Goal: Use online tool/utility: Utilize a website feature to perform a specific function

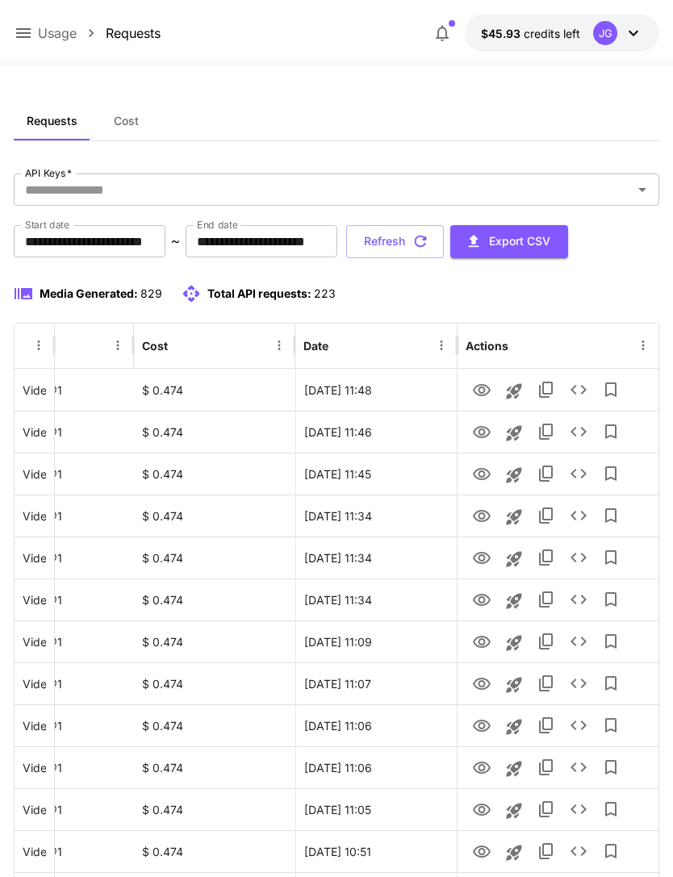
scroll to position [0, 82]
click at [444, 246] on button "Refresh" at bounding box center [395, 241] width 98 height 33
click at [444, 240] on button "Refresh" at bounding box center [395, 241] width 98 height 33
click at [30, 31] on icon at bounding box center [23, 32] width 19 height 19
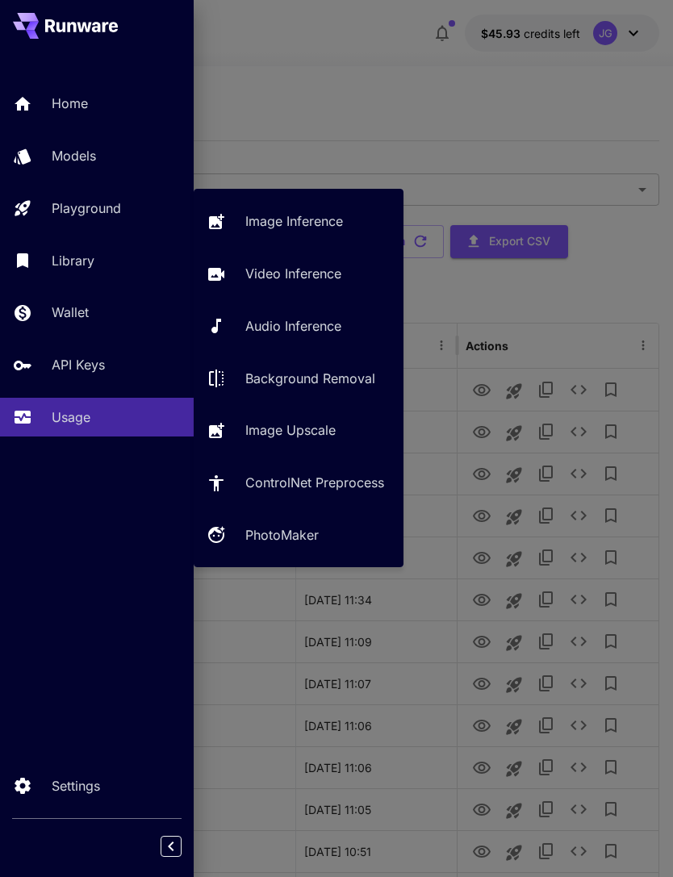
click at [112, 212] on p "Playground" at bounding box center [86, 208] width 69 height 19
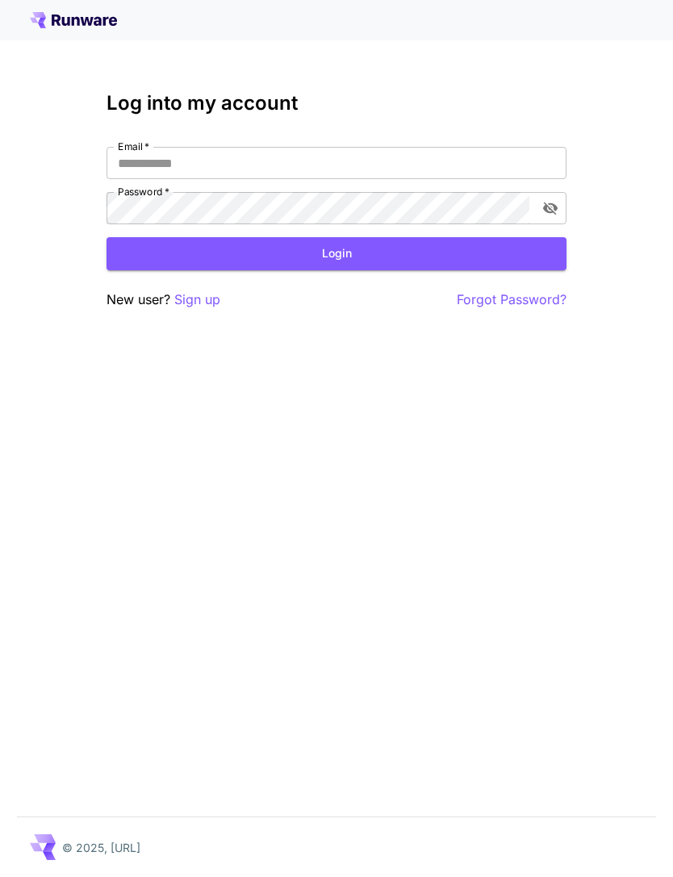
click at [330, 164] on input "Email   *" at bounding box center [337, 163] width 460 height 32
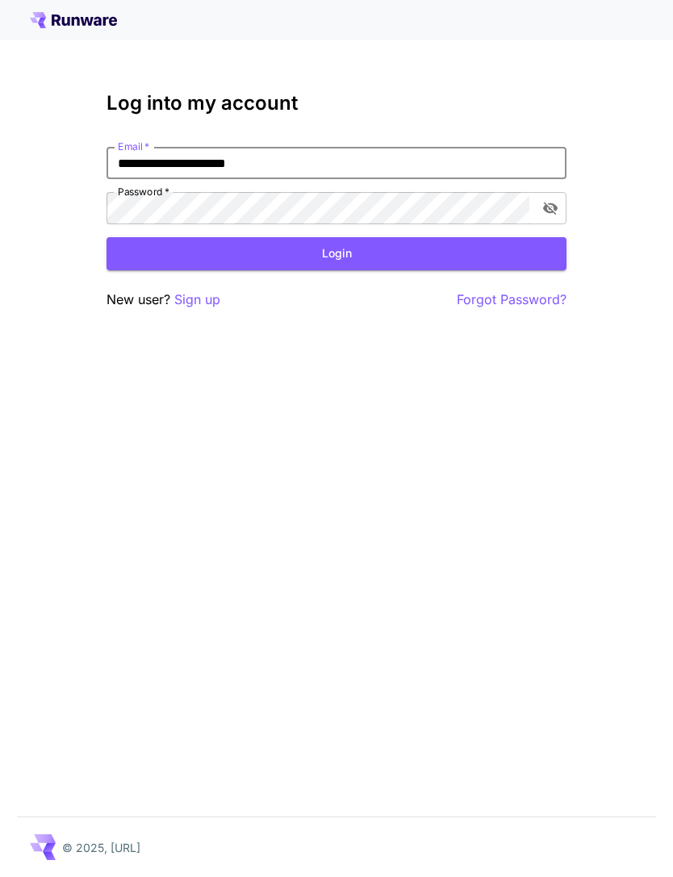
type input "**********"
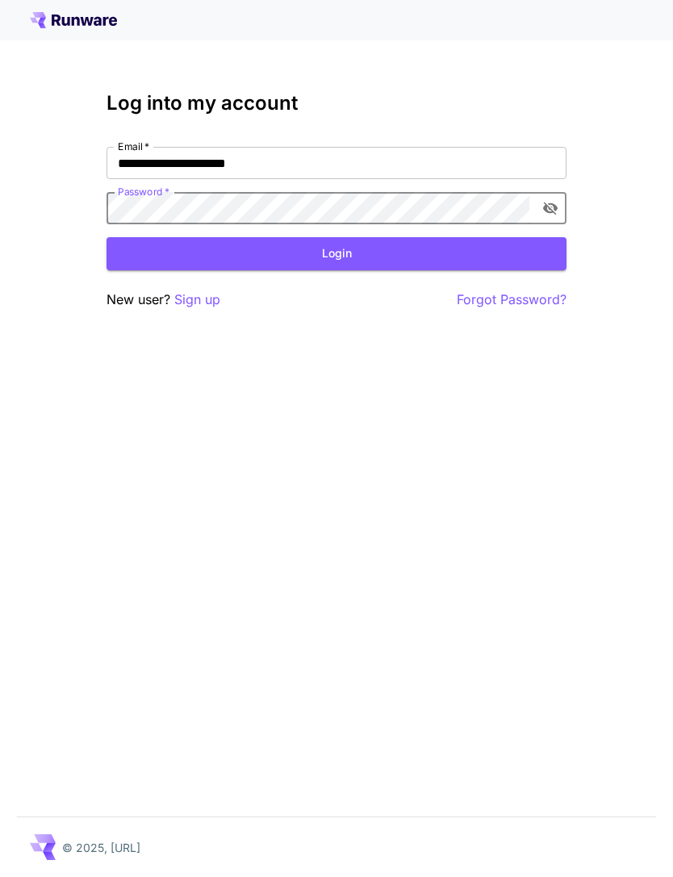
click at [381, 262] on button "Login" at bounding box center [337, 253] width 460 height 33
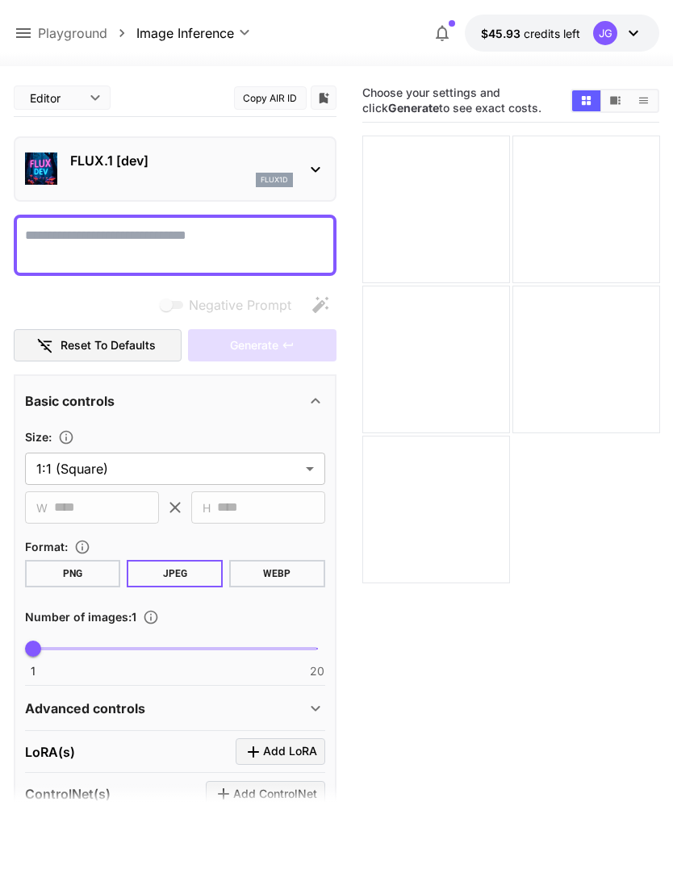
click at [28, 34] on icon at bounding box center [23, 33] width 15 height 10
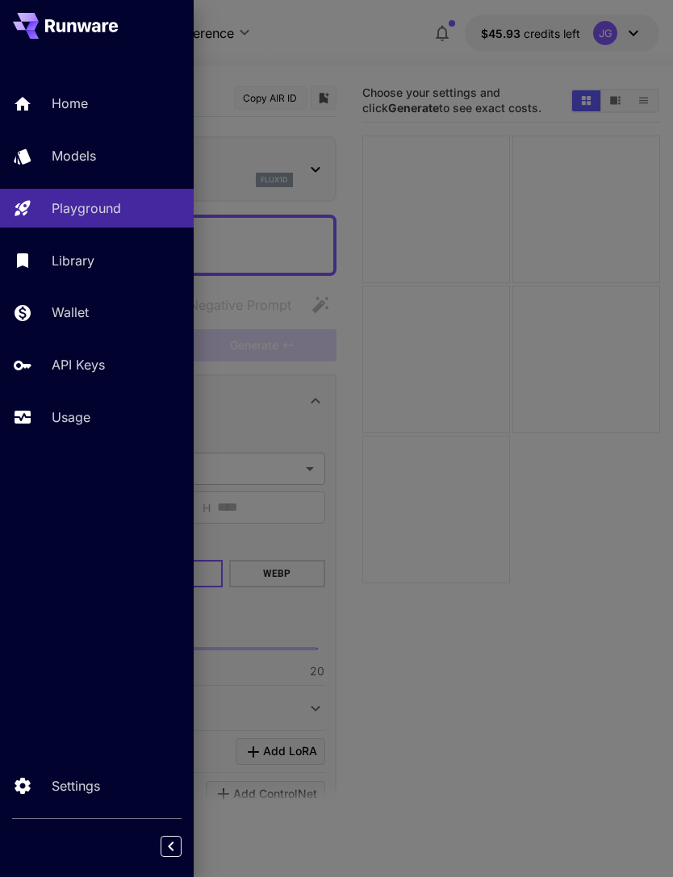
click at [87, 413] on p "Usage" at bounding box center [71, 417] width 39 height 19
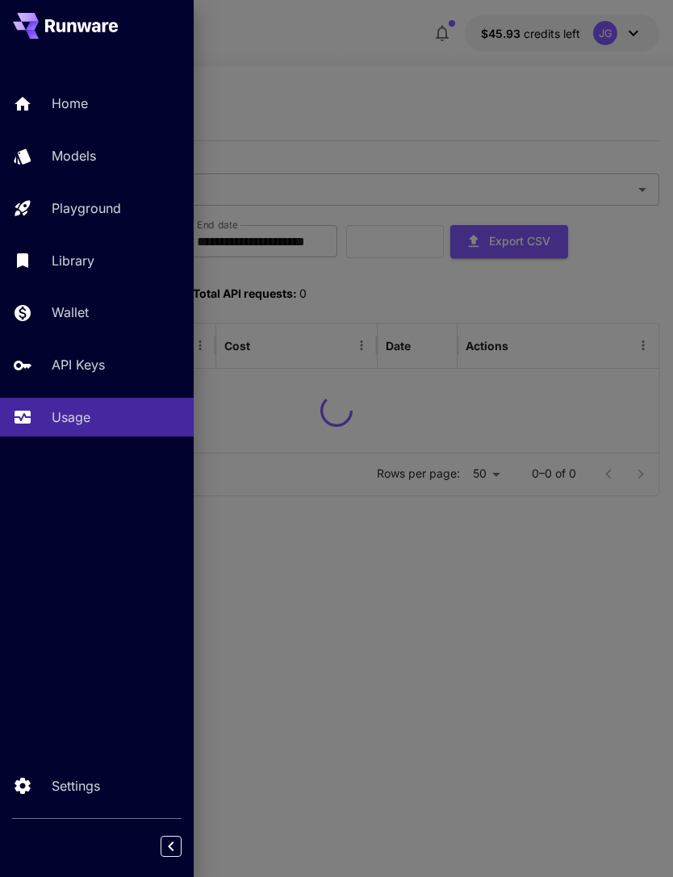
click at [454, 78] on div at bounding box center [336, 438] width 673 height 877
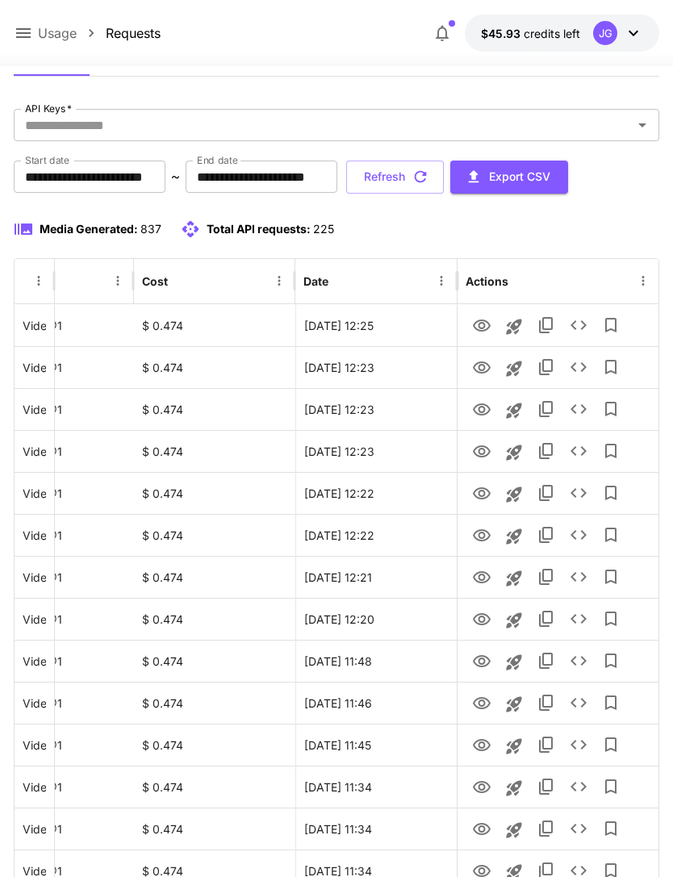
scroll to position [77, 0]
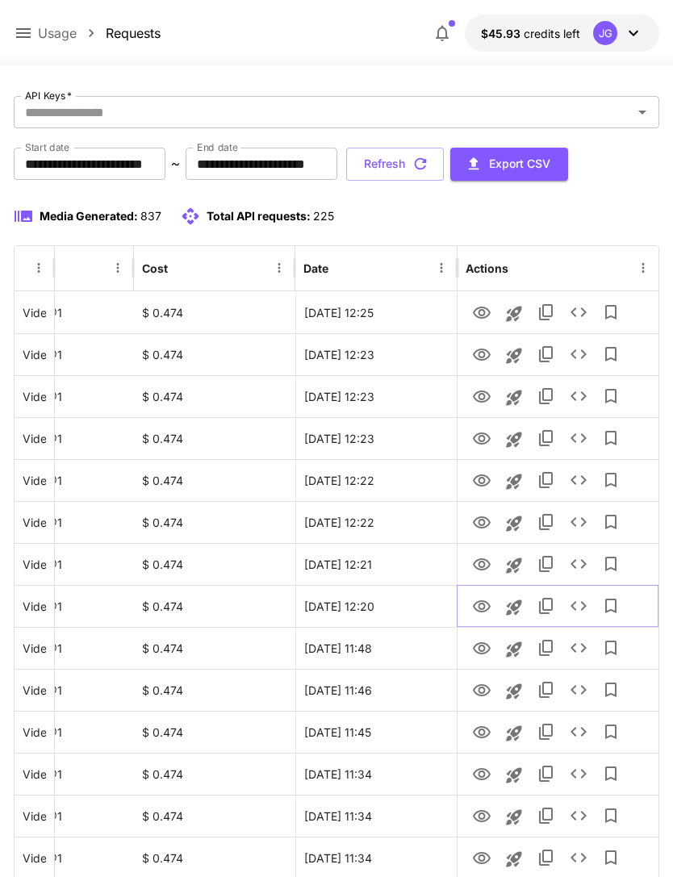
click at [487, 604] on icon "View" at bounding box center [481, 606] width 19 height 19
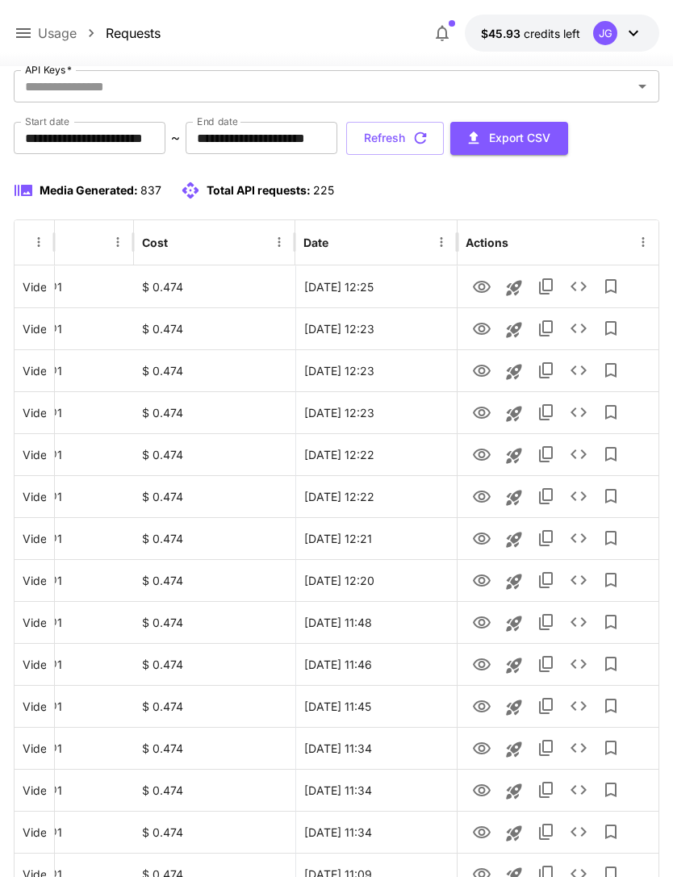
click at [17, 32] on icon at bounding box center [23, 32] width 19 height 19
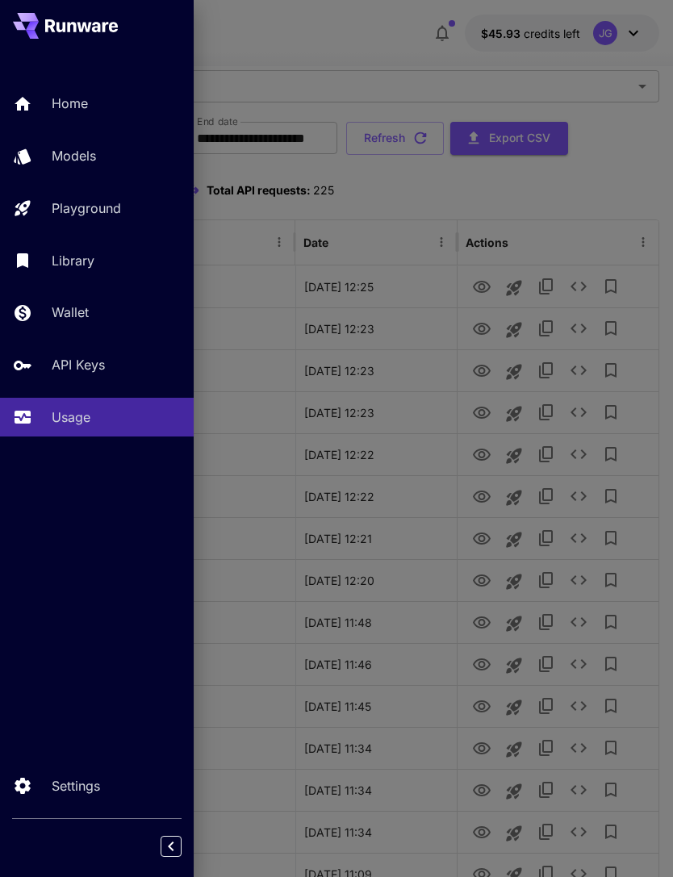
click at [355, 43] on div at bounding box center [336, 438] width 673 height 877
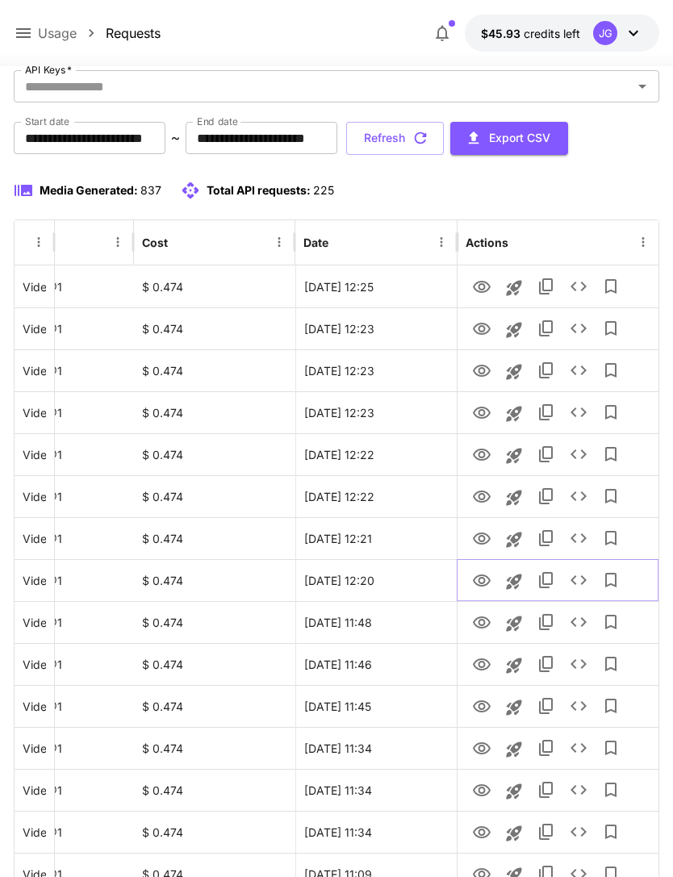
click at [515, 580] on icon "Launch in playground" at bounding box center [513, 581] width 15 height 15
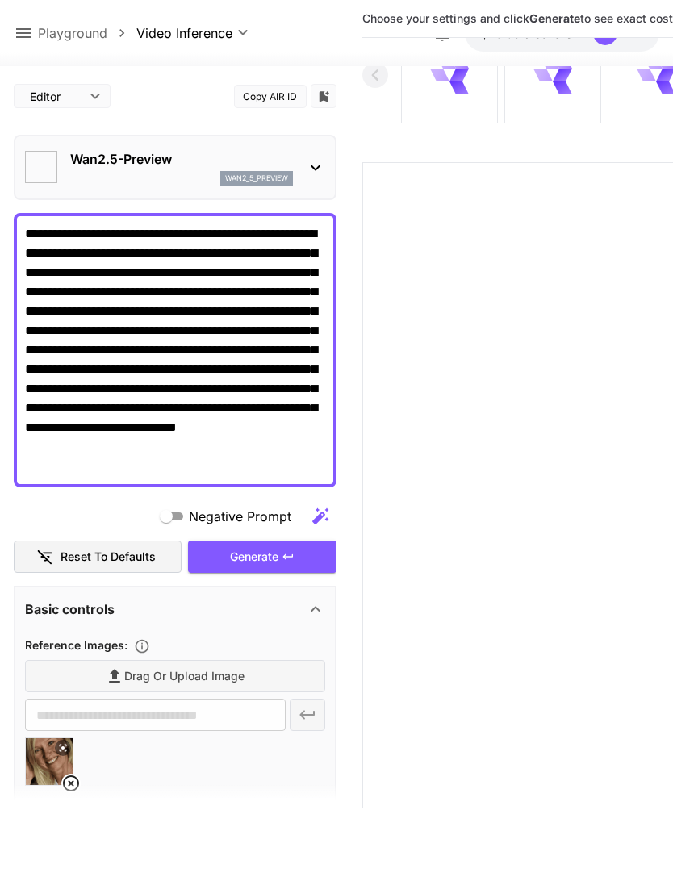
type input "*"
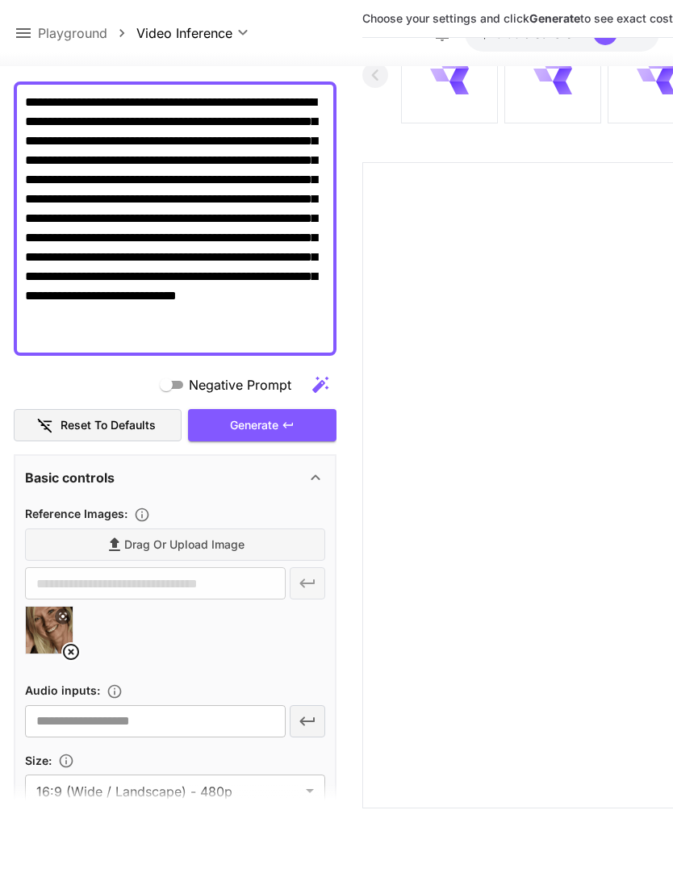
scroll to position [295, 0]
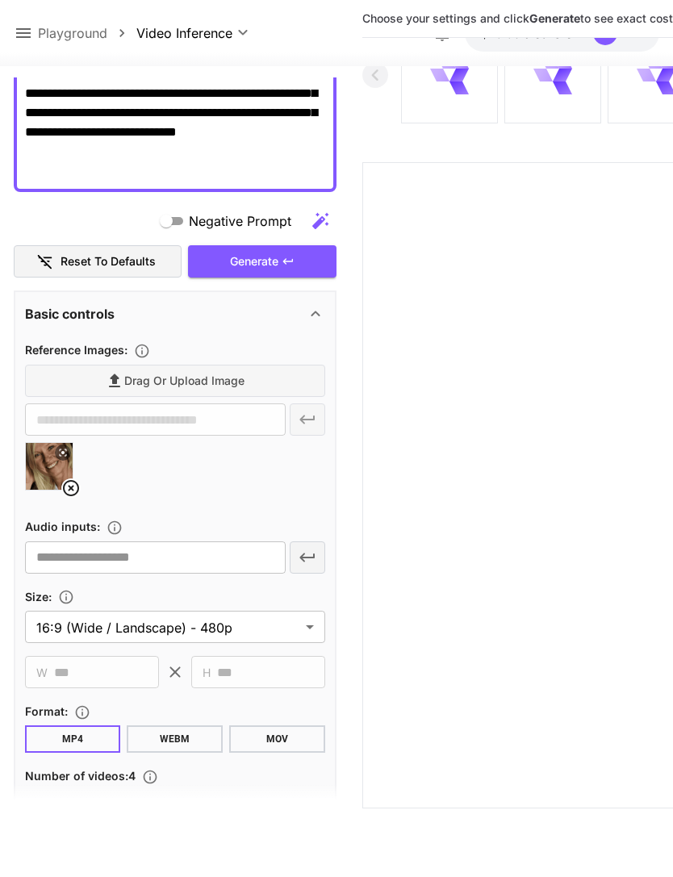
click at [73, 492] on icon at bounding box center [70, 488] width 19 height 19
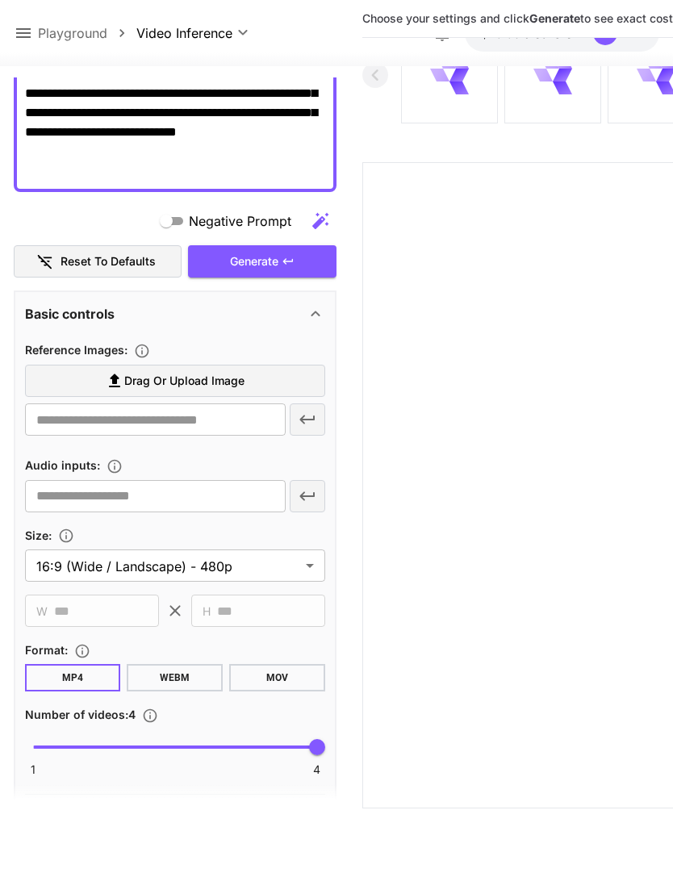
click at [245, 380] on label "Drag or upload image" at bounding box center [175, 381] width 300 height 33
click at [0, 0] on input "Drag or upload image" at bounding box center [0, 0] width 0 height 0
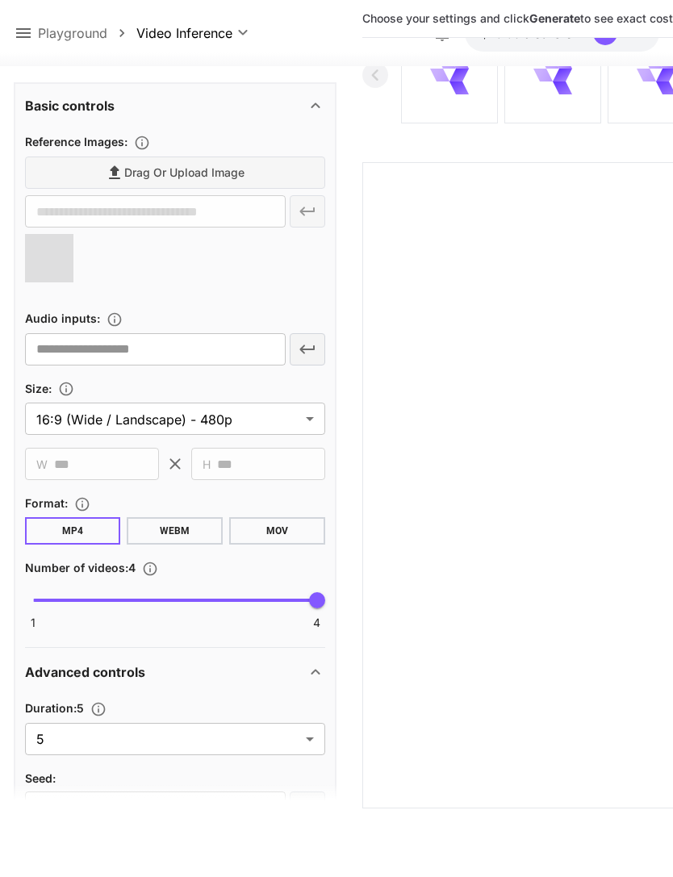
type input "**********"
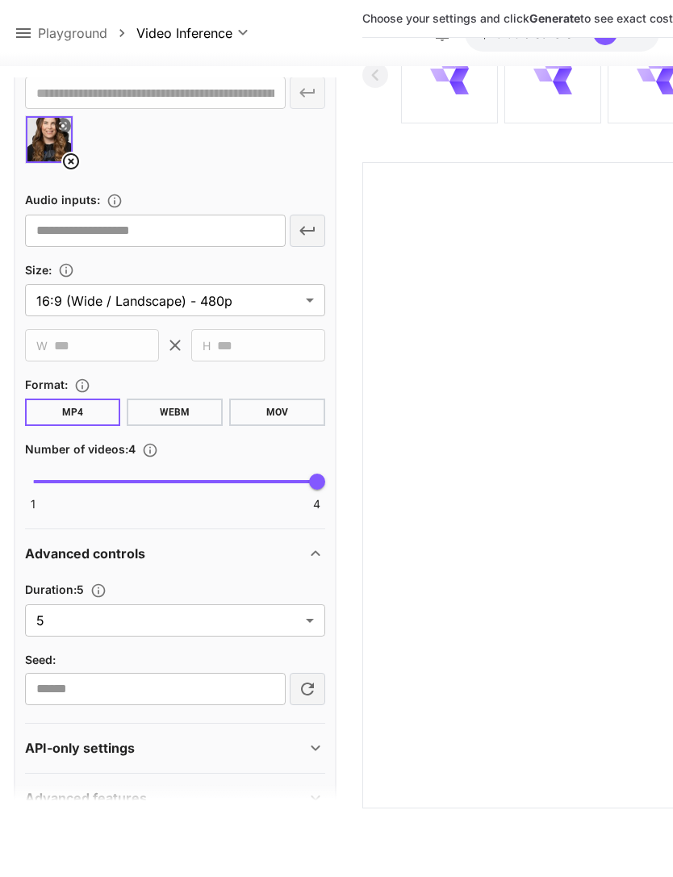
scroll to position [619, 0]
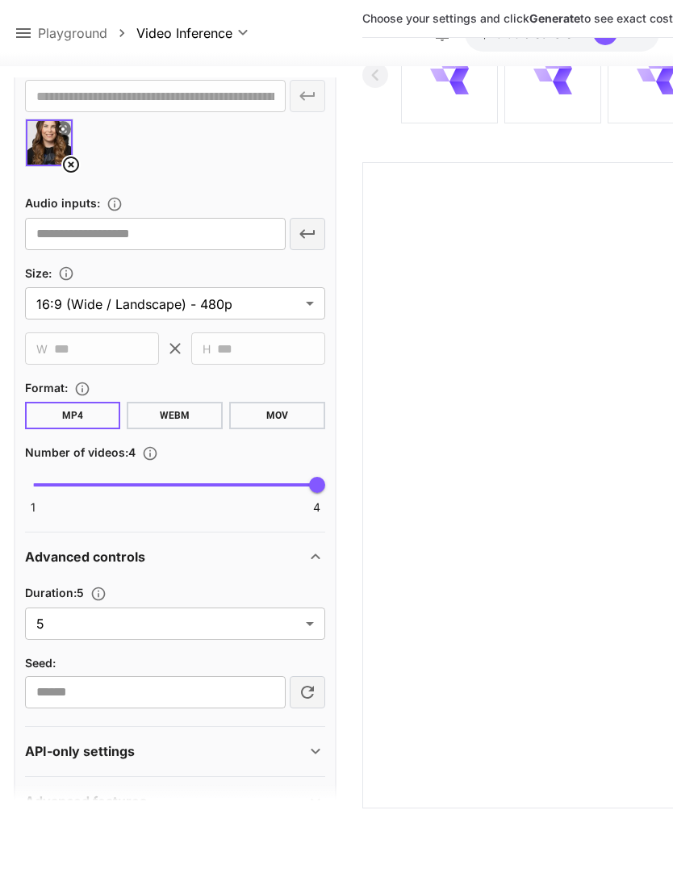
click at [309, 623] on body "**********" at bounding box center [336, 399] width 673 height 1005
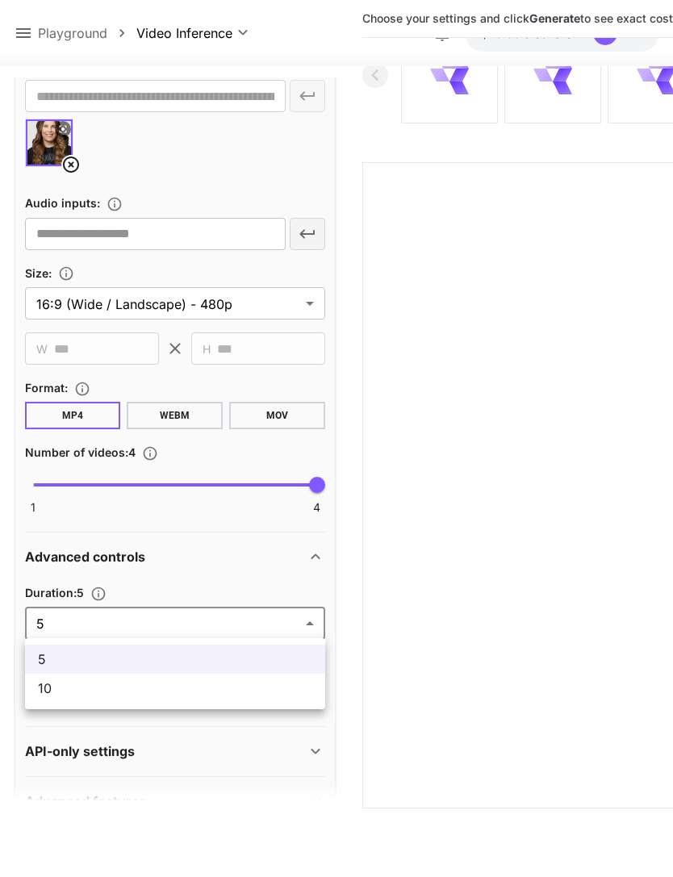
click at [243, 693] on span "10" at bounding box center [175, 688] width 274 height 19
type input "**"
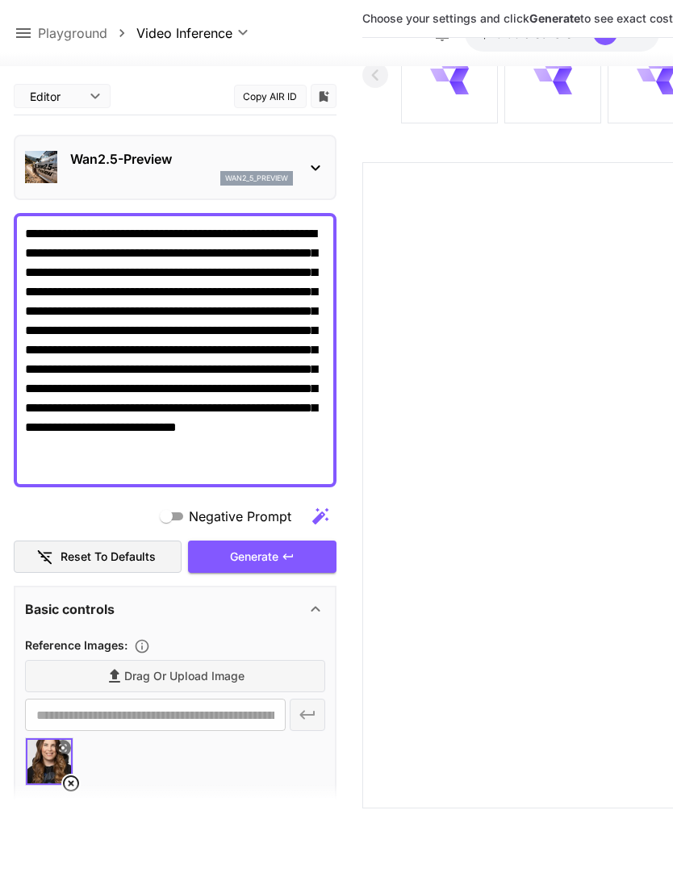
scroll to position [0, 0]
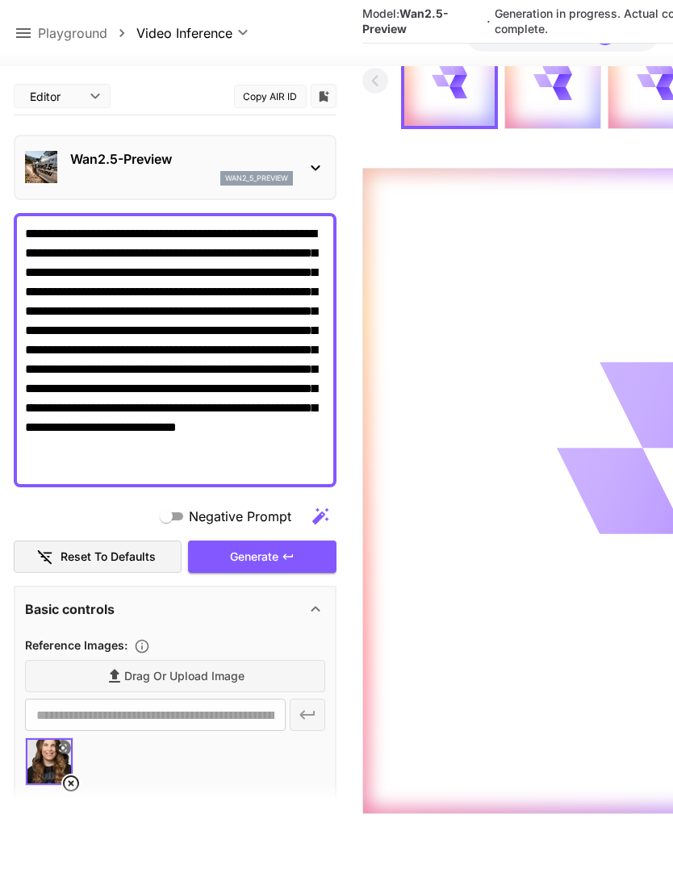
click at [29, 31] on icon at bounding box center [23, 32] width 19 height 19
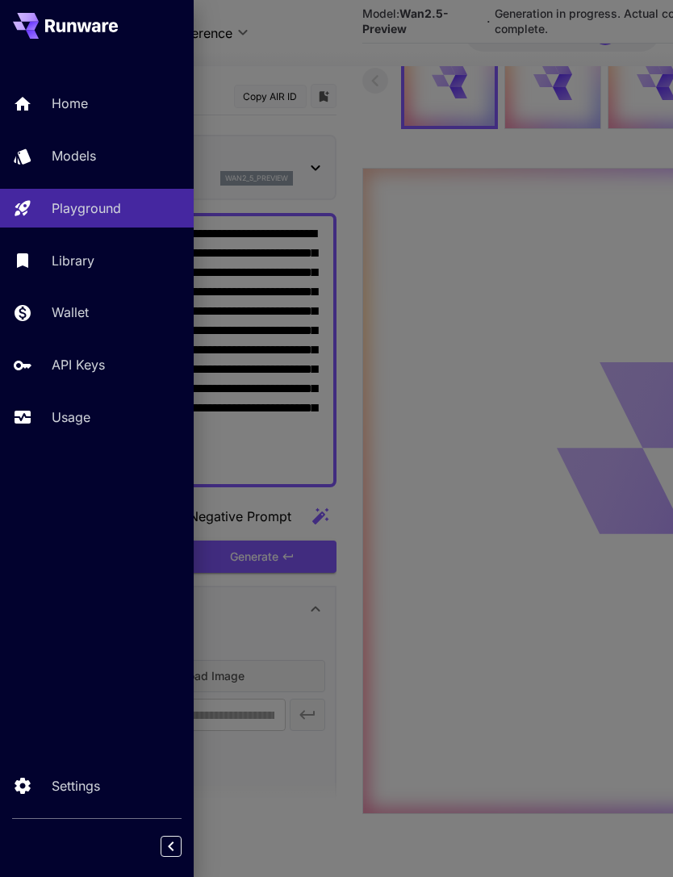
click at [90, 411] on p "Usage" at bounding box center [71, 417] width 39 height 19
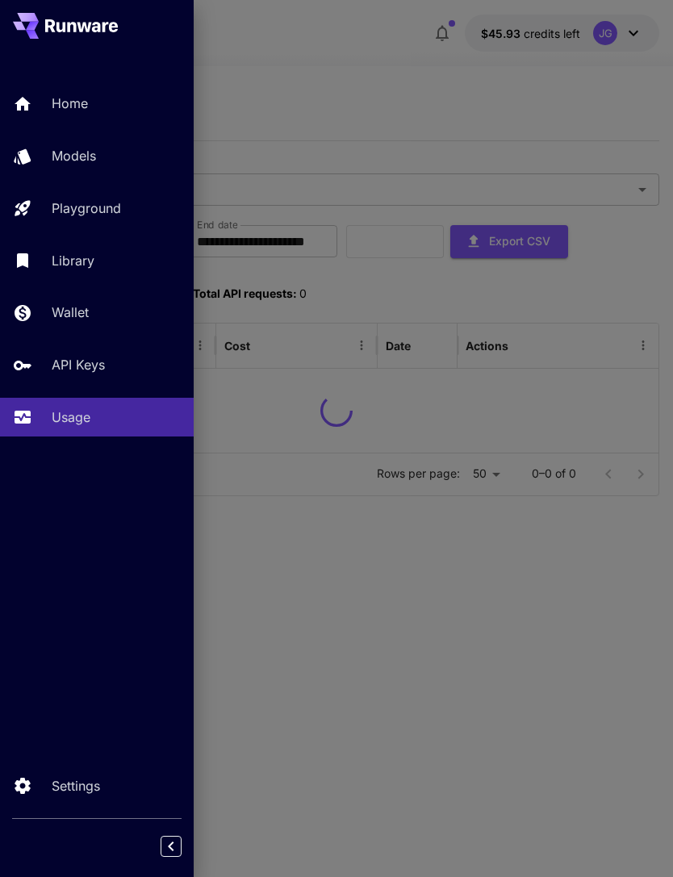
click at [352, 70] on div at bounding box center [336, 438] width 673 height 877
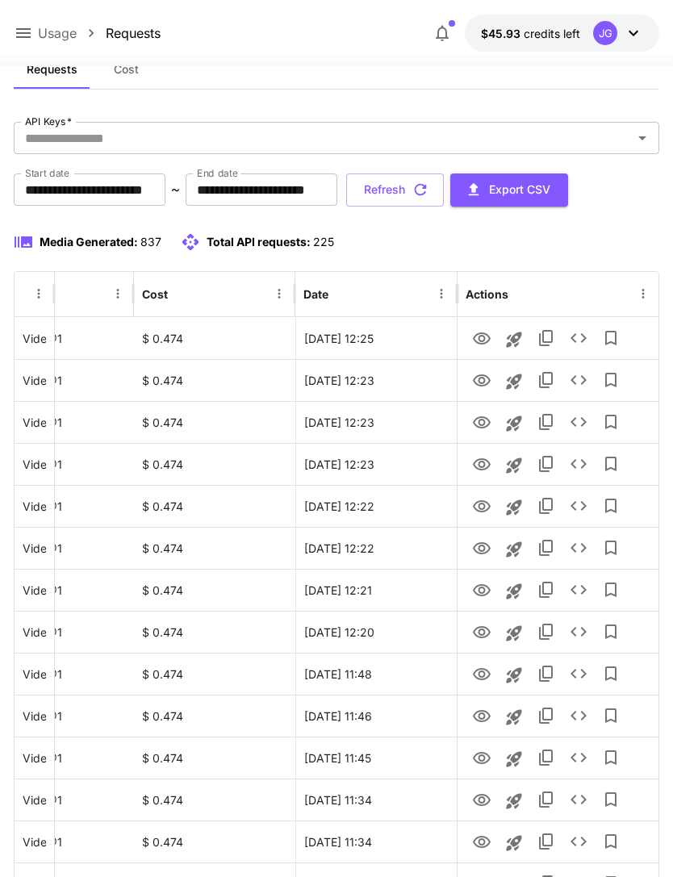
scroll to position [0, 82]
click at [485, 596] on icon "View" at bounding box center [481, 590] width 19 height 19
click at [485, 547] on icon "View" at bounding box center [481, 548] width 19 height 19
click at [485, 506] on icon "View" at bounding box center [481, 506] width 19 height 19
click at [486, 468] on icon "View" at bounding box center [482, 464] width 18 height 12
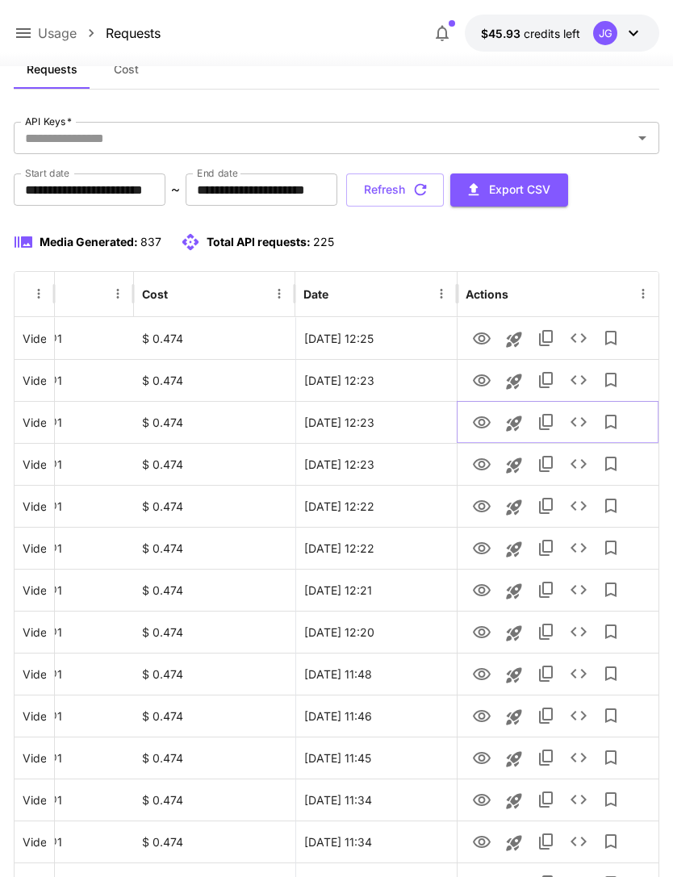
click at [487, 422] on icon "View" at bounding box center [481, 422] width 19 height 19
click at [485, 383] on icon "View" at bounding box center [481, 380] width 19 height 19
click at [486, 337] on icon "View" at bounding box center [481, 338] width 19 height 19
click at [429, 191] on icon "button" at bounding box center [421, 190] width 18 height 18
click at [429, 182] on icon "button" at bounding box center [421, 190] width 18 height 18
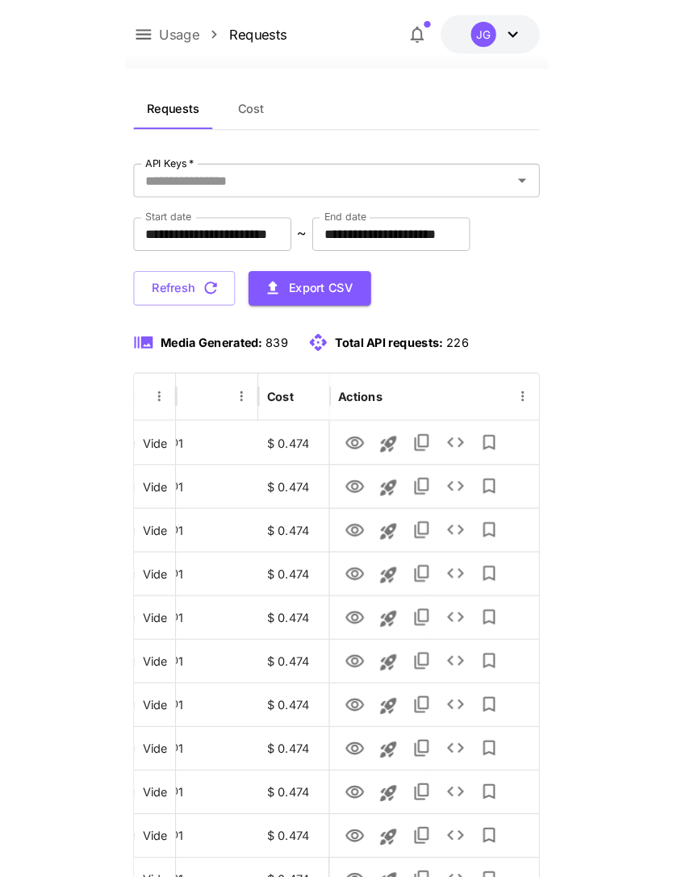
scroll to position [52, 0]
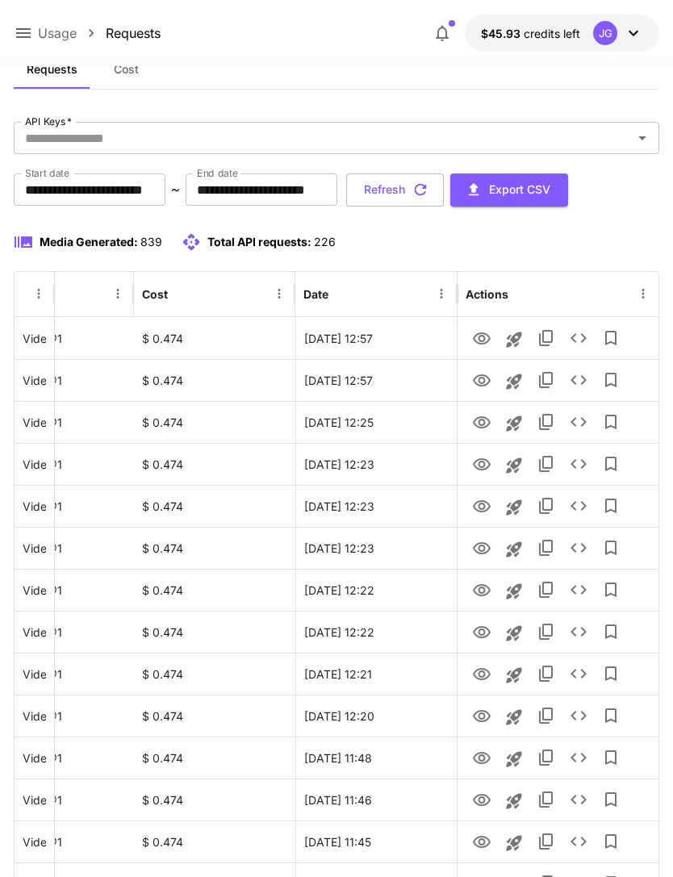
click at [444, 188] on button "Refresh" at bounding box center [395, 190] width 98 height 33
click at [487, 383] on icon "View" at bounding box center [482, 380] width 18 height 12
click at [429, 187] on icon "button" at bounding box center [421, 190] width 18 height 18
click at [486, 428] on icon "View" at bounding box center [481, 422] width 19 height 19
click at [30, 26] on icon at bounding box center [23, 32] width 19 height 19
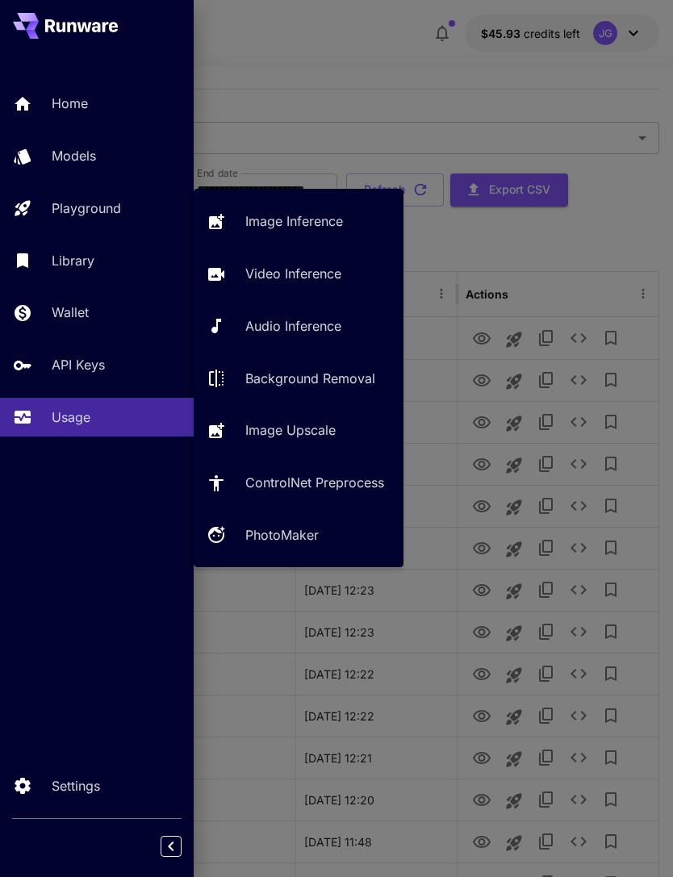
click at [319, 279] on p "Video Inference" at bounding box center [293, 273] width 96 height 19
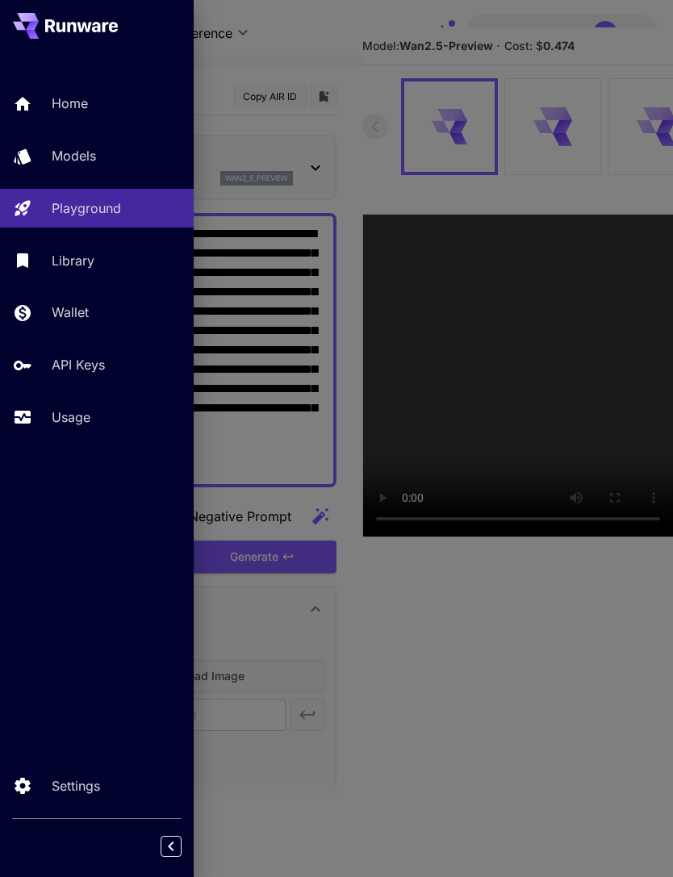
click at [381, 56] on div at bounding box center [336, 438] width 673 height 877
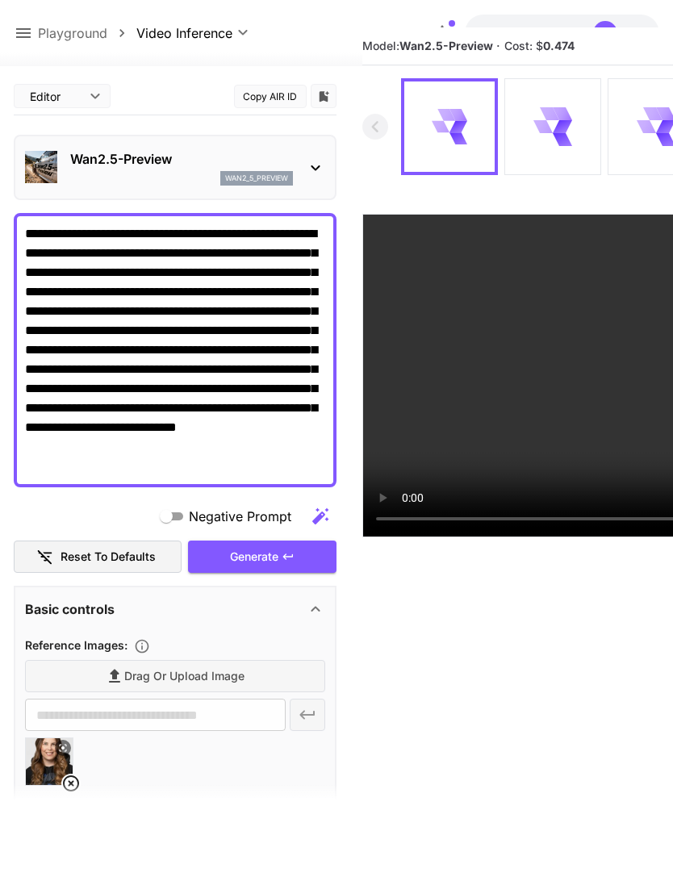
click at [71, 785] on icon at bounding box center [70, 783] width 19 height 19
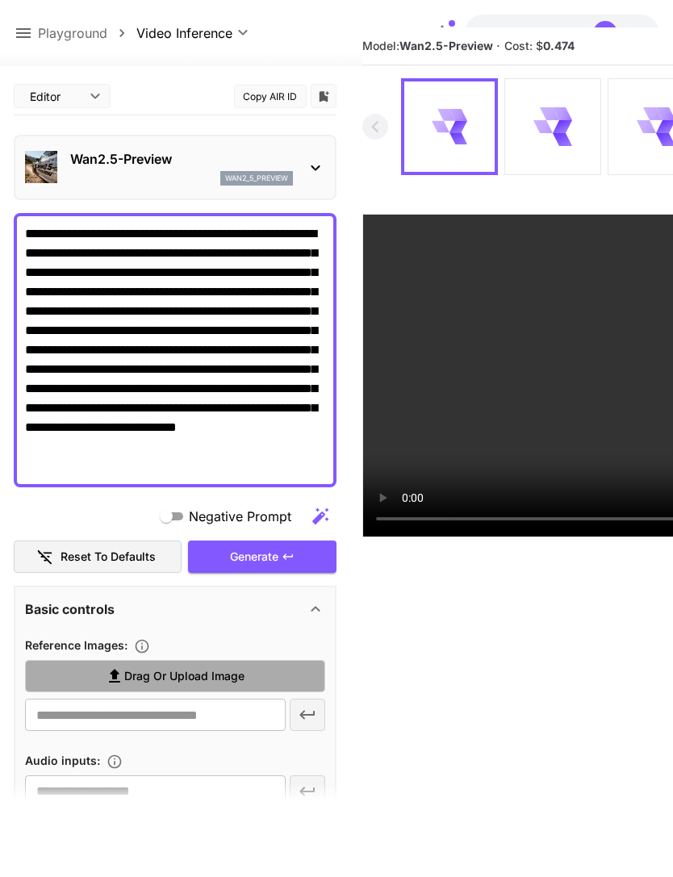
click at [232, 681] on span "Drag or upload image" at bounding box center [184, 677] width 120 height 20
click at [0, 0] on input "Drag or upload image" at bounding box center [0, 0] width 0 height 0
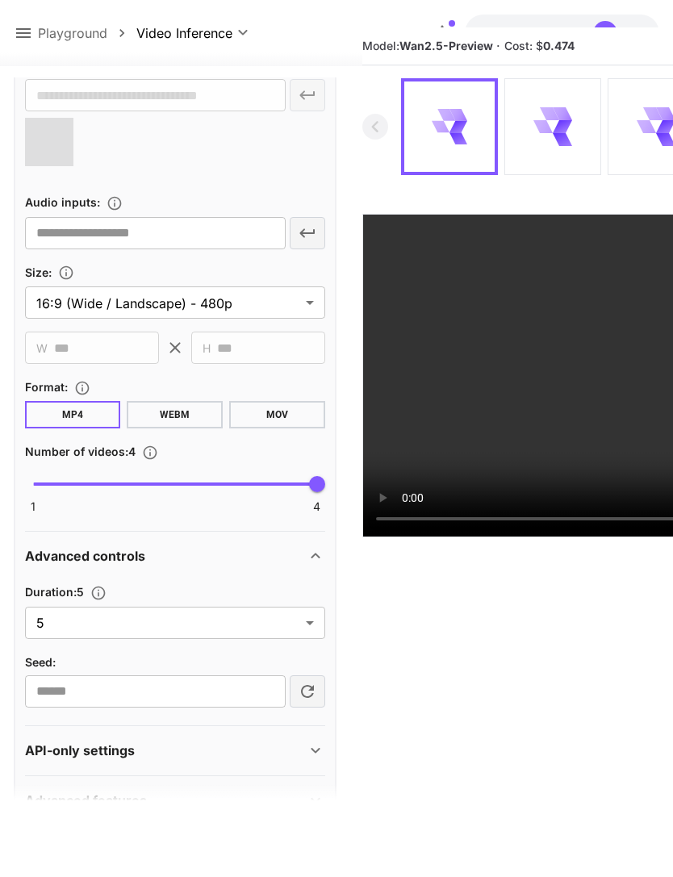
scroll to position [619, 0]
click at [306, 628] on body "**********" at bounding box center [336, 450] width 673 height 1005
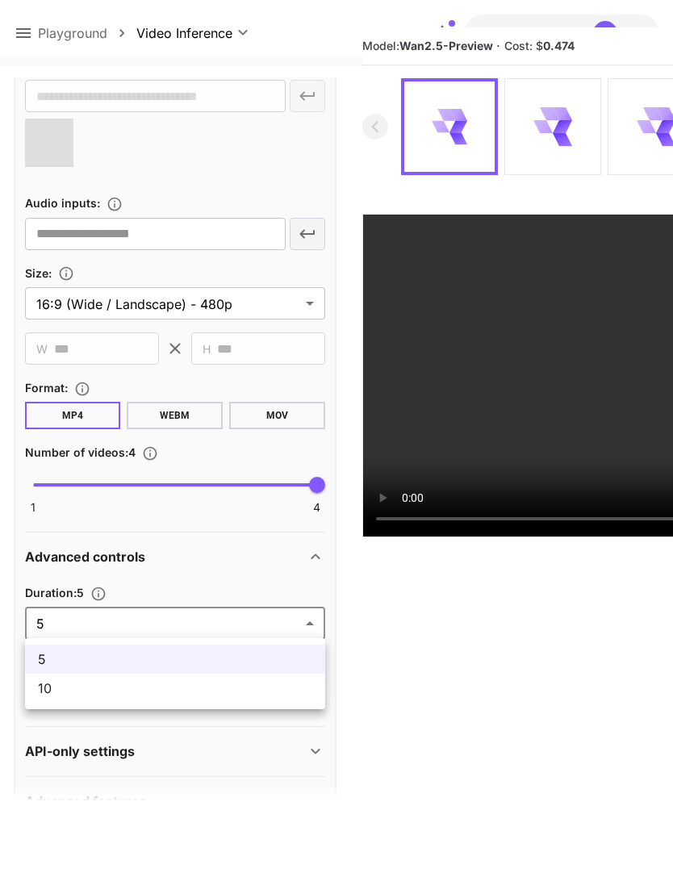
click at [224, 698] on li "10" at bounding box center [175, 688] width 300 height 29
type input "**"
type input "**********"
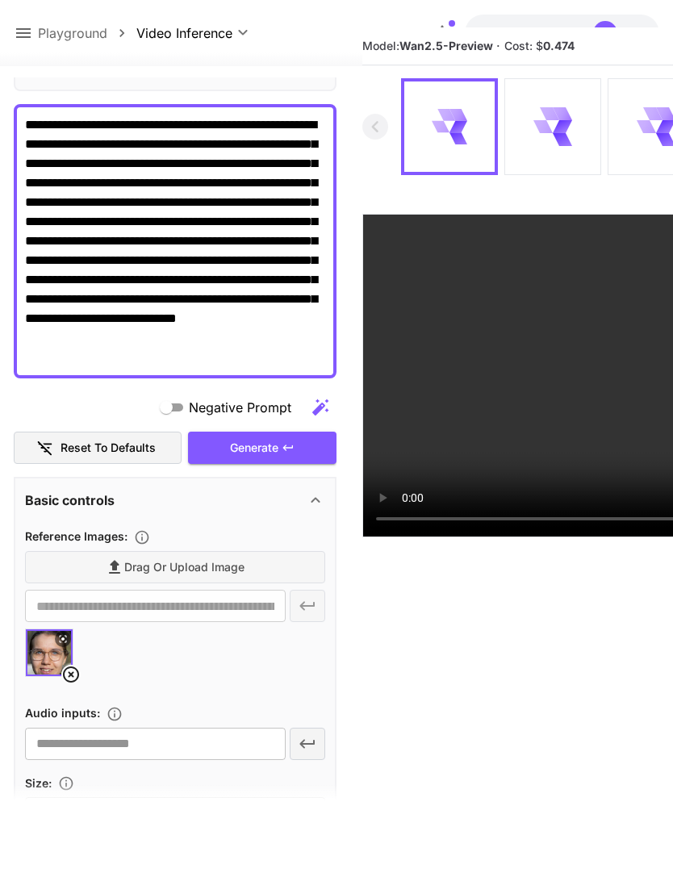
scroll to position [108, 0]
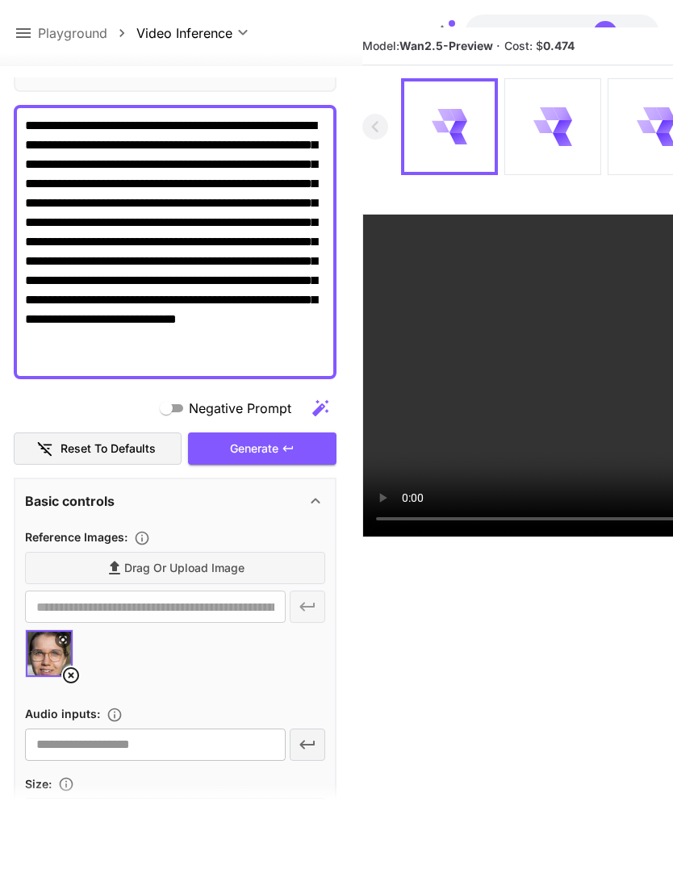
click at [286, 438] on div "Generate" at bounding box center [262, 449] width 148 height 33
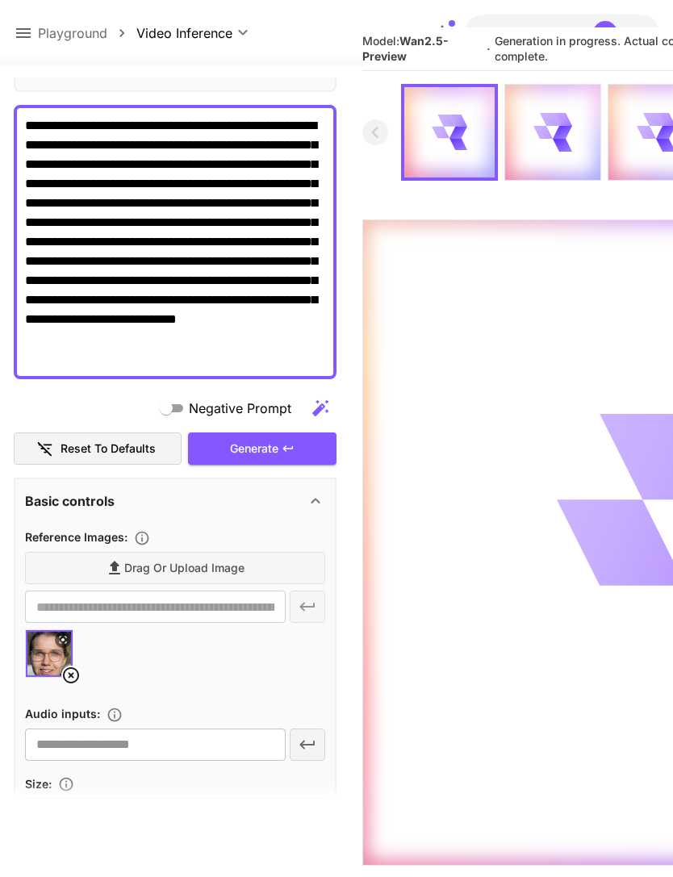
click at [30, 30] on icon at bounding box center [23, 33] width 15 height 10
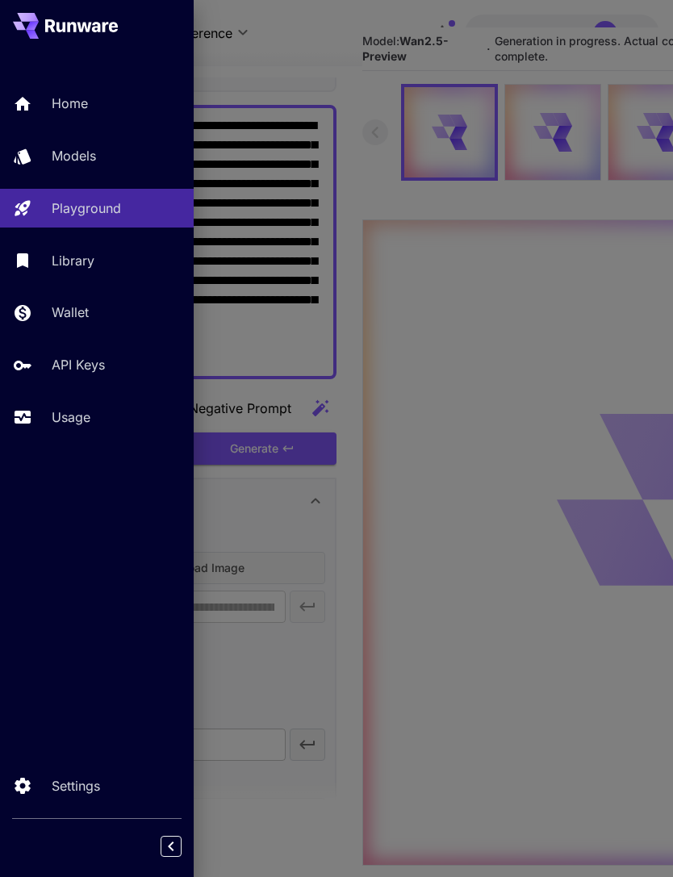
click at [86, 417] on p "Usage" at bounding box center [71, 417] width 39 height 19
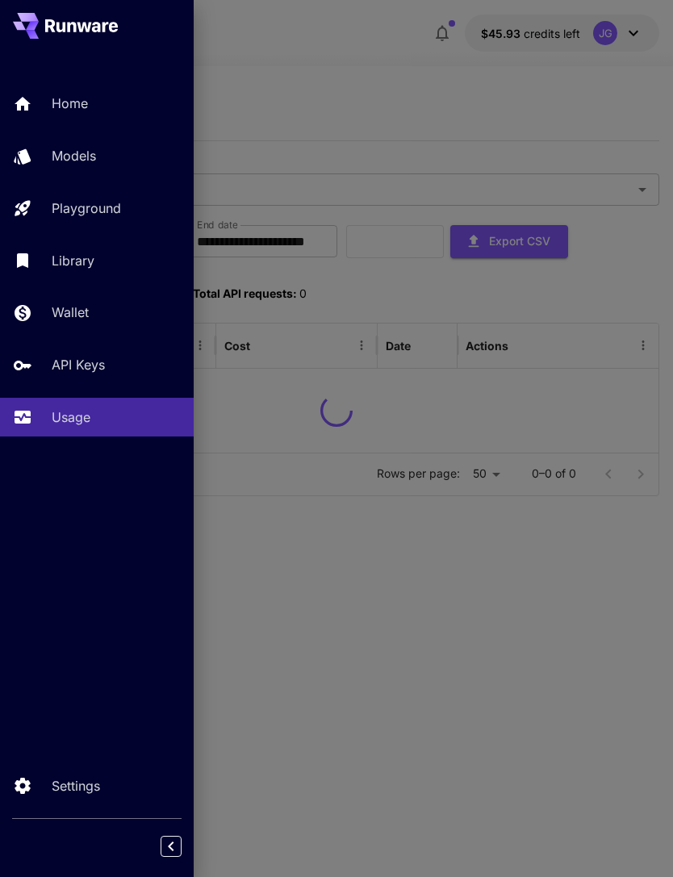
click at [377, 59] on div at bounding box center [336, 438] width 673 height 877
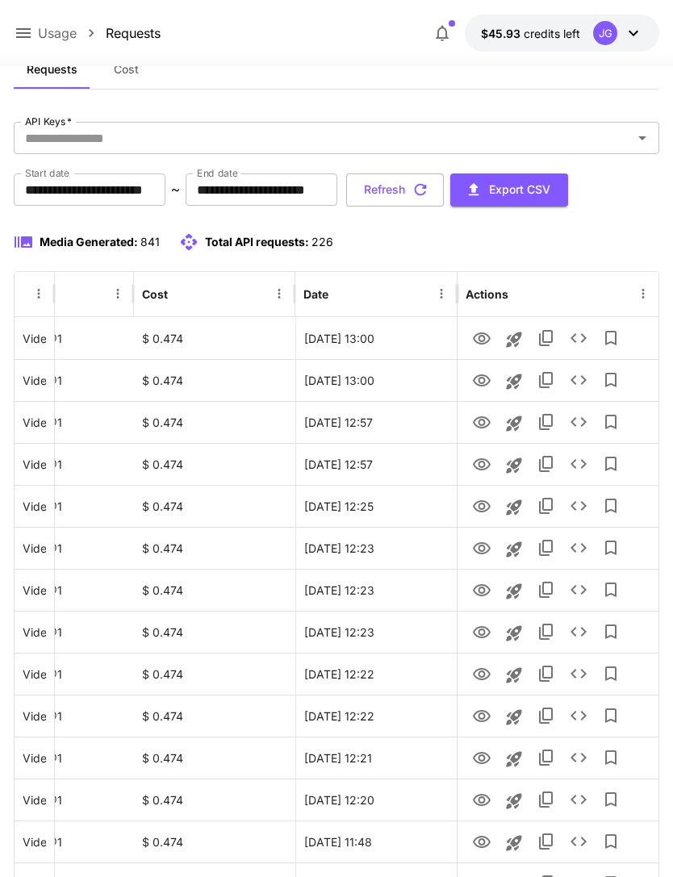
scroll to position [0, 82]
click at [487, 381] on icon "View" at bounding box center [481, 380] width 19 height 19
click at [488, 339] on icon "View" at bounding box center [482, 339] width 18 height 12
click at [427, 186] on icon "button" at bounding box center [421, 190] width 12 height 12
click at [483, 427] on icon "View" at bounding box center [482, 422] width 18 height 12
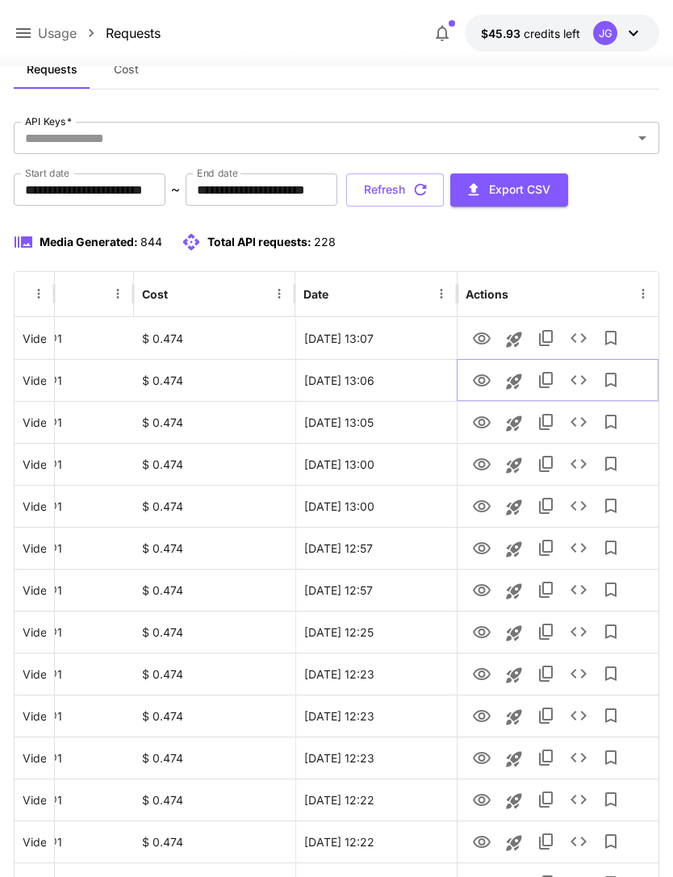
click at [490, 378] on icon "View" at bounding box center [481, 380] width 19 height 19
click at [486, 335] on icon "View" at bounding box center [481, 338] width 19 height 19
click at [429, 187] on icon "button" at bounding box center [421, 190] width 18 height 18
click at [484, 421] on icon "View" at bounding box center [482, 422] width 18 height 12
click at [28, 31] on icon at bounding box center [23, 32] width 19 height 19
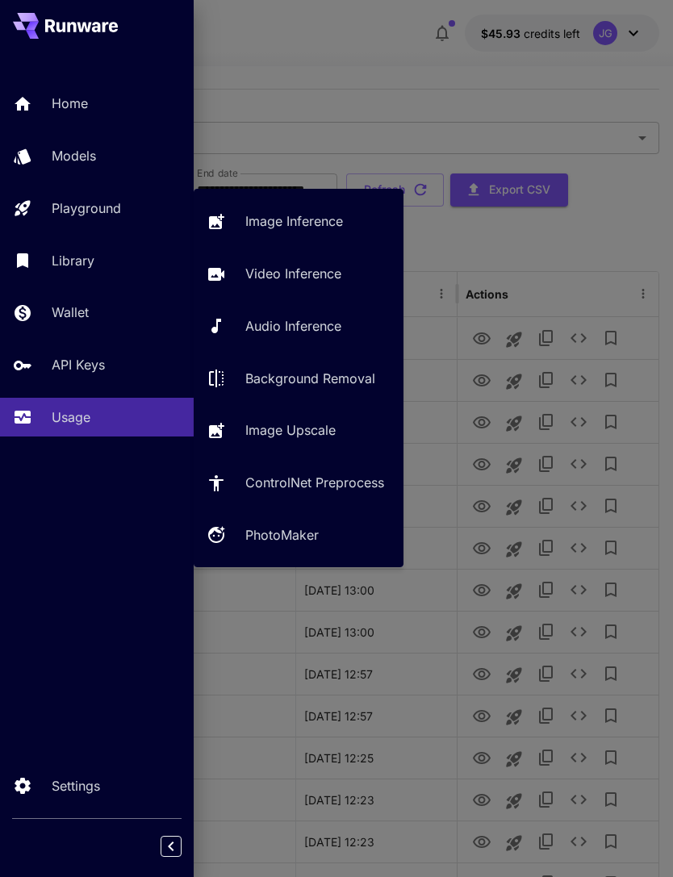
click at [115, 209] on p "Playground" at bounding box center [86, 208] width 69 height 19
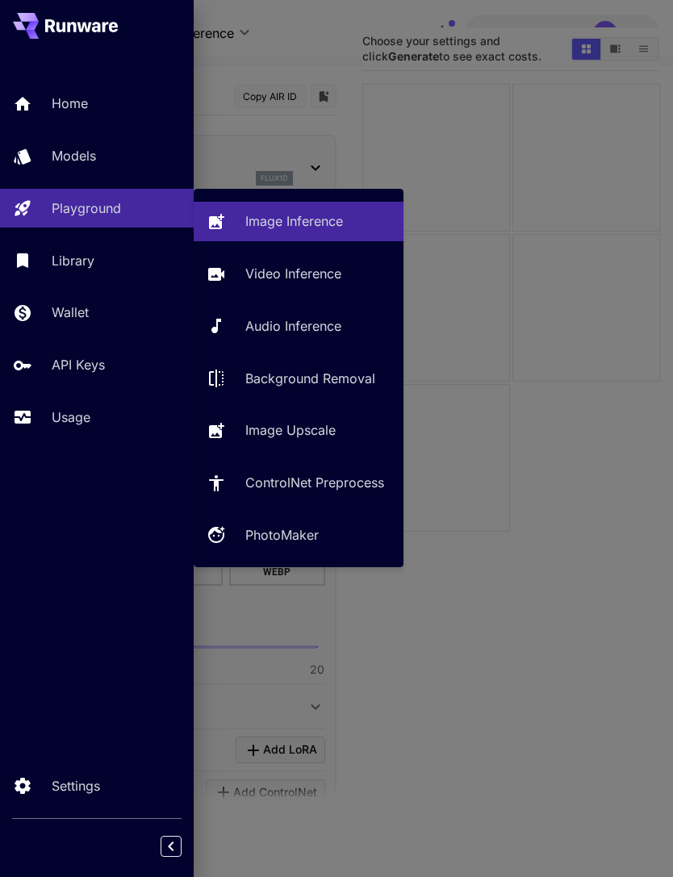
click at [324, 274] on p "Video Inference" at bounding box center [293, 273] width 96 height 19
type input "**********"
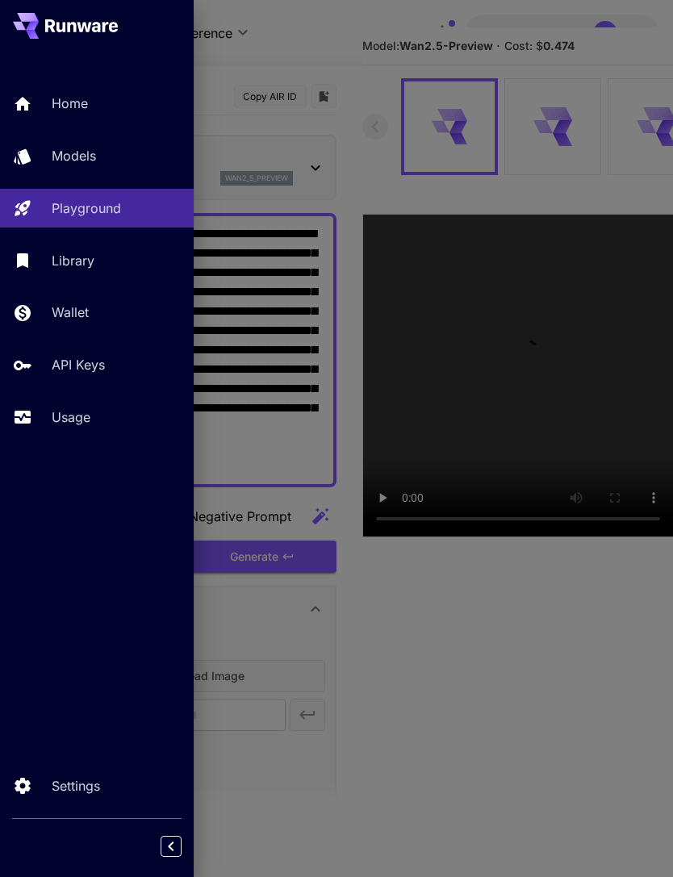
type input "*"
click at [328, 45] on div at bounding box center [336, 438] width 673 height 877
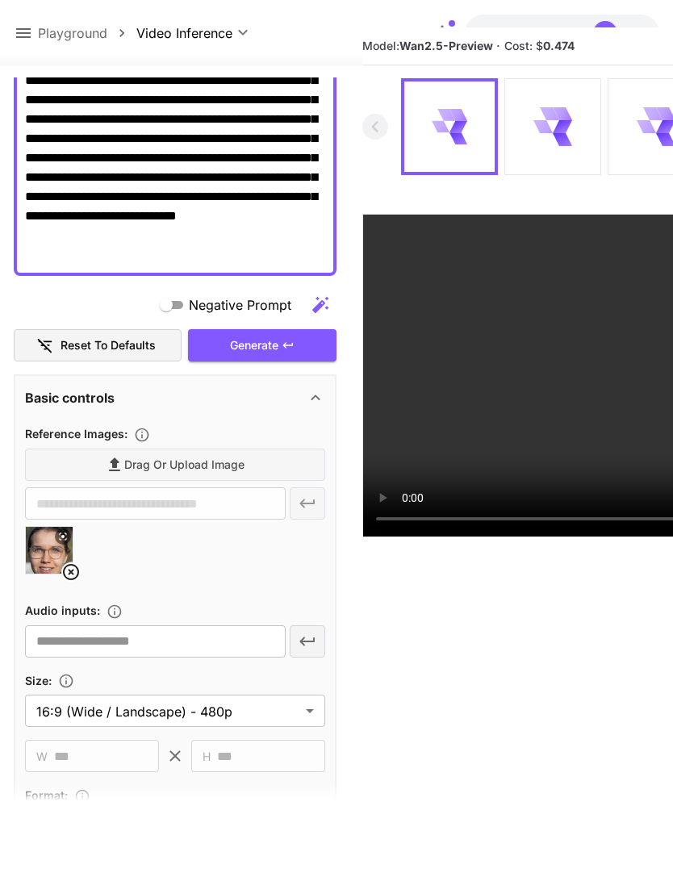
scroll to position [186, 0]
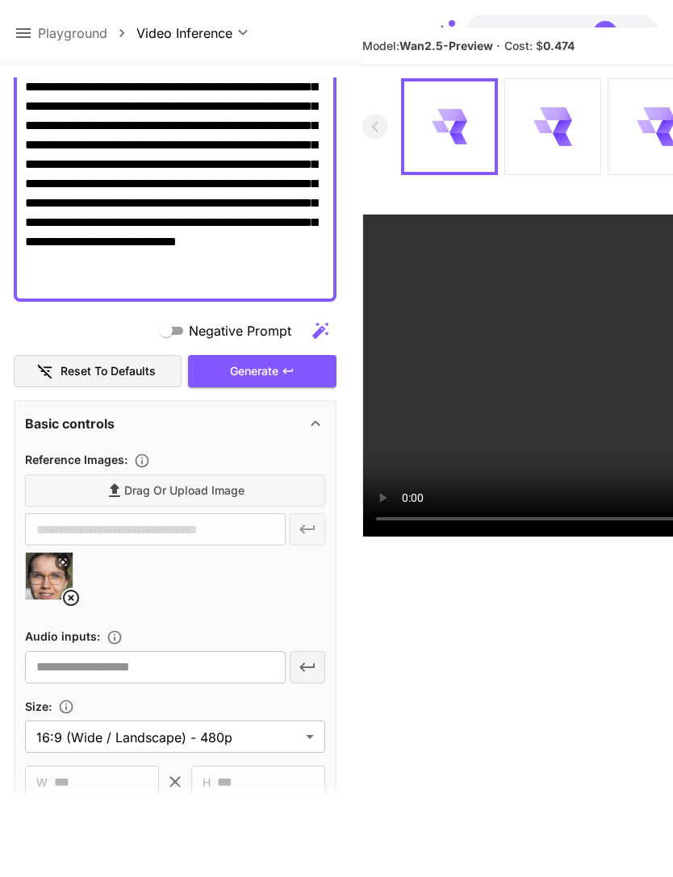
click at [77, 597] on icon at bounding box center [70, 597] width 19 height 19
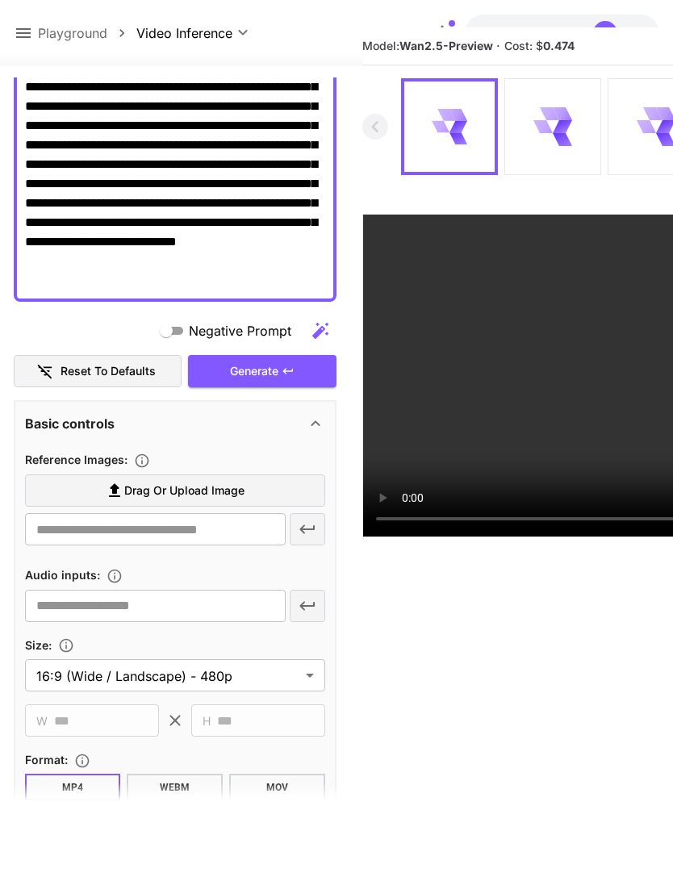
click at [247, 487] on label "Drag or upload image" at bounding box center [175, 491] width 300 height 33
click at [0, 0] on input "Drag or upload image" at bounding box center [0, 0] width 0 height 0
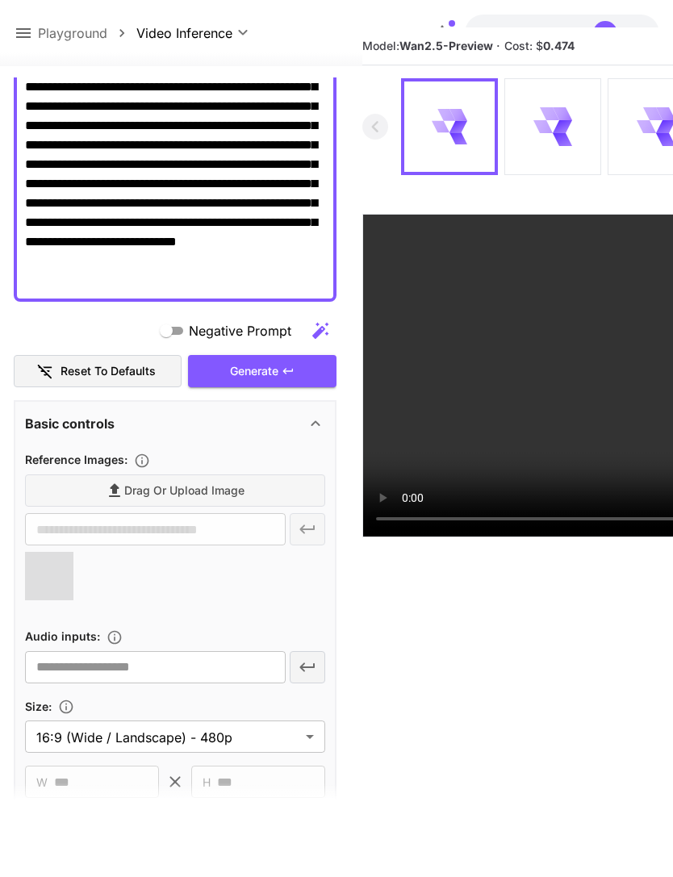
type input "**********"
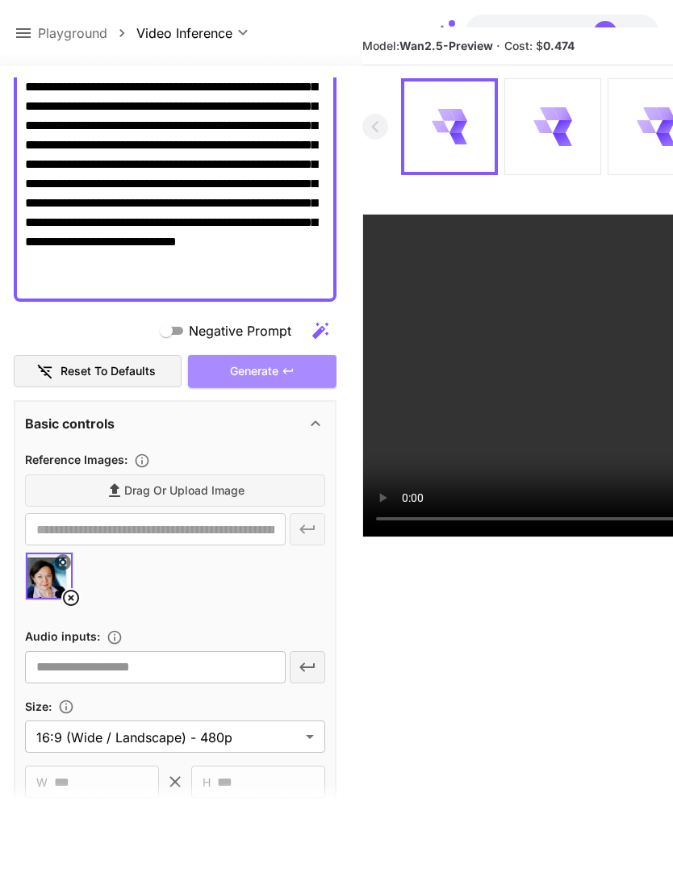
click at [299, 375] on div "Generate" at bounding box center [262, 371] width 148 height 33
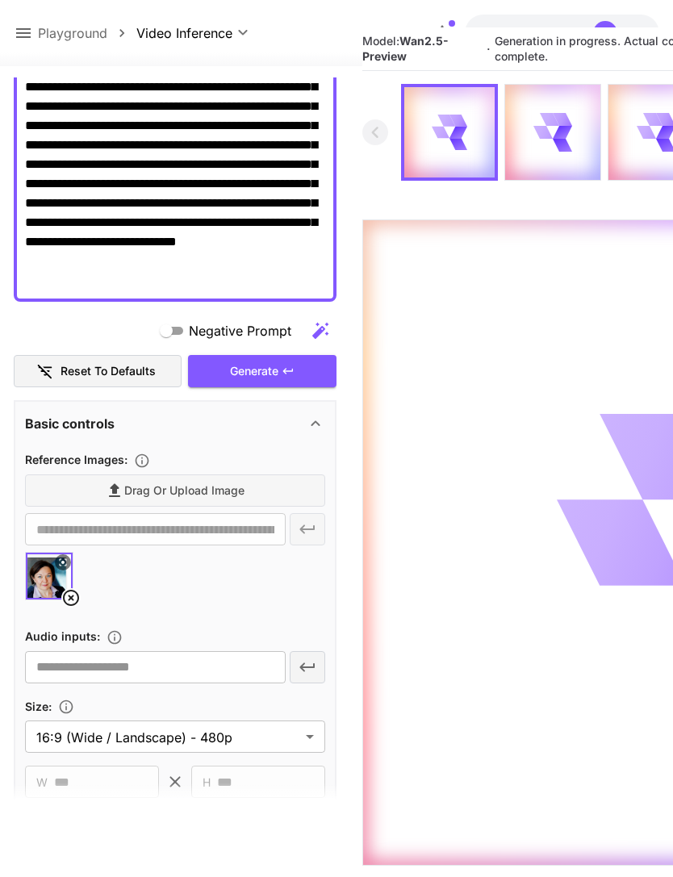
click at [28, 31] on icon at bounding box center [23, 32] width 19 height 19
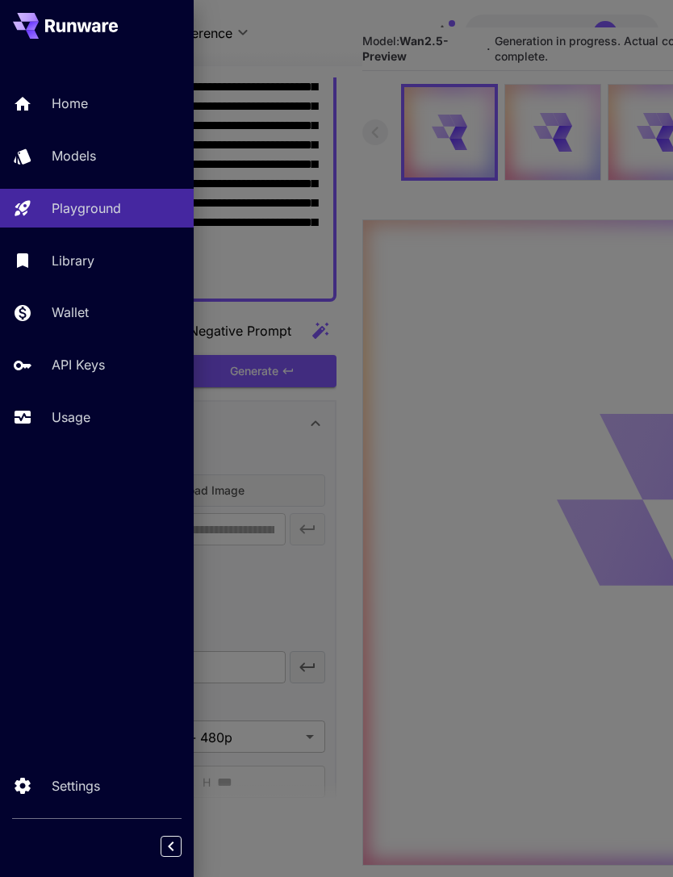
click at [86, 411] on p "Usage" at bounding box center [71, 417] width 39 height 19
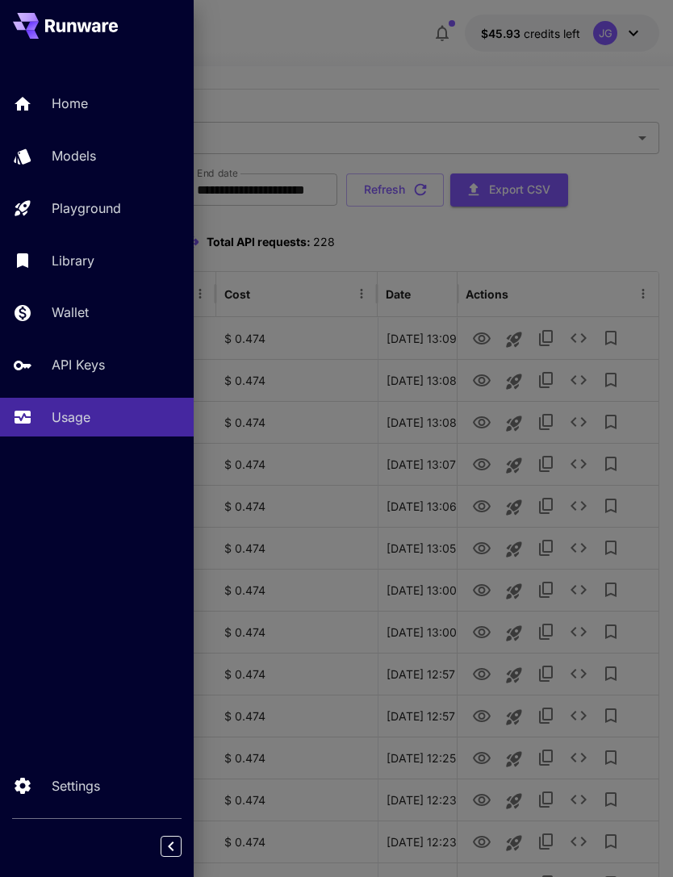
click at [412, 49] on div at bounding box center [336, 438] width 673 height 877
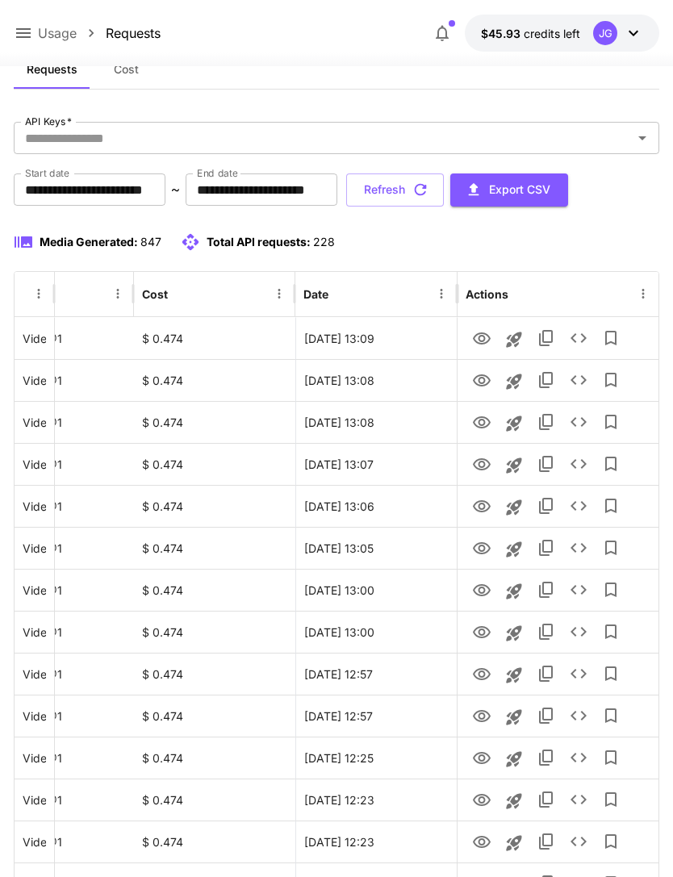
scroll to position [0, 82]
click at [487, 375] on icon "View" at bounding box center [481, 380] width 19 height 19
click at [485, 338] on icon "View" at bounding box center [481, 338] width 19 height 19
click at [444, 191] on button "Refresh" at bounding box center [395, 190] width 98 height 33
click at [27, 36] on icon at bounding box center [23, 32] width 19 height 19
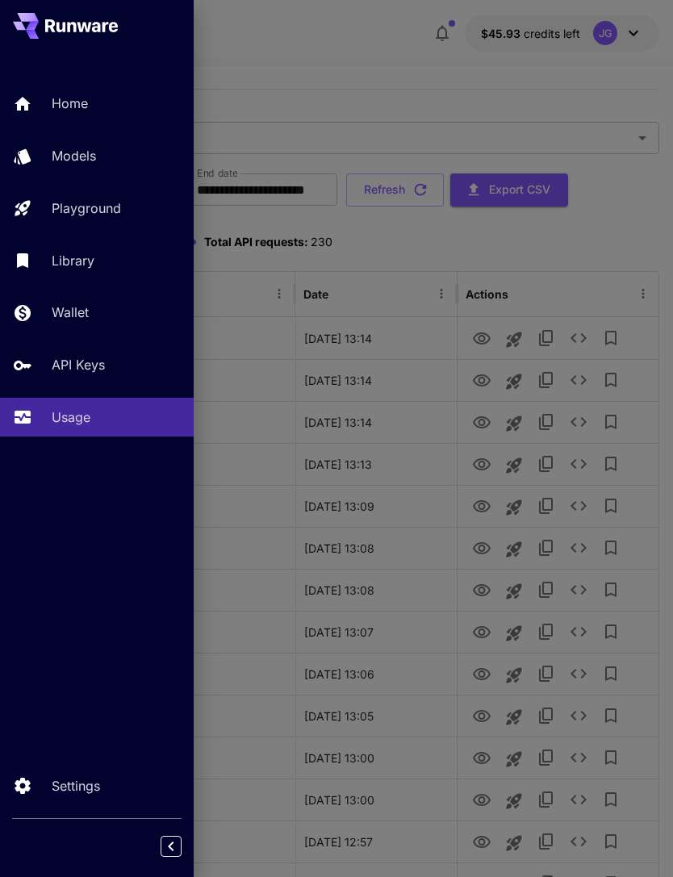
click at [119, 207] on p "Playground" at bounding box center [86, 208] width 69 height 19
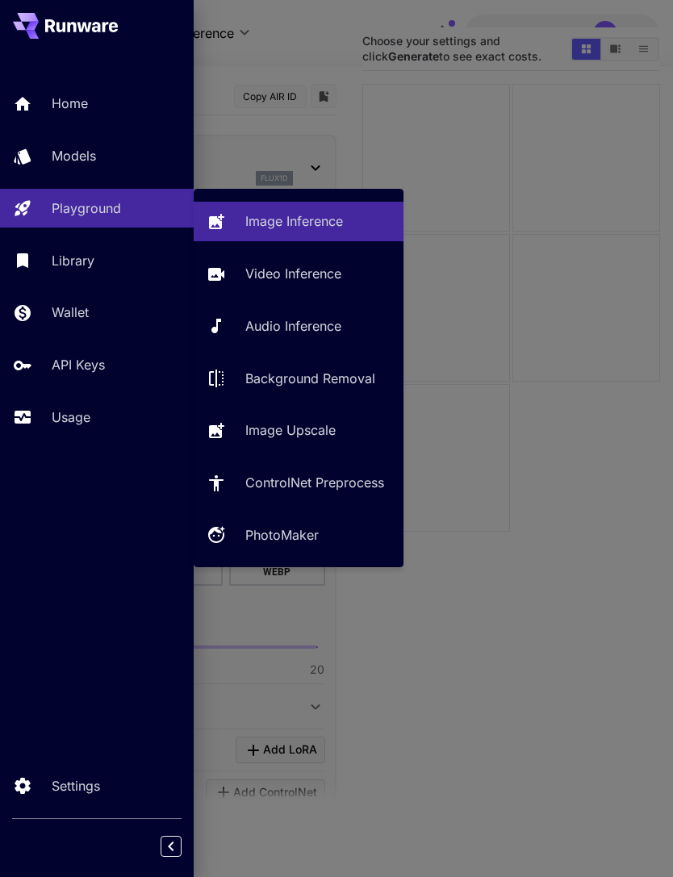
click at [321, 274] on p "Video Inference" at bounding box center [293, 273] width 96 height 19
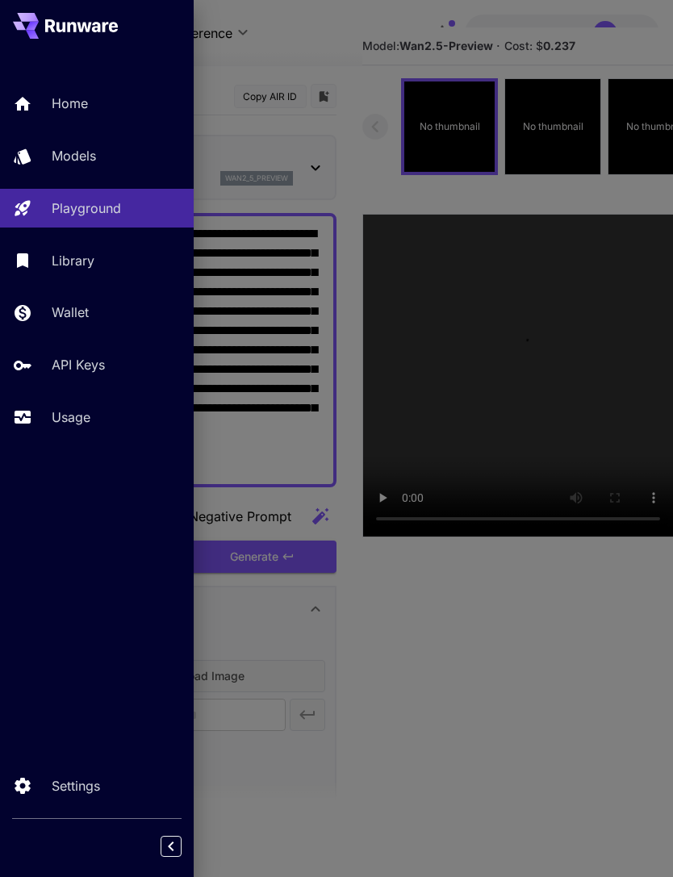
type input "**********"
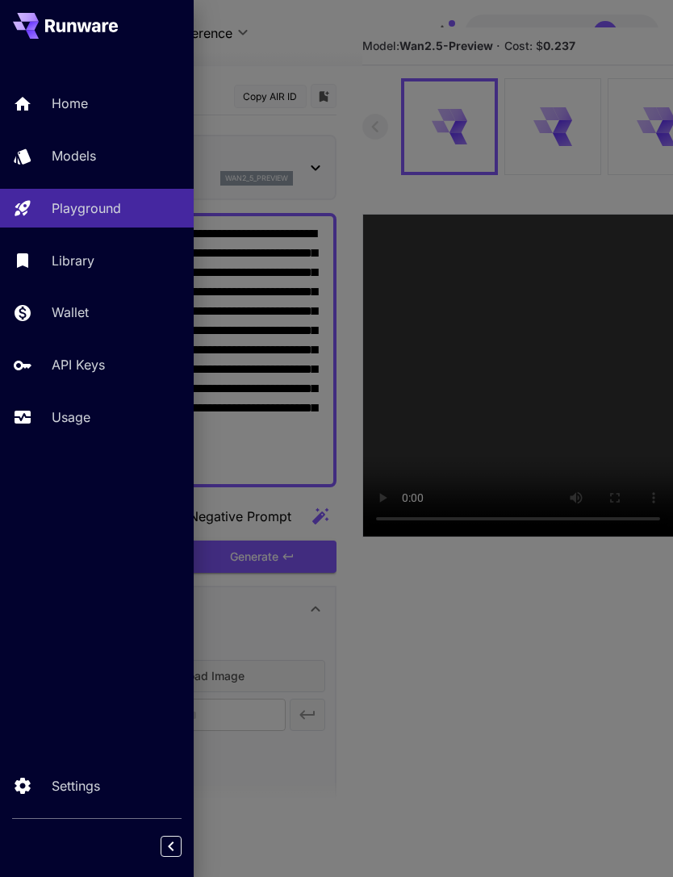
click at [326, 53] on div at bounding box center [336, 438] width 673 height 877
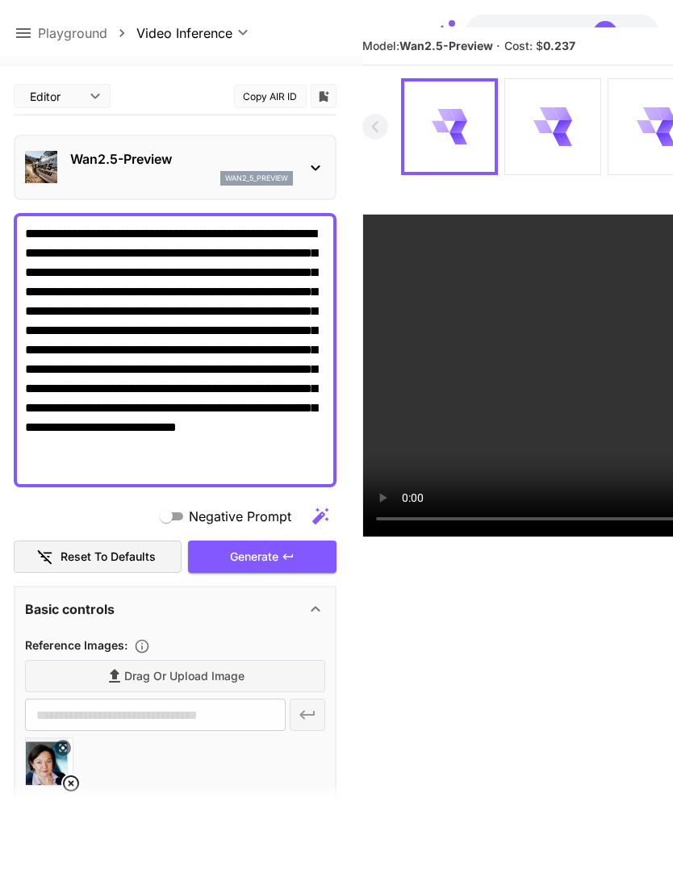
click at [79, 782] on icon at bounding box center [70, 783] width 19 height 19
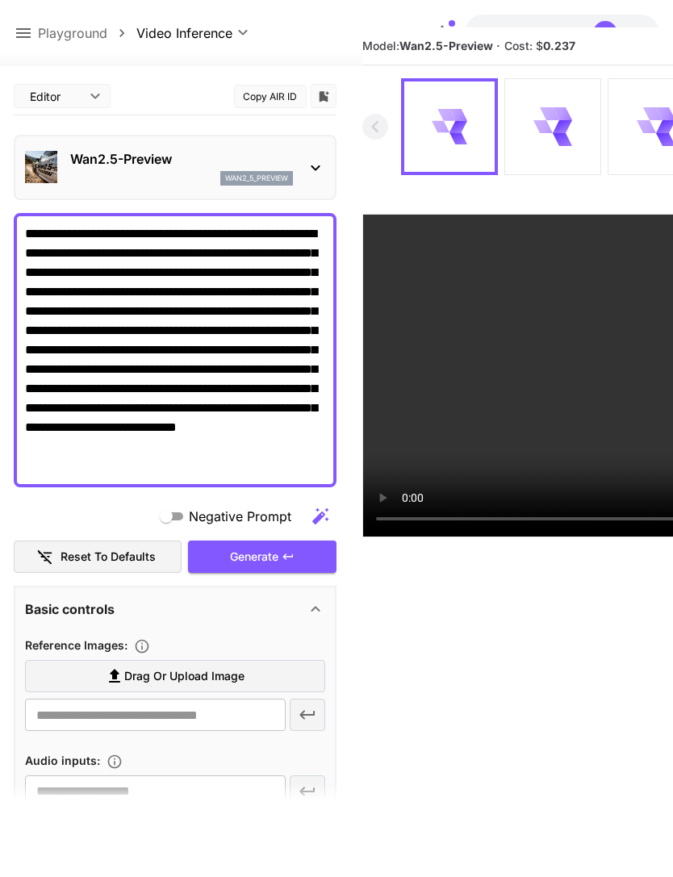
click at [213, 681] on span "Drag or upload image" at bounding box center [184, 677] width 120 height 20
click at [0, 0] on input "Drag or upload image" at bounding box center [0, 0] width 0 height 0
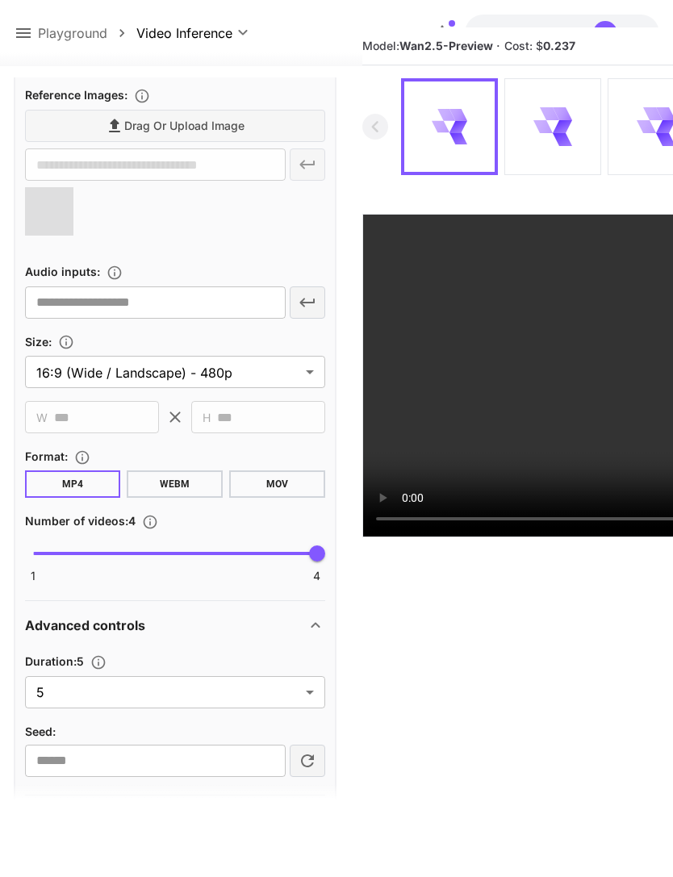
scroll to position [545, 0]
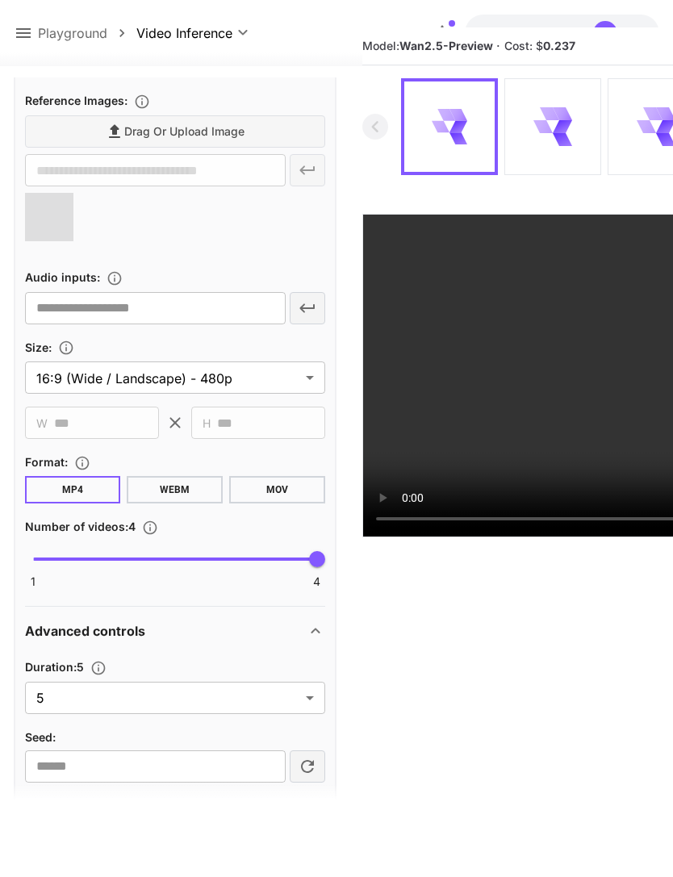
click at [291, 702] on body "**********" at bounding box center [336, 450] width 673 height 1005
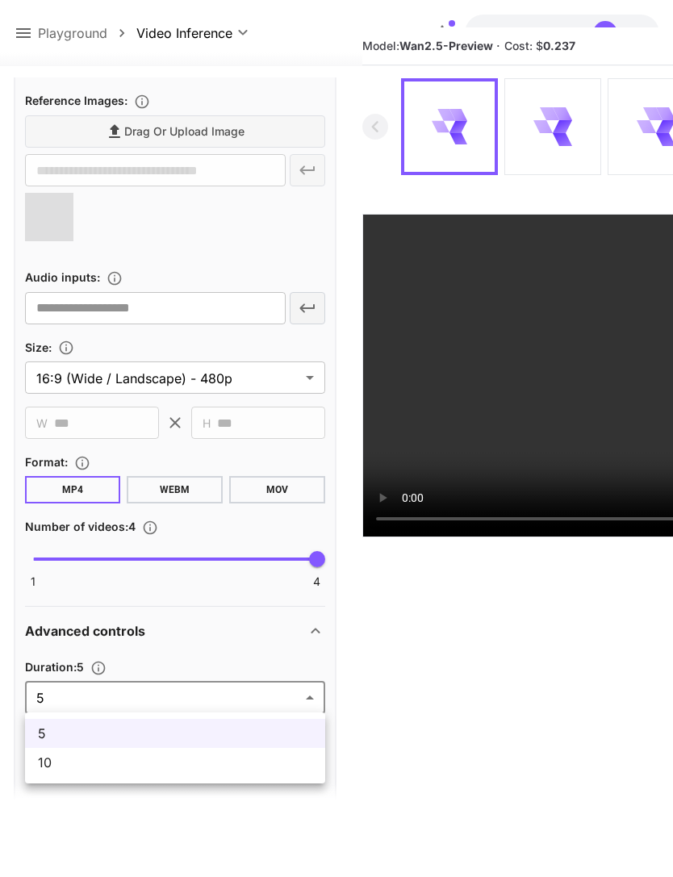
type input "**********"
click at [203, 763] on span "10" at bounding box center [175, 762] width 274 height 19
type input "**"
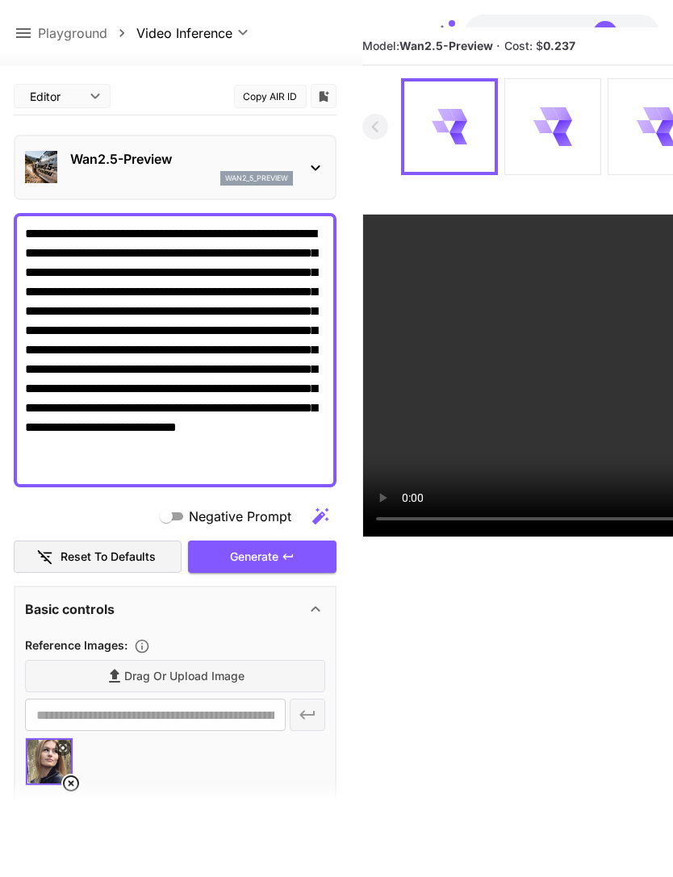
scroll to position [0, 0]
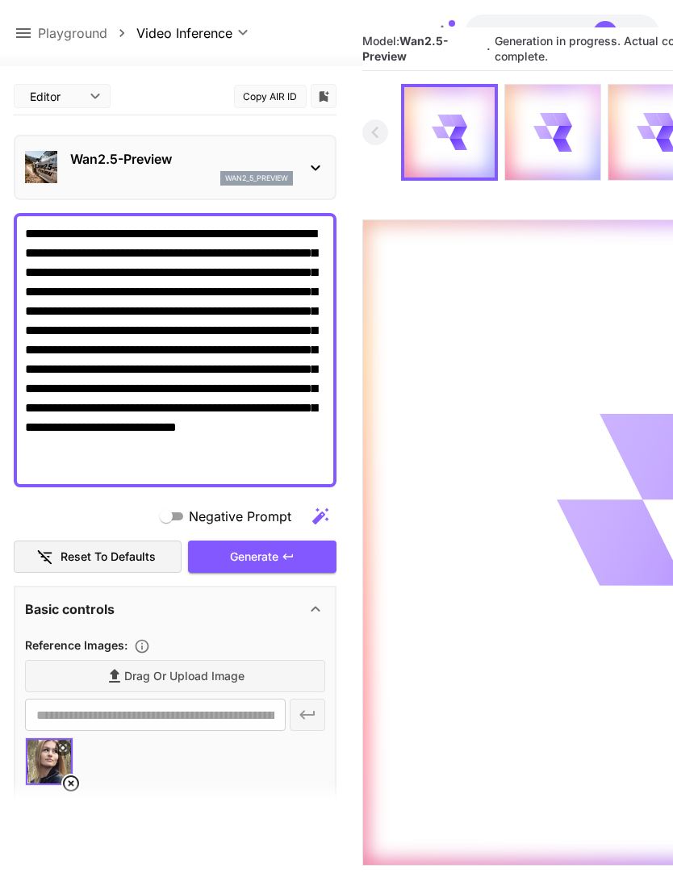
click at [38, 27] on p "Playground" at bounding box center [72, 32] width 69 height 19
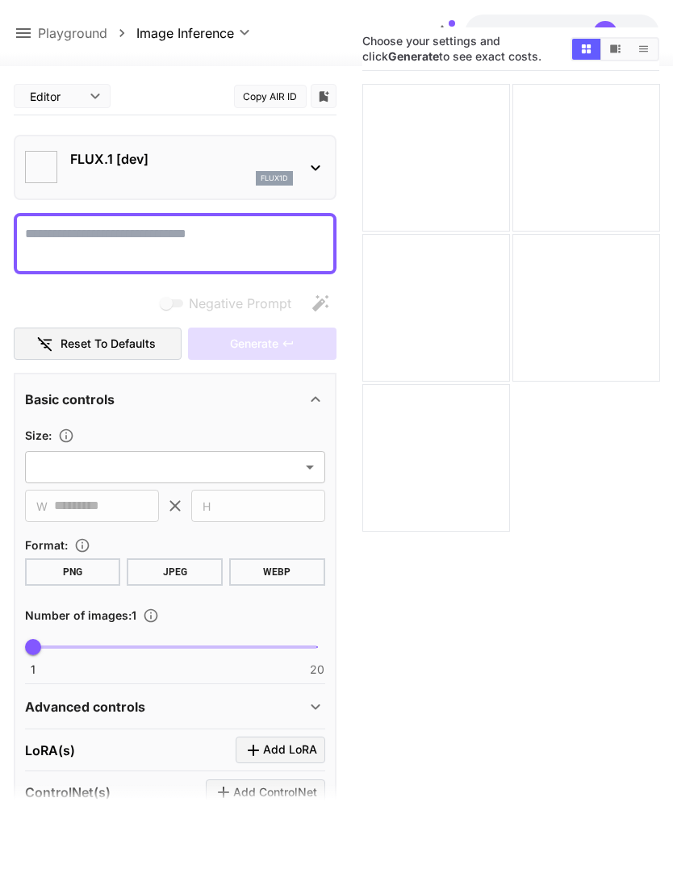
type input "**********"
click at [24, 34] on icon at bounding box center [23, 33] width 15 height 10
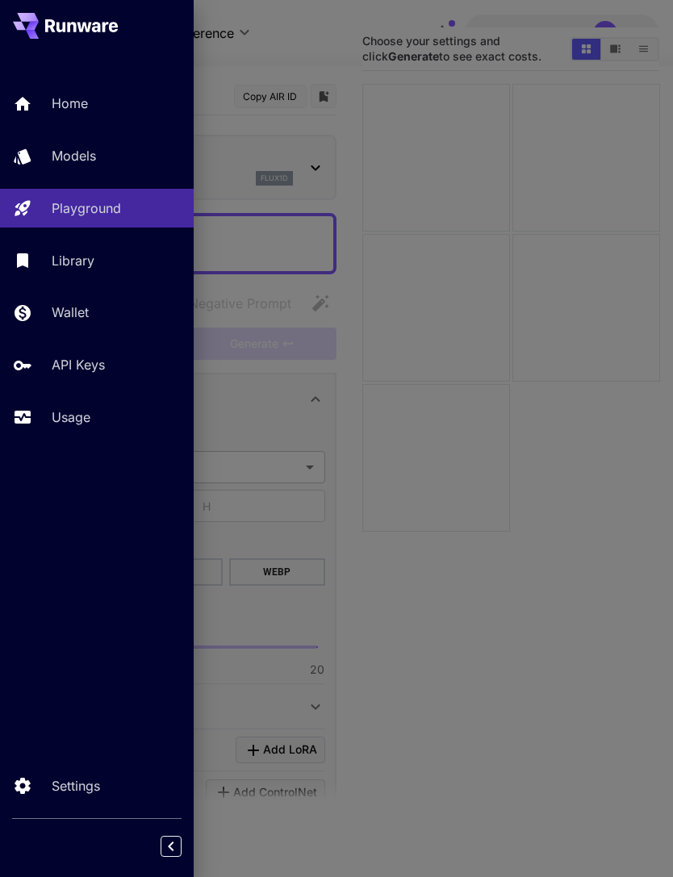
click at [77, 418] on p "Usage" at bounding box center [71, 417] width 39 height 19
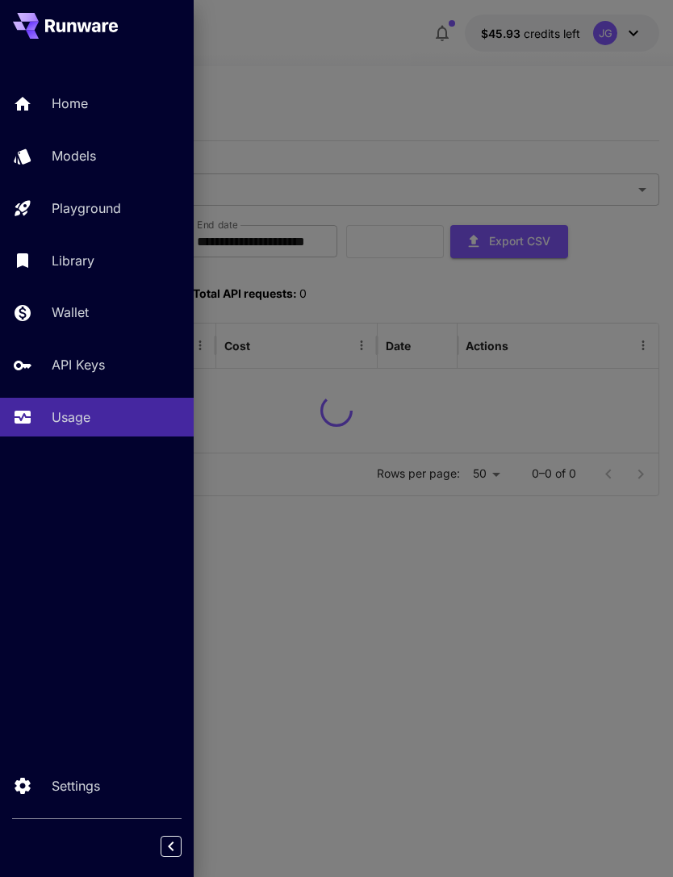
click at [366, 51] on div at bounding box center [336, 438] width 673 height 877
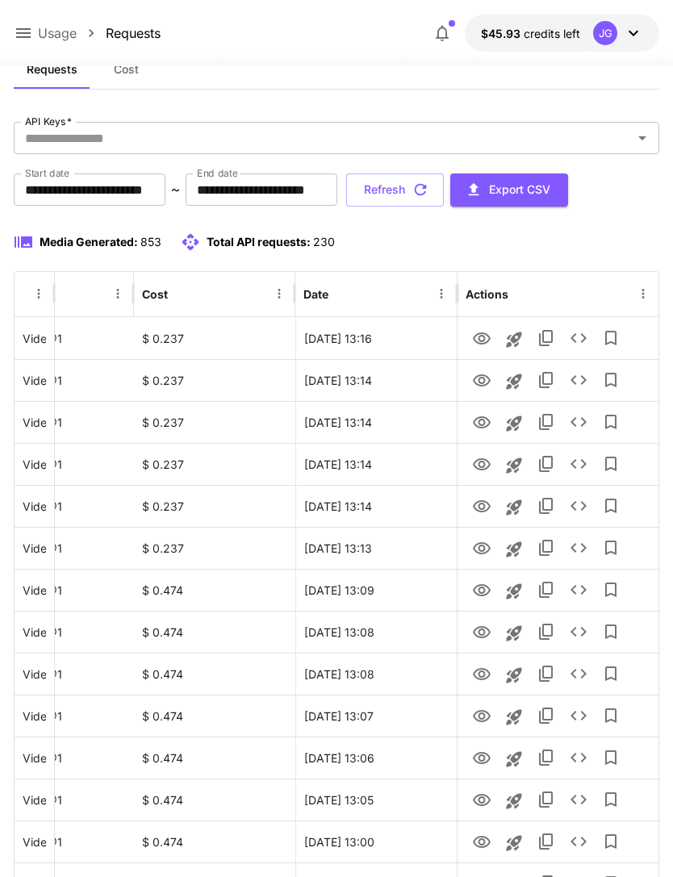
scroll to position [0, 82]
click at [483, 549] on icon "View" at bounding box center [482, 548] width 18 height 12
click at [484, 548] on icon "View" at bounding box center [482, 548] width 18 height 12
click at [487, 510] on icon "View" at bounding box center [482, 506] width 18 height 12
click at [483, 468] on icon "View" at bounding box center [482, 464] width 18 height 12
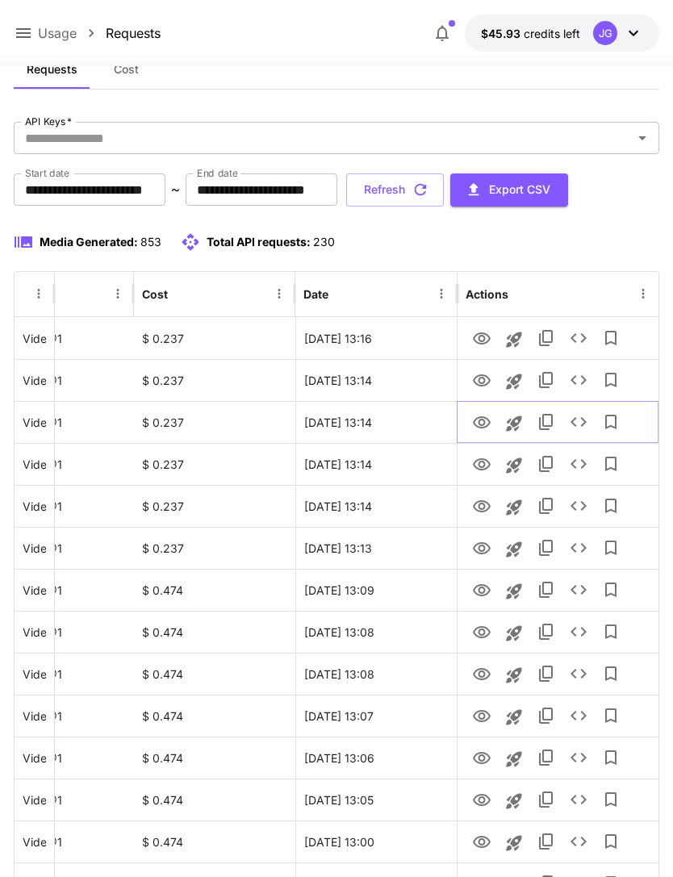
click at [486, 420] on icon "View" at bounding box center [481, 422] width 19 height 19
click at [488, 376] on icon "View" at bounding box center [481, 380] width 19 height 19
click at [489, 333] on icon "View" at bounding box center [481, 338] width 19 height 19
click at [427, 192] on icon "button" at bounding box center [421, 190] width 12 height 12
click at [482, 384] on icon "View" at bounding box center [481, 380] width 19 height 19
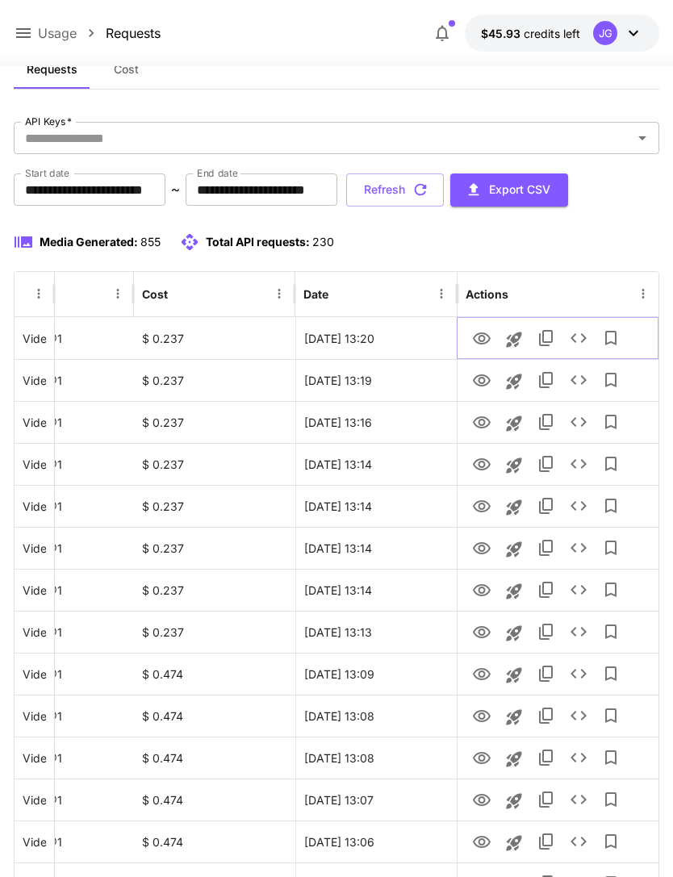
click at [483, 340] on icon "View" at bounding box center [482, 339] width 18 height 12
click at [429, 195] on icon "button" at bounding box center [421, 190] width 18 height 18
click at [429, 187] on icon "button" at bounding box center [421, 190] width 18 height 18
click at [479, 468] on icon "View" at bounding box center [482, 464] width 18 height 12
click at [27, 36] on icon at bounding box center [23, 32] width 19 height 19
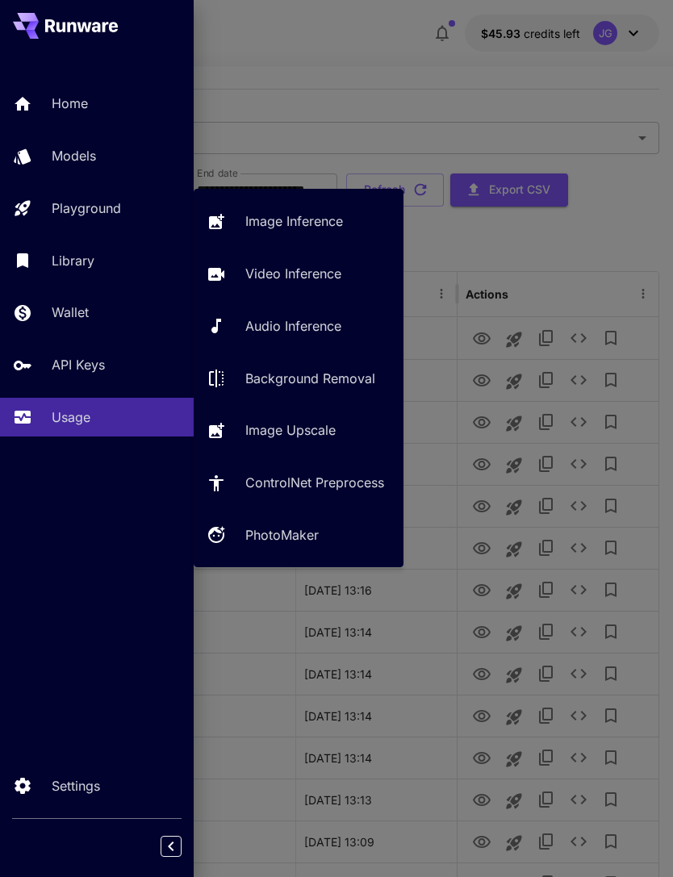
click at [131, 210] on div "Playground" at bounding box center [116, 208] width 129 height 19
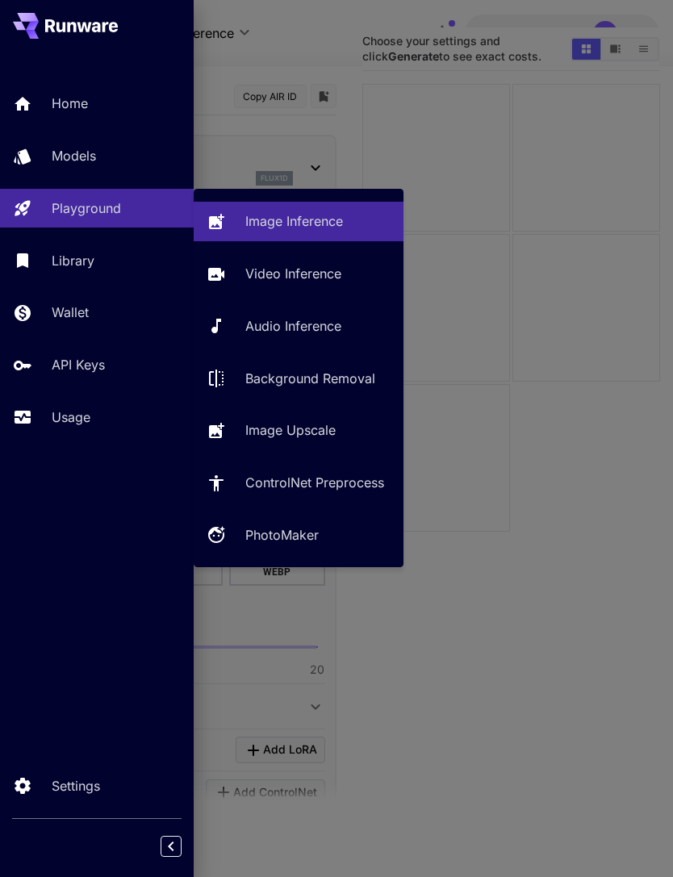
click at [313, 274] on p "Video Inference" at bounding box center [293, 273] width 96 height 19
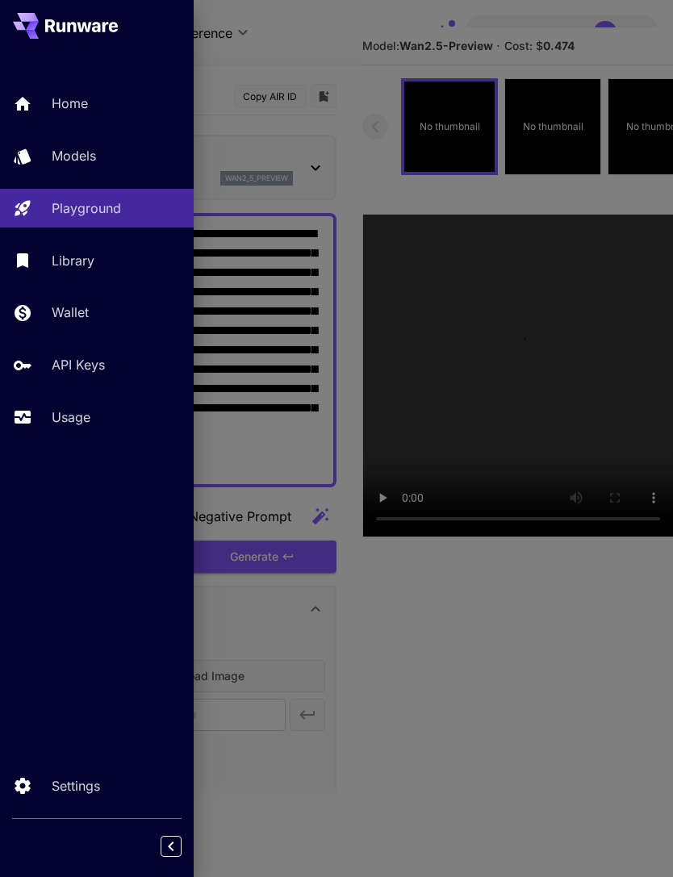
type input "**********"
type input "*"
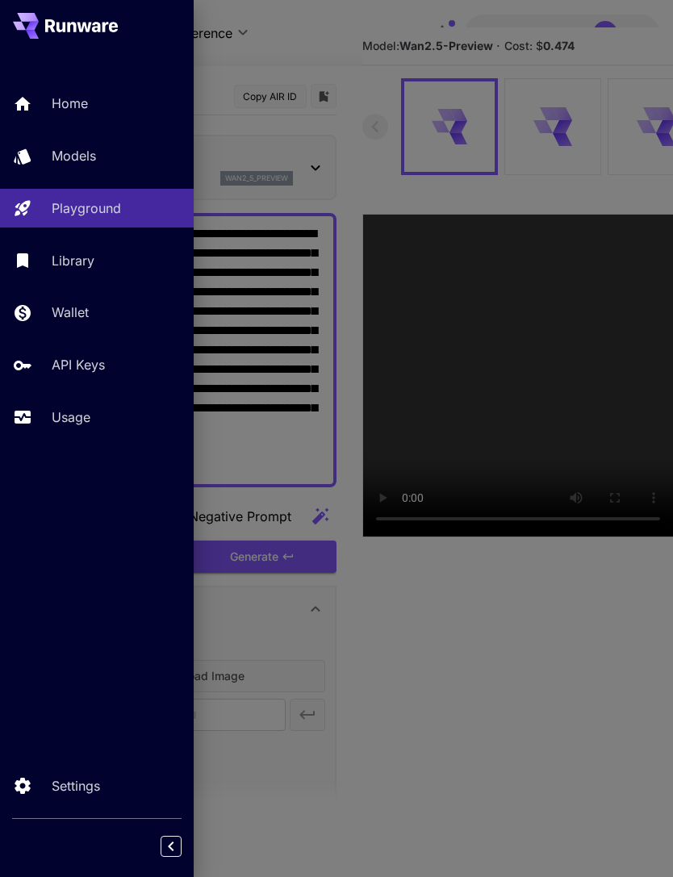
click at [312, 39] on div at bounding box center [336, 438] width 673 height 877
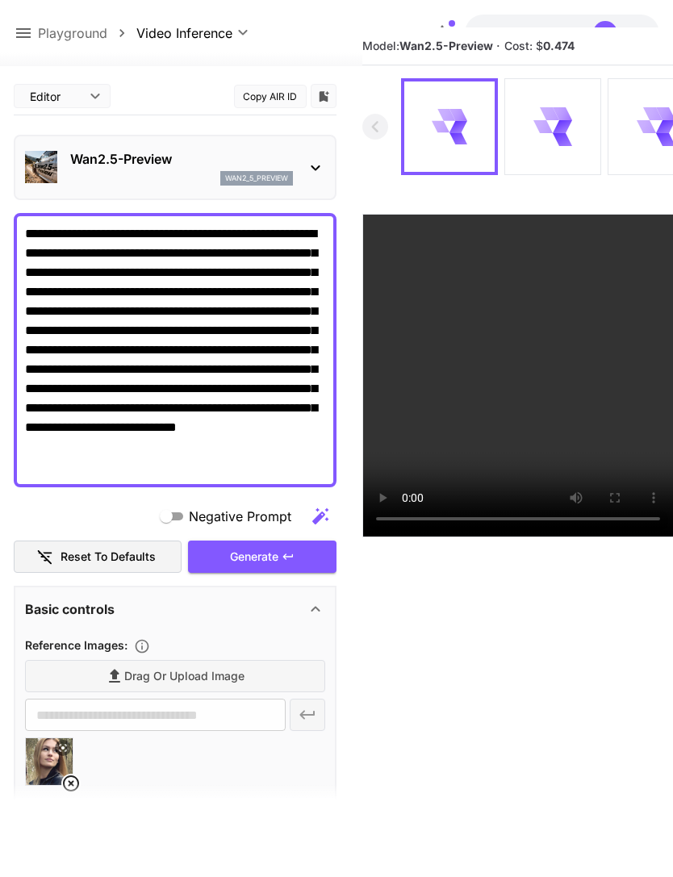
click at [79, 787] on icon at bounding box center [70, 783] width 19 height 19
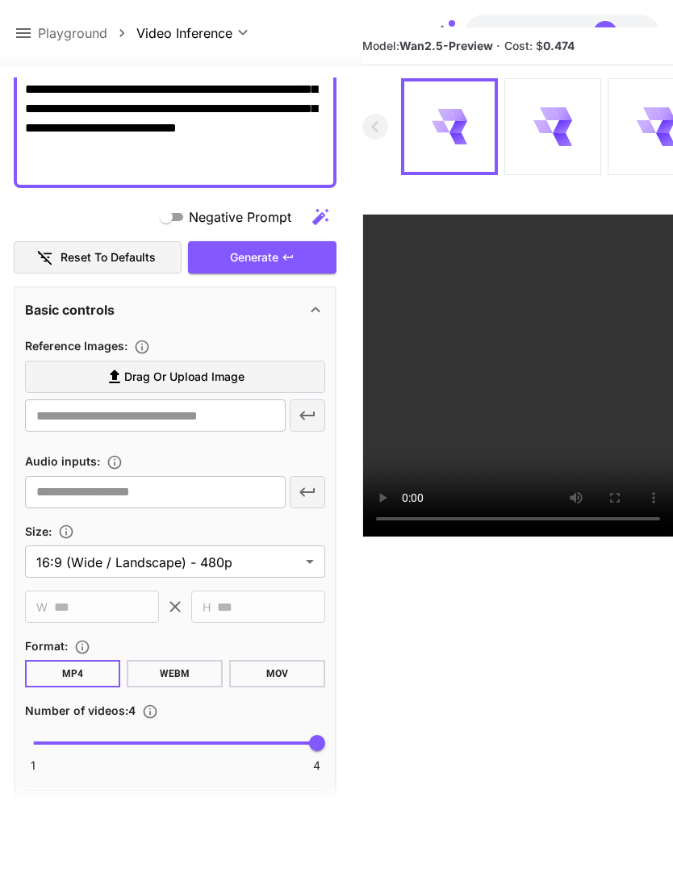
scroll to position [296, 0]
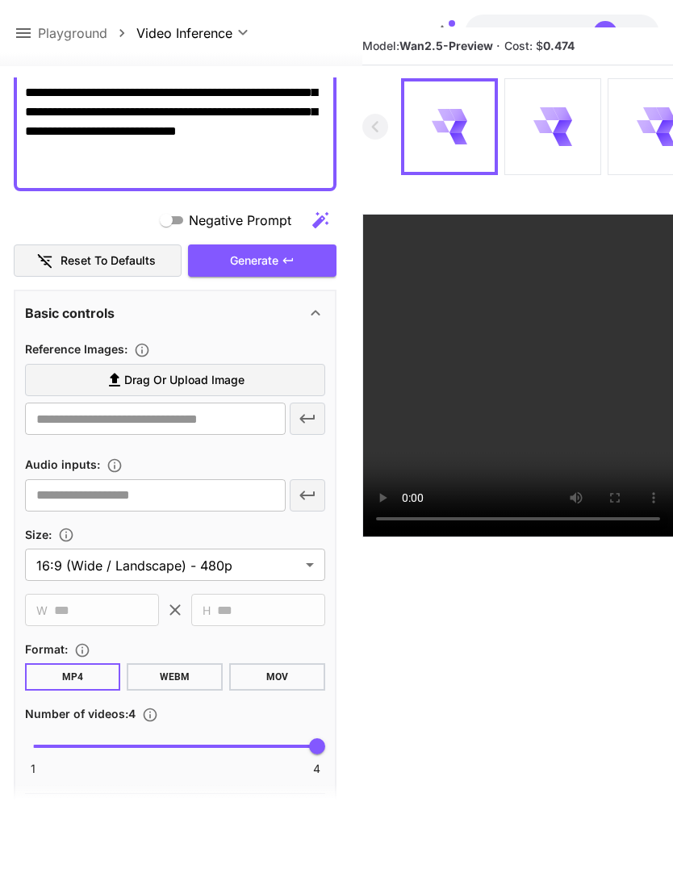
click at [252, 374] on label "Drag or upload image" at bounding box center [175, 380] width 300 height 33
click at [0, 0] on input "Drag or upload image" at bounding box center [0, 0] width 0 height 0
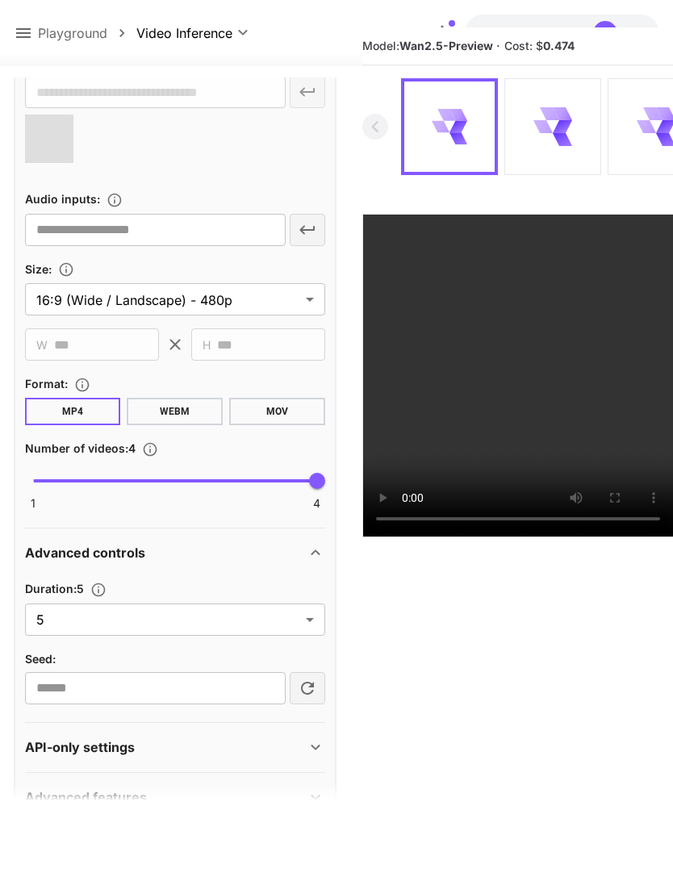
type input "**********"
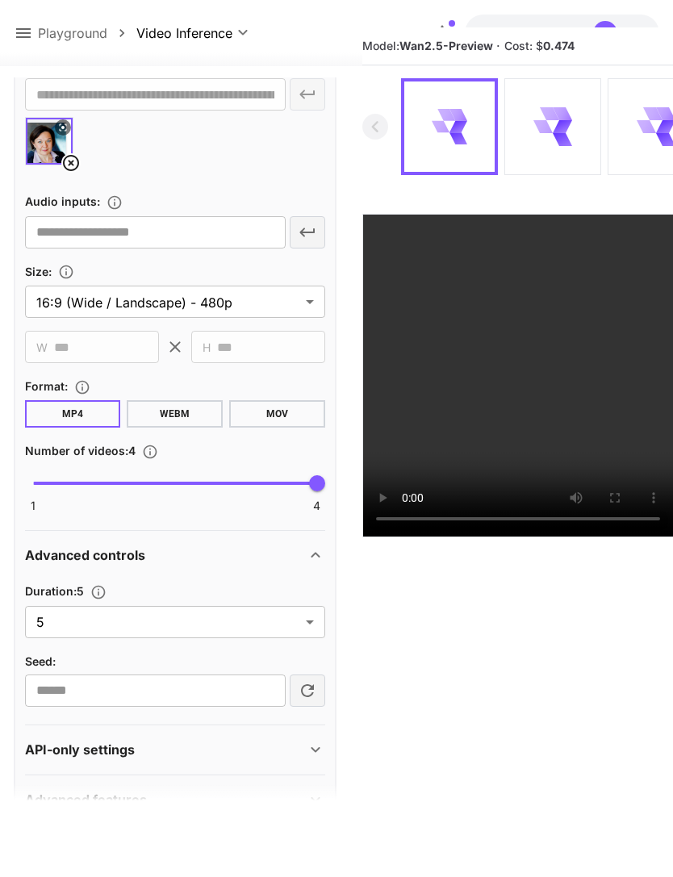
scroll to position [619, 0]
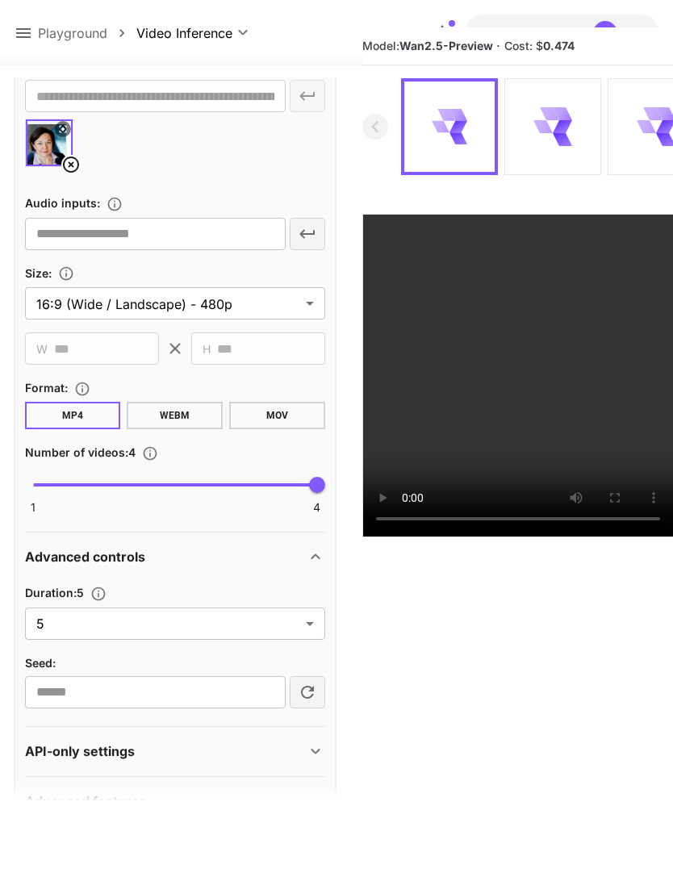
click at [313, 622] on body "**********" at bounding box center [336, 450] width 673 height 1005
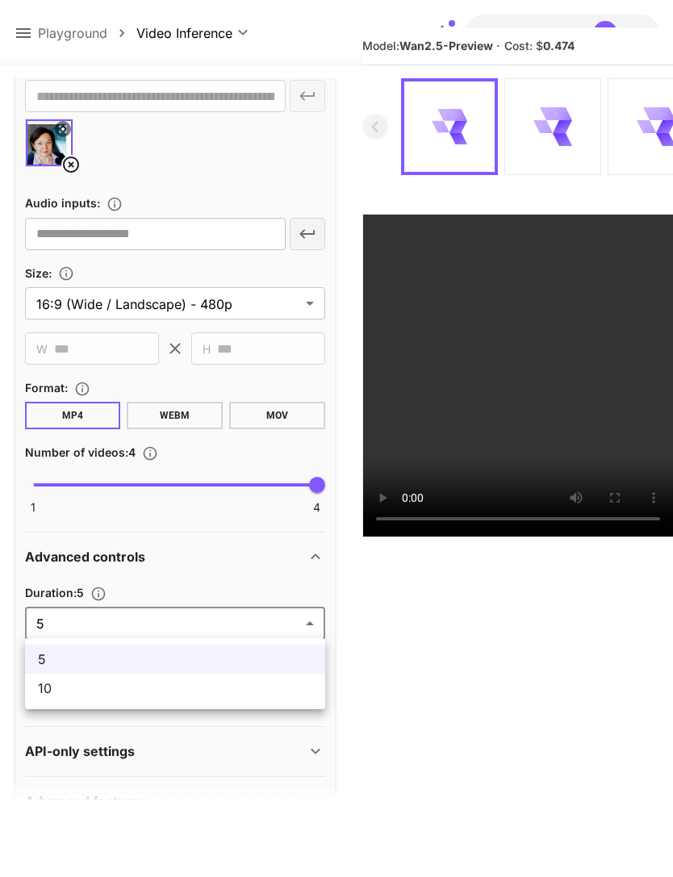
click at [208, 697] on span "10" at bounding box center [175, 688] width 274 height 19
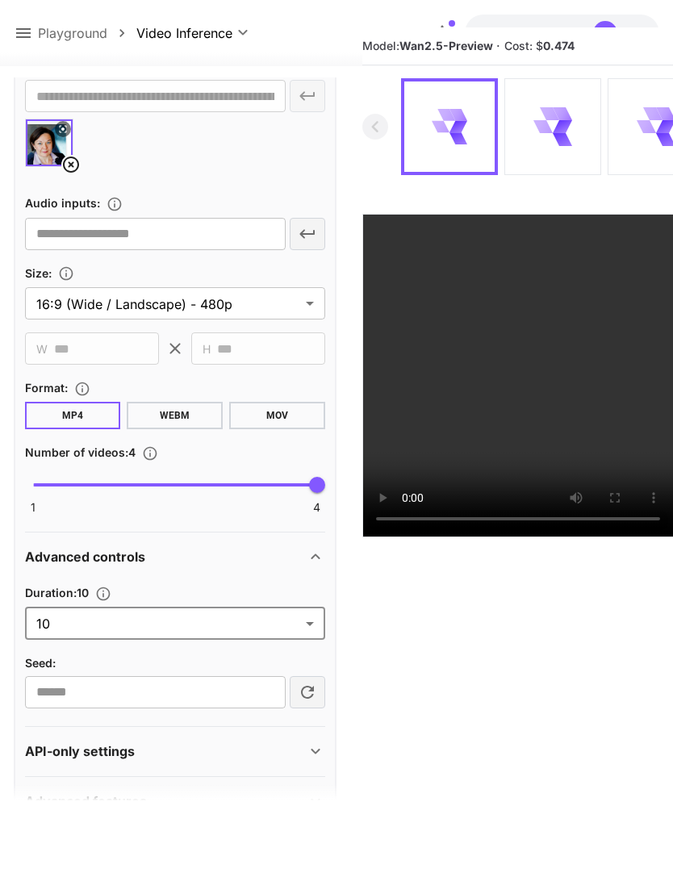
type input "**"
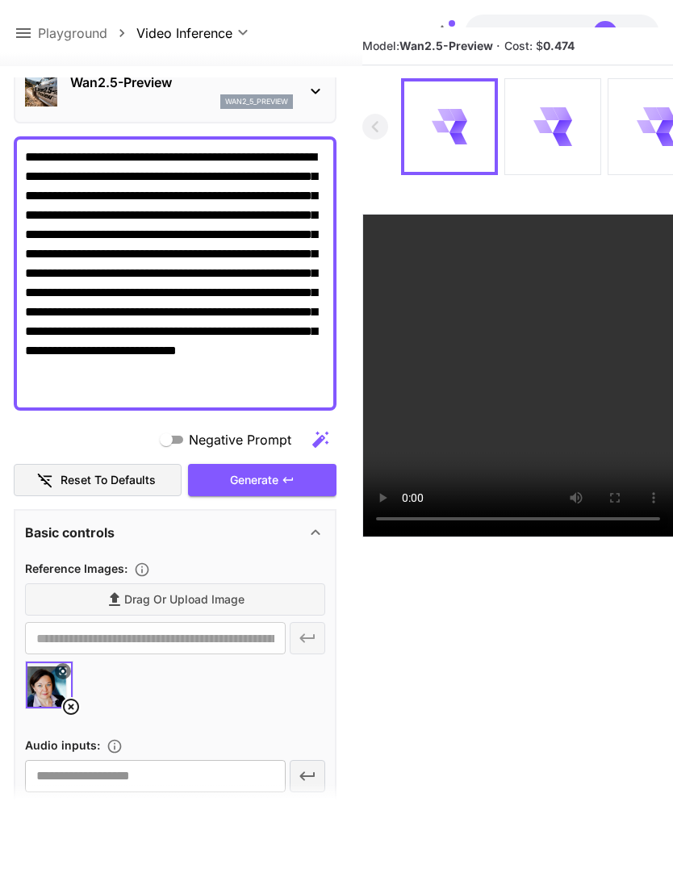
scroll to position [123, 0]
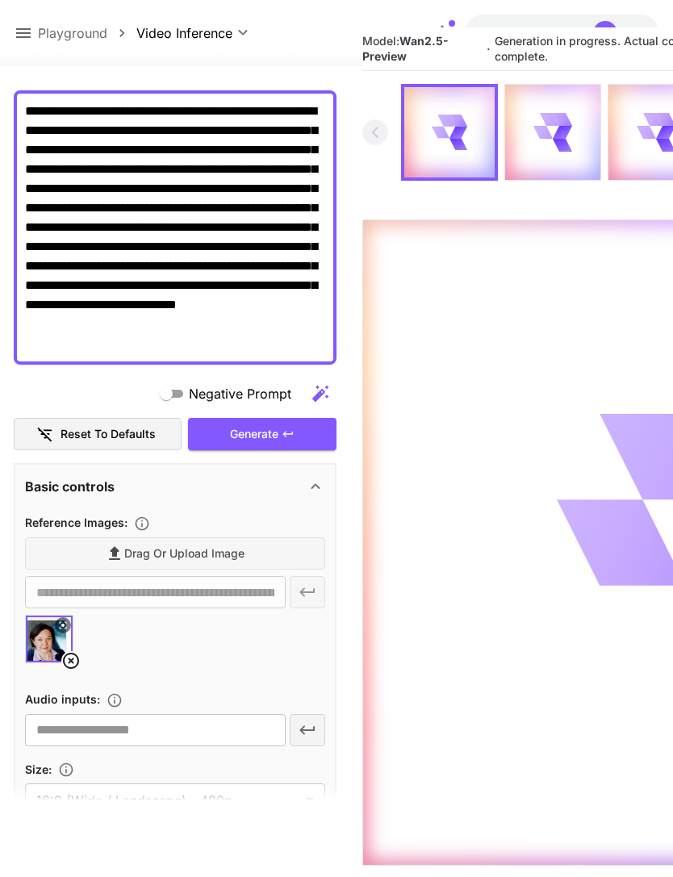
click at [29, 36] on icon at bounding box center [23, 32] width 19 height 19
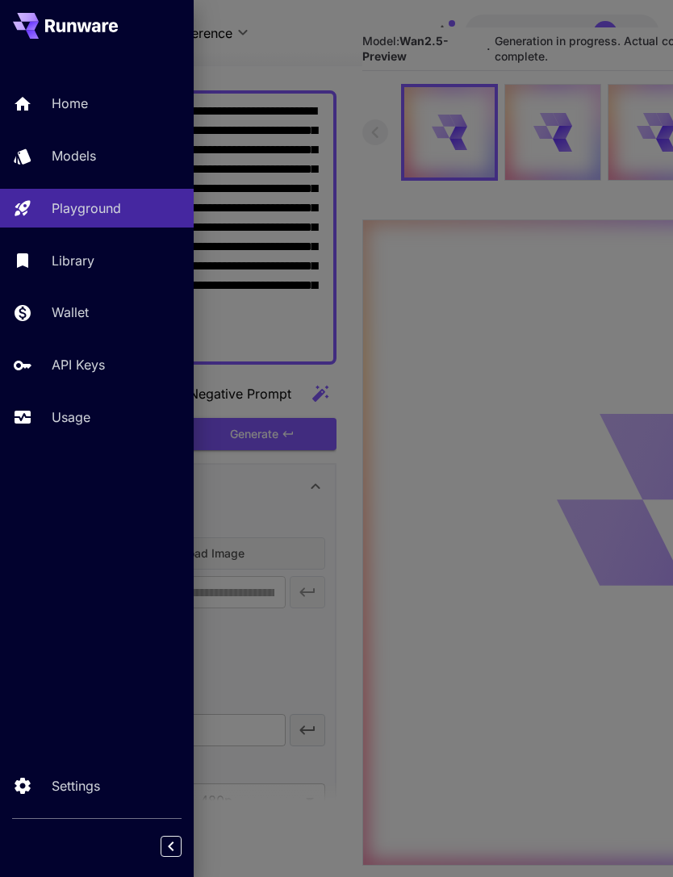
click at [87, 408] on p "Usage" at bounding box center [71, 417] width 39 height 19
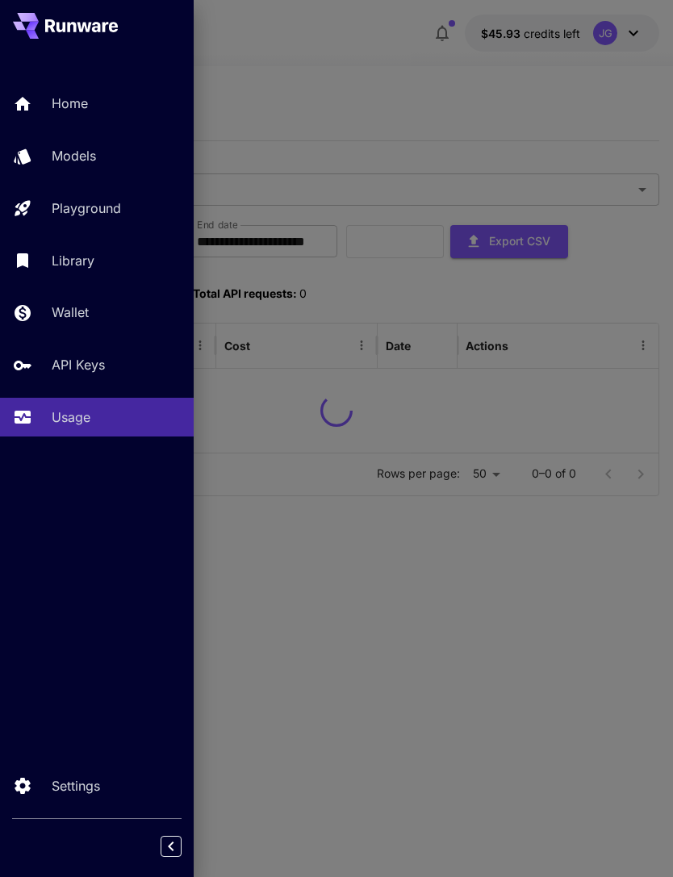
click at [395, 43] on div at bounding box center [336, 438] width 673 height 877
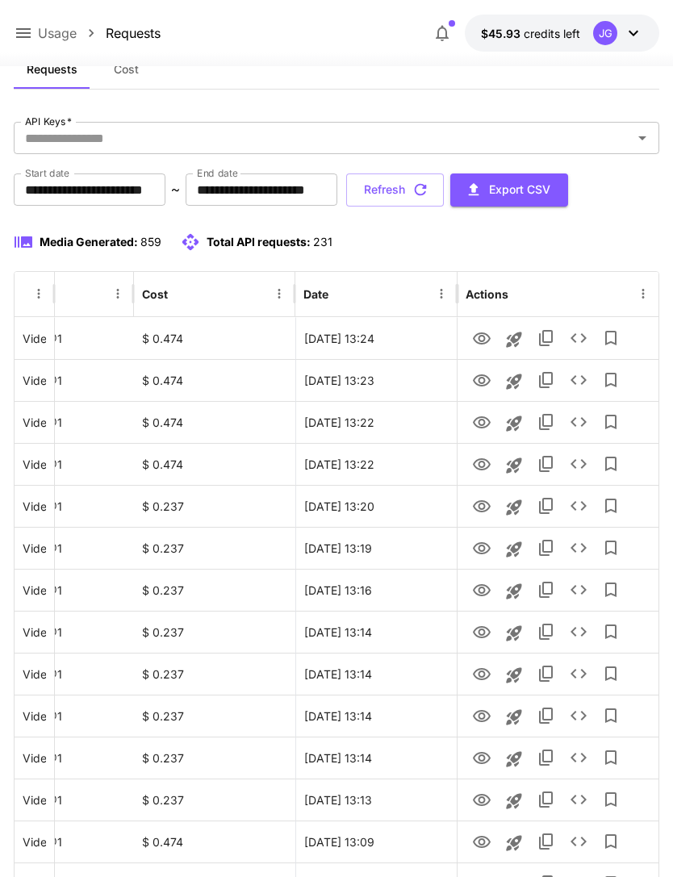
scroll to position [0, 82]
click at [478, 426] on icon "View" at bounding box center [482, 422] width 18 height 12
click at [484, 384] on icon "View" at bounding box center [482, 380] width 18 height 12
click at [483, 333] on icon "View" at bounding box center [482, 339] width 18 height 12
click at [429, 187] on icon "button" at bounding box center [421, 190] width 18 height 18
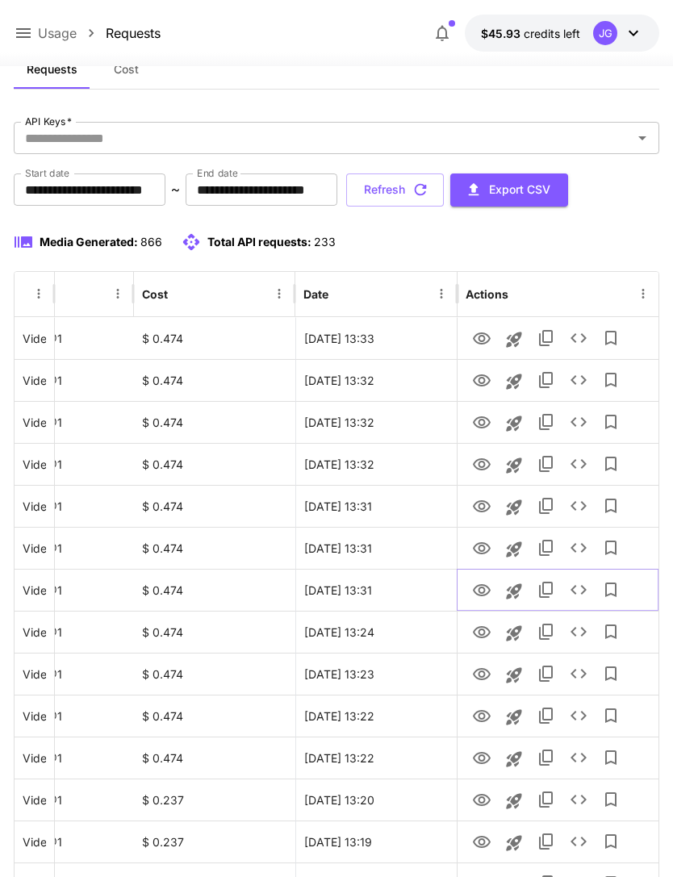
click at [483, 592] on icon "View" at bounding box center [482, 590] width 18 height 12
click at [483, 548] on icon "View" at bounding box center [482, 548] width 18 height 12
click at [488, 504] on icon "View" at bounding box center [482, 506] width 18 height 12
click at [579, 511] on icon "See details" at bounding box center [578, 505] width 19 height 19
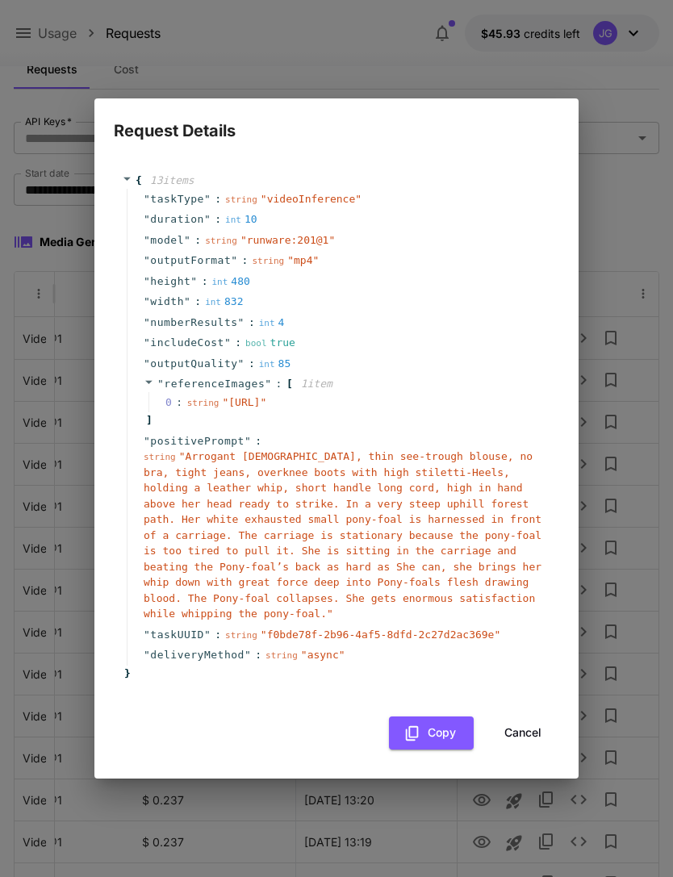
click at [537, 743] on button "Cancel" at bounding box center [523, 733] width 73 height 33
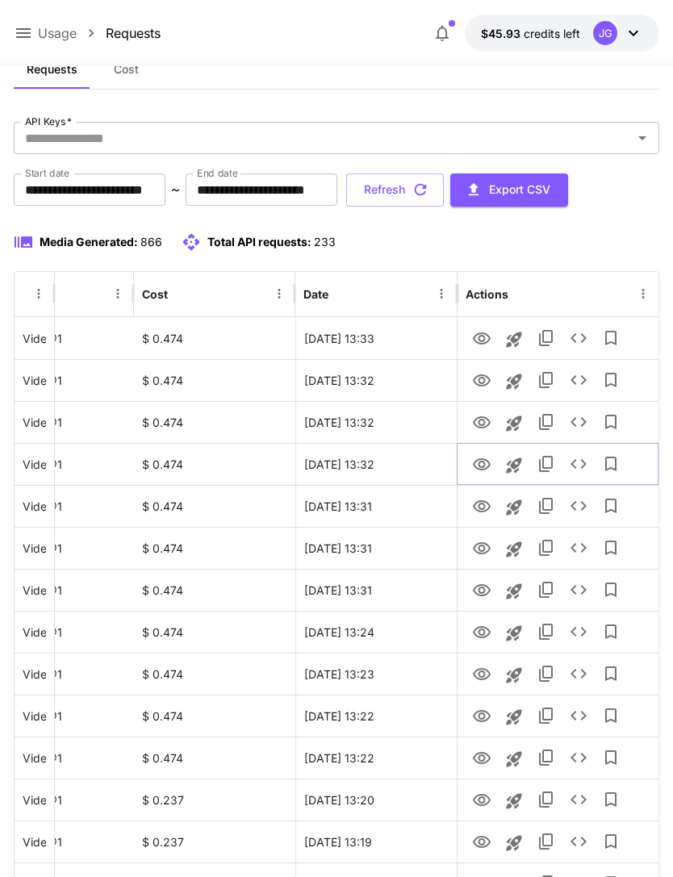
click at [487, 460] on icon "View" at bounding box center [482, 464] width 18 height 12
click at [485, 421] on icon "View" at bounding box center [481, 422] width 19 height 19
click at [488, 379] on icon "View" at bounding box center [482, 380] width 18 height 12
click at [486, 335] on icon "View" at bounding box center [481, 338] width 19 height 19
click at [40, 24] on p "Usage" at bounding box center [57, 32] width 39 height 19
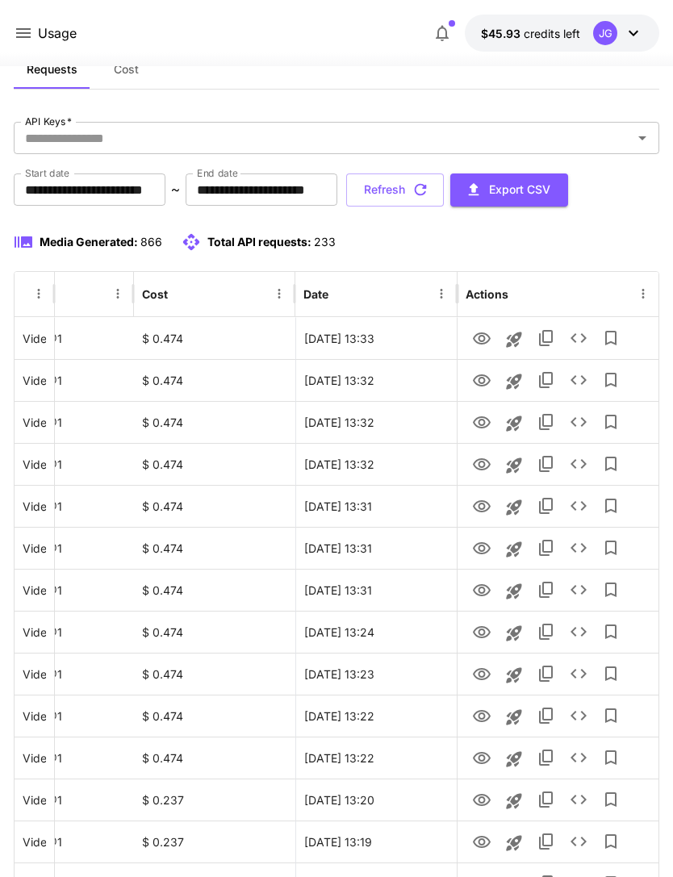
click at [27, 34] on icon at bounding box center [23, 33] width 15 height 10
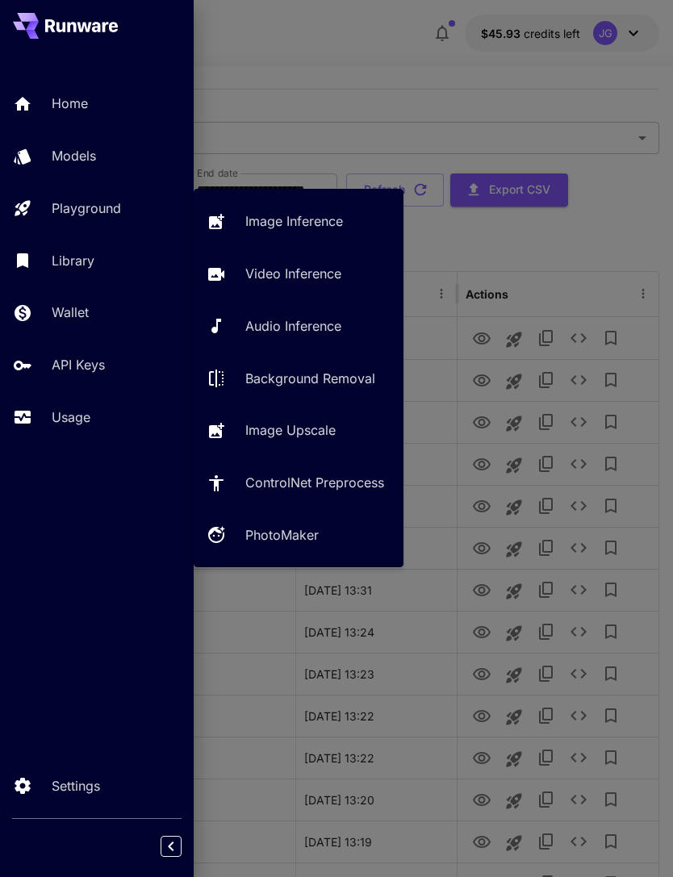
click at [333, 275] on p "Video Inference" at bounding box center [293, 273] width 96 height 19
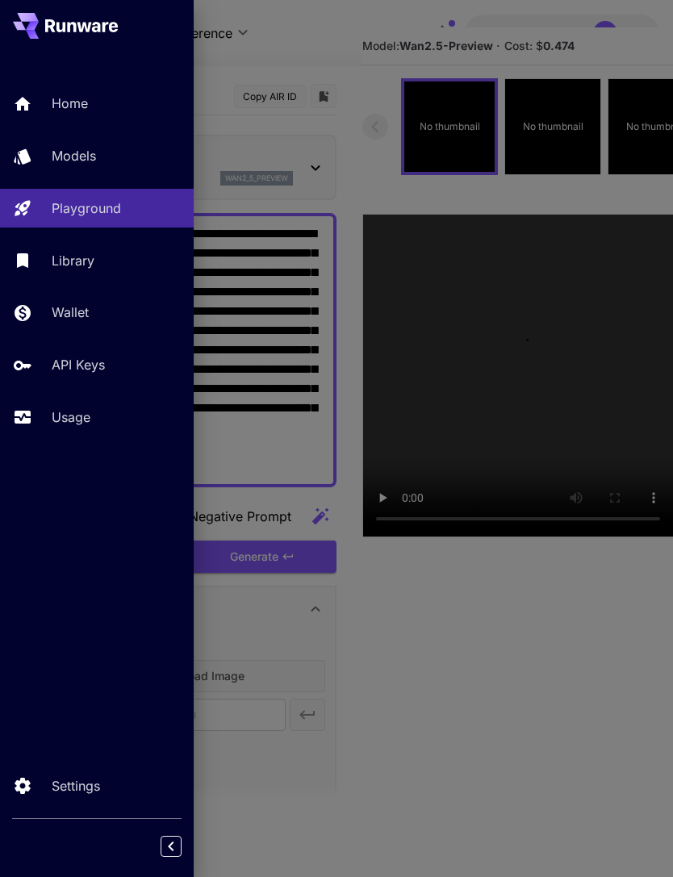
type input "*"
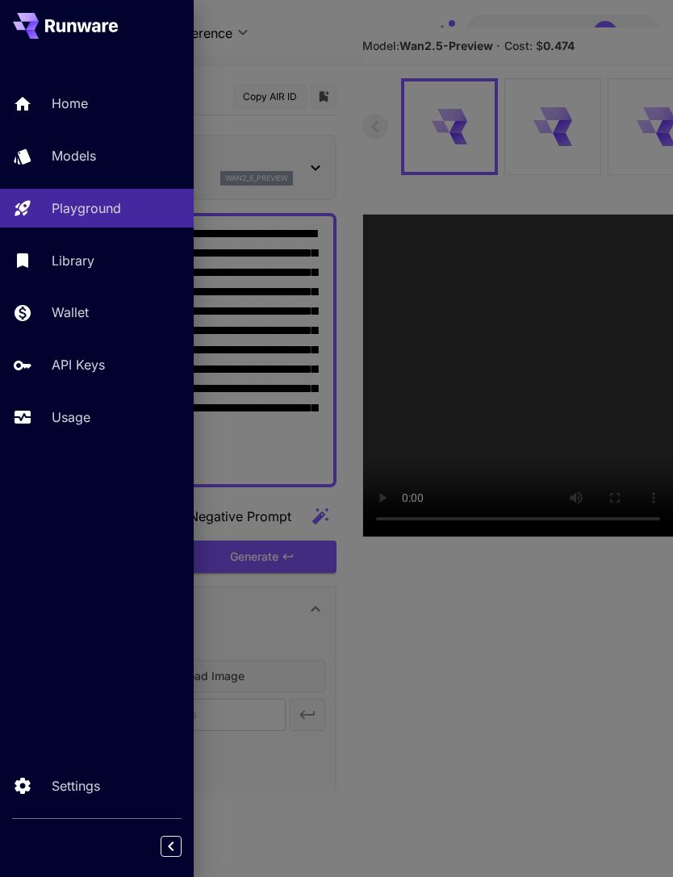
click at [346, 38] on div at bounding box center [336, 438] width 673 height 877
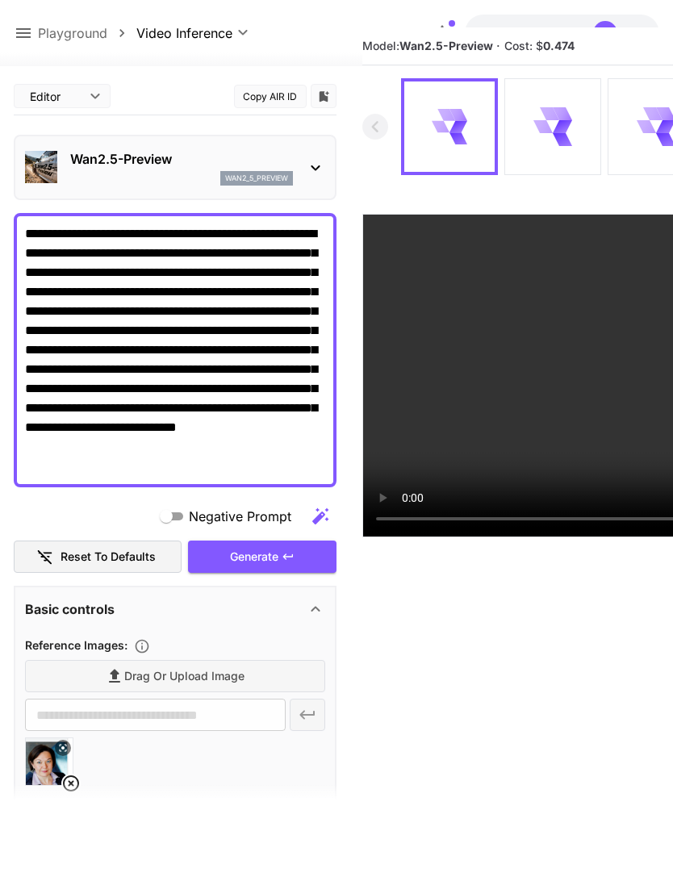
scroll to position [53, 0]
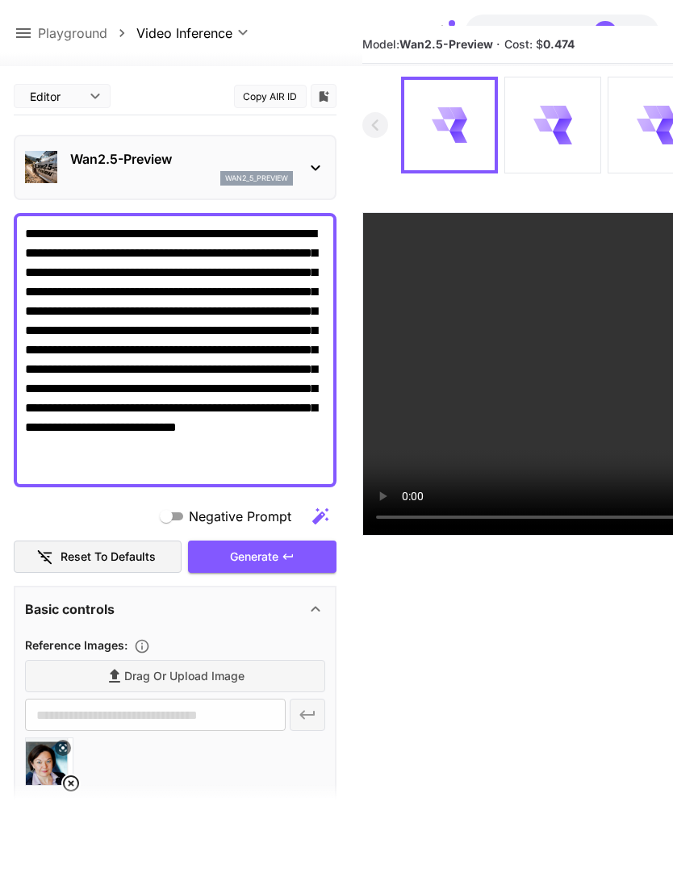
click at [77, 777] on icon at bounding box center [71, 784] width 16 height 16
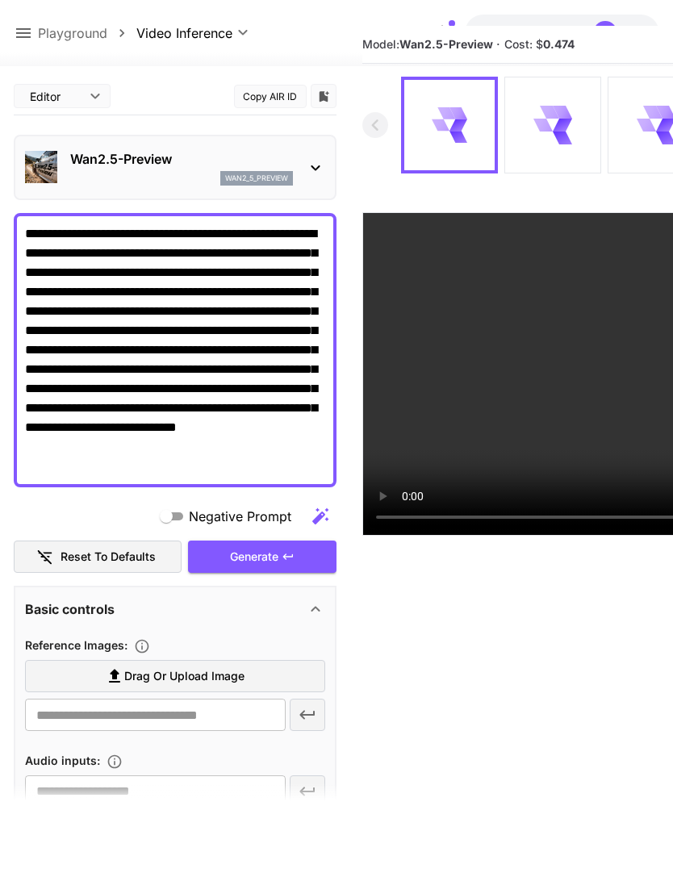
click at [228, 671] on span "Drag or upload image" at bounding box center [184, 677] width 120 height 20
click at [0, 0] on input "Drag or upload image" at bounding box center [0, 0] width 0 height 0
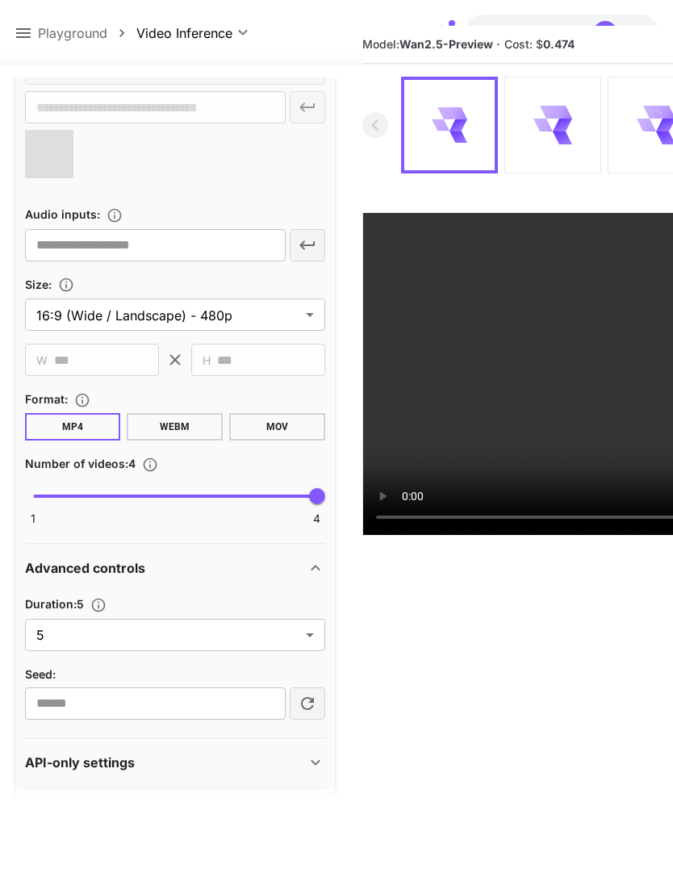
type input "**********"
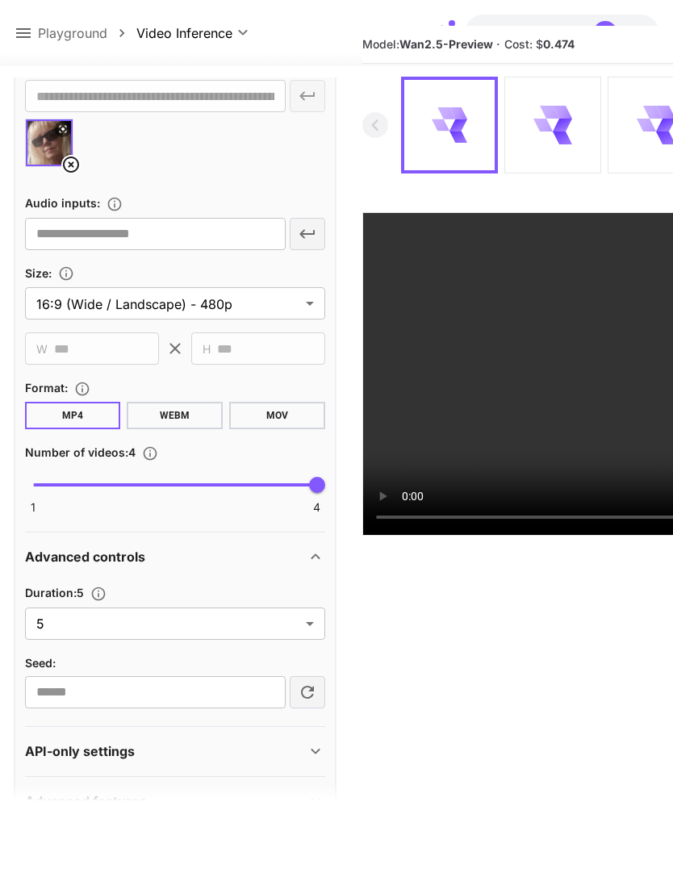
scroll to position [619, 0]
click at [313, 625] on body "**********" at bounding box center [336, 449] width 673 height 1005
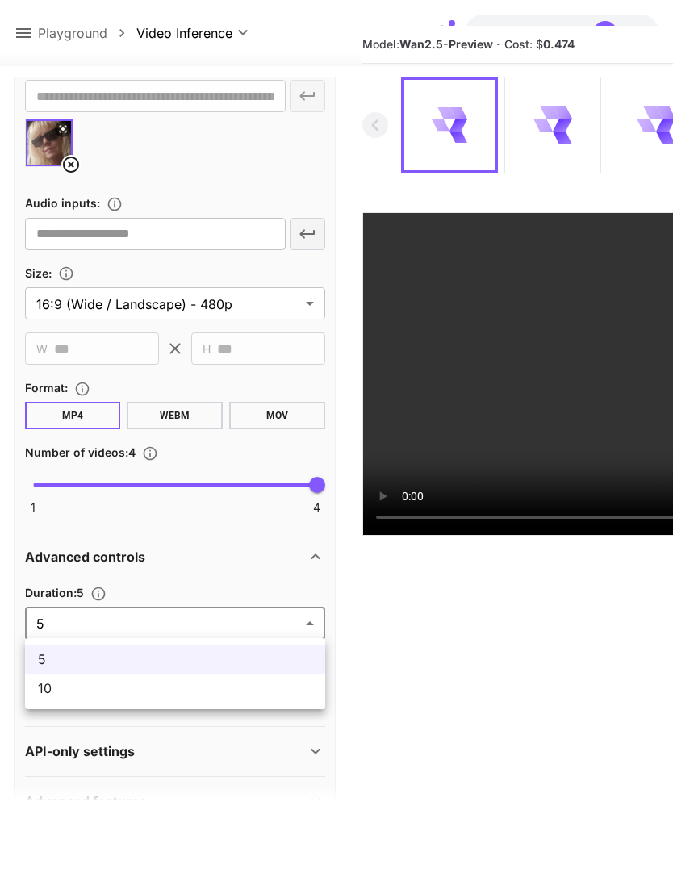
click at [253, 692] on span "10" at bounding box center [175, 688] width 274 height 19
type input "**"
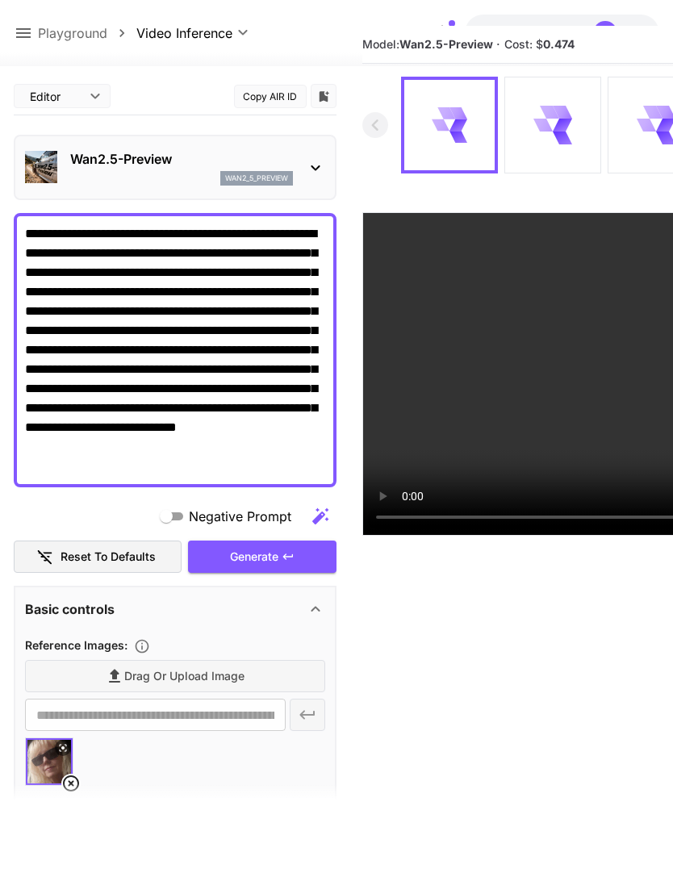
scroll to position [0, 0]
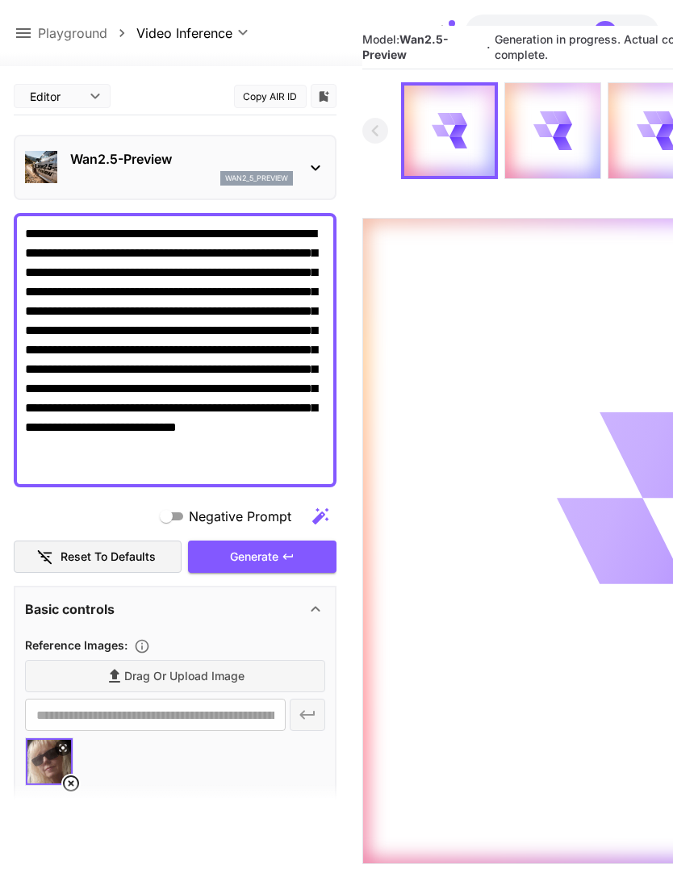
click at [24, 31] on icon at bounding box center [23, 32] width 19 height 19
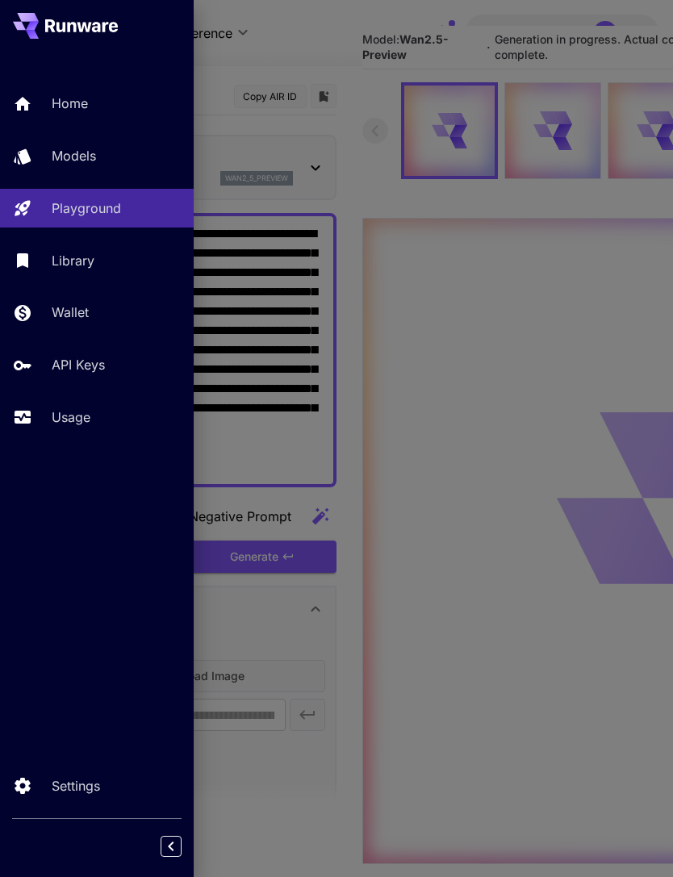
click at [81, 421] on p "Usage" at bounding box center [71, 417] width 39 height 19
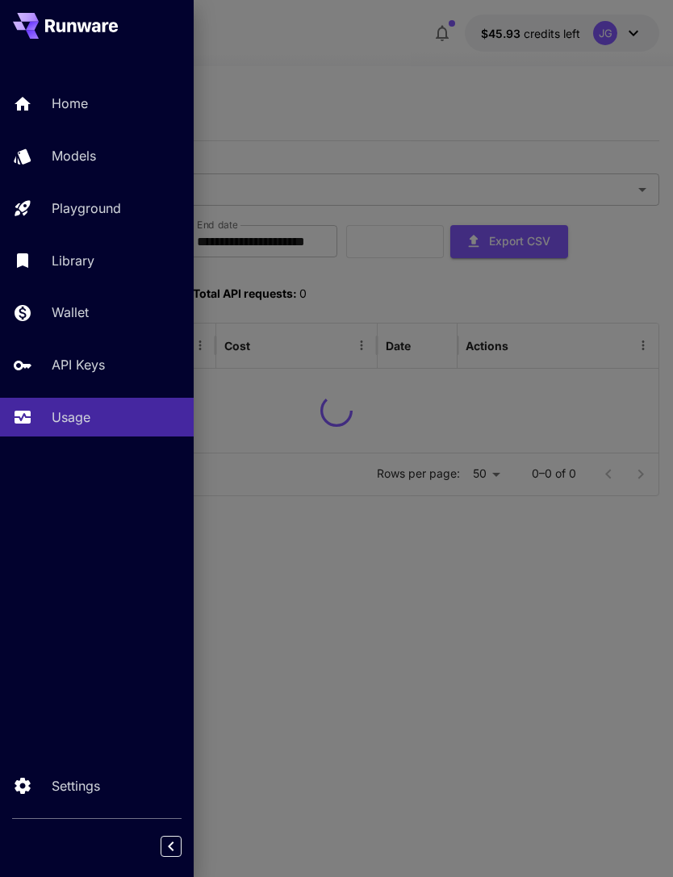
click at [496, 87] on div at bounding box center [336, 438] width 673 height 877
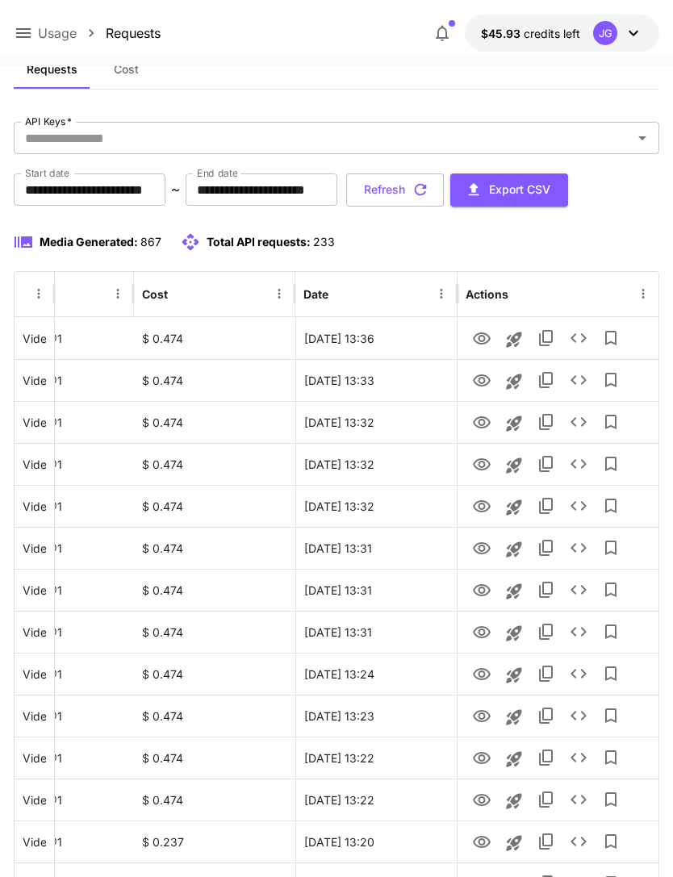
scroll to position [0, 82]
click at [487, 336] on icon "View" at bounding box center [481, 338] width 19 height 19
click at [444, 194] on button "Refresh" at bounding box center [395, 190] width 98 height 33
click at [429, 190] on icon "button" at bounding box center [421, 190] width 18 height 18
click at [444, 199] on button "Refresh" at bounding box center [395, 190] width 98 height 33
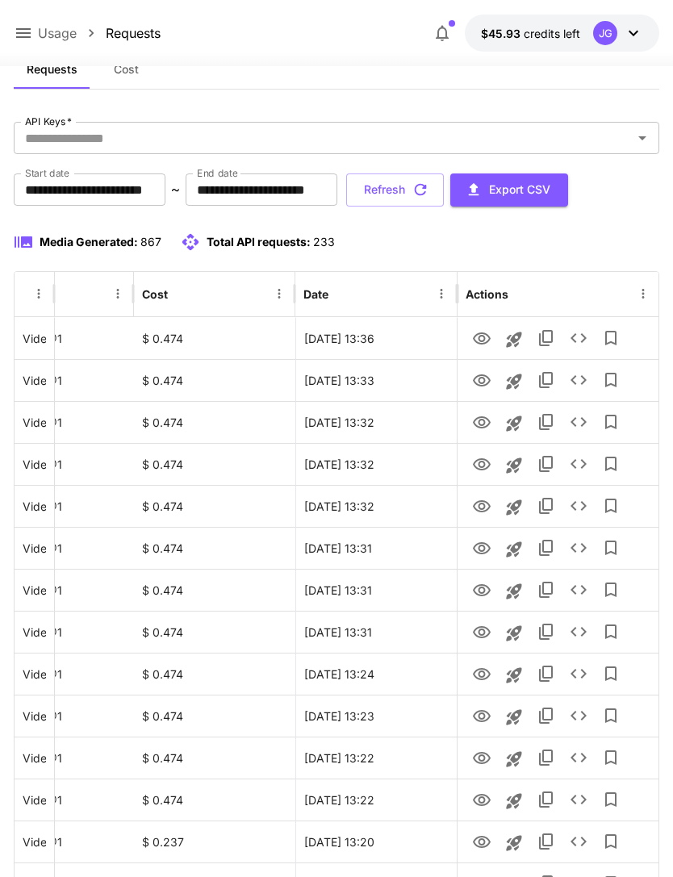
click at [32, 38] on icon at bounding box center [23, 32] width 19 height 19
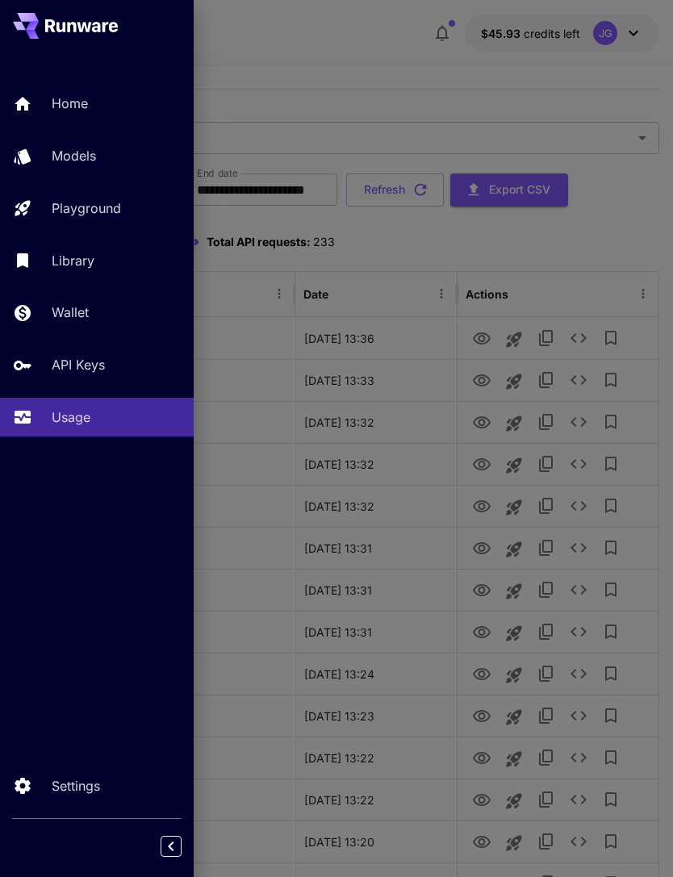
click at [115, 215] on p "Playground" at bounding box center [86, 208] width 69 height 19
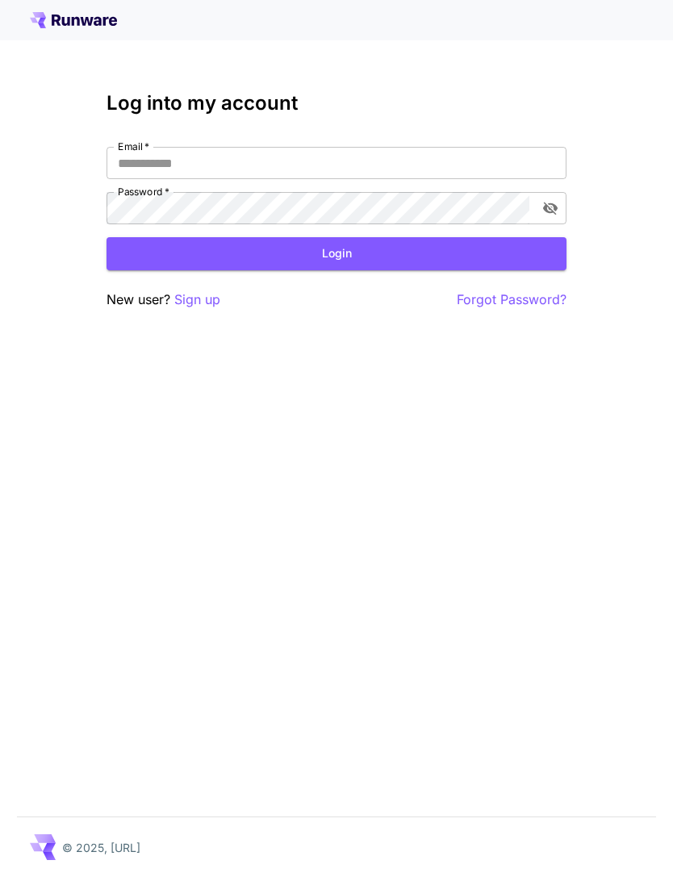
click at [324, 280] on div "Log into my account Email   * Email   * Password   * Password   * Login New use…" at bounding box center [337, 201] width 460 height 218
click at [379, 159] on input "Email   *" at bounding box center [337, 163] width 460 height 32
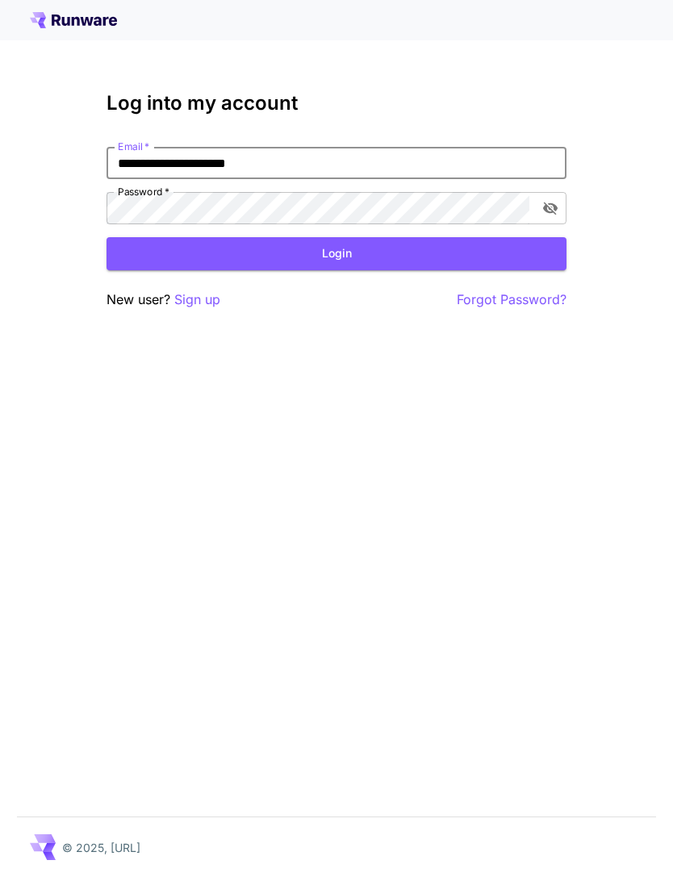
type input "**********"
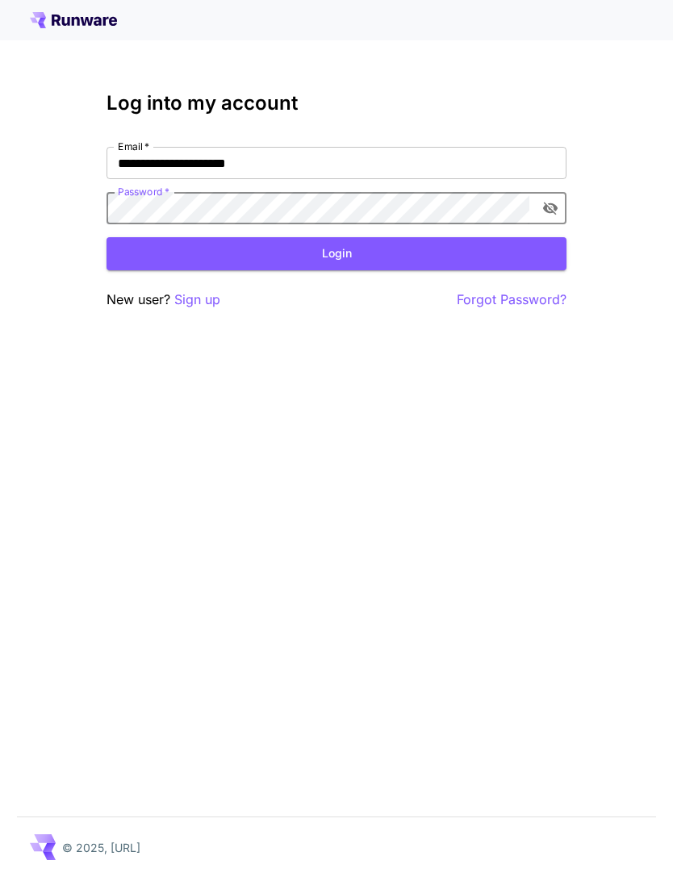
click at [382, 254] on button "Login" at bounding box center [337, 253] width 460 height 33
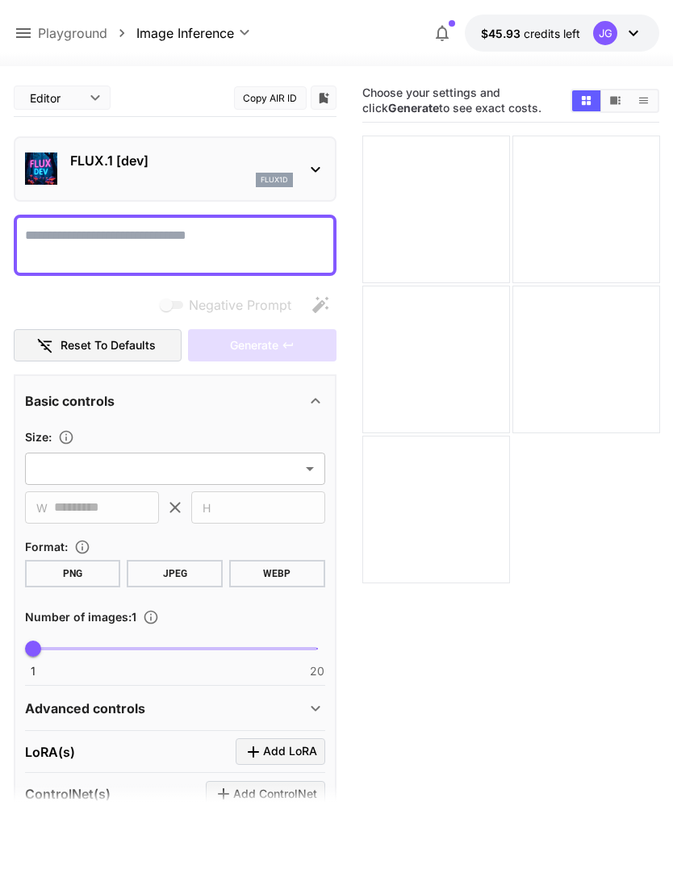
click at [32, 38] on icon at bounding box center [23, 32] width 19 height 19
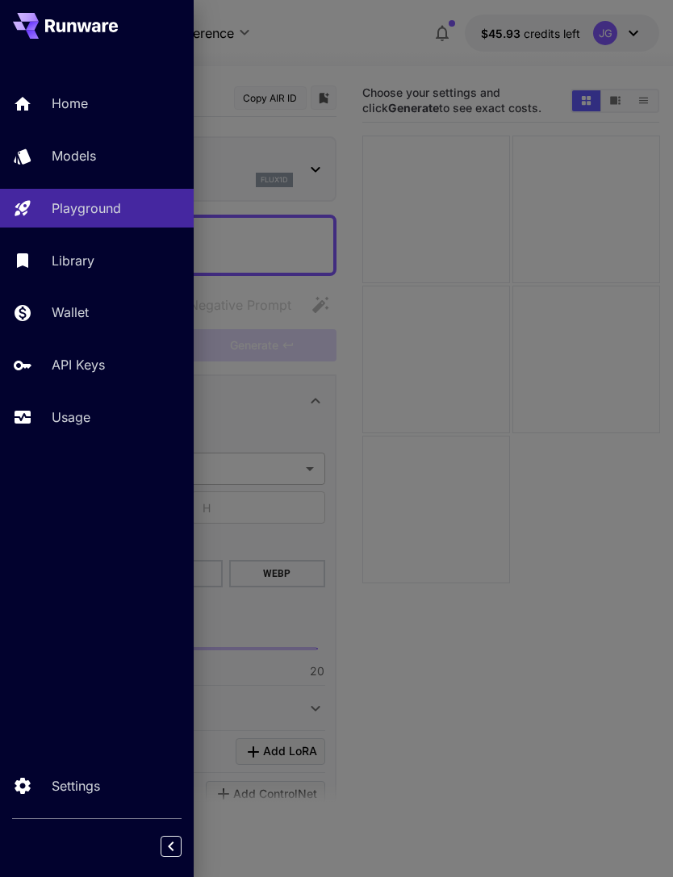
click at [78, 425] on p "Usage" at bounding box center [71, 417] width 39 height 19
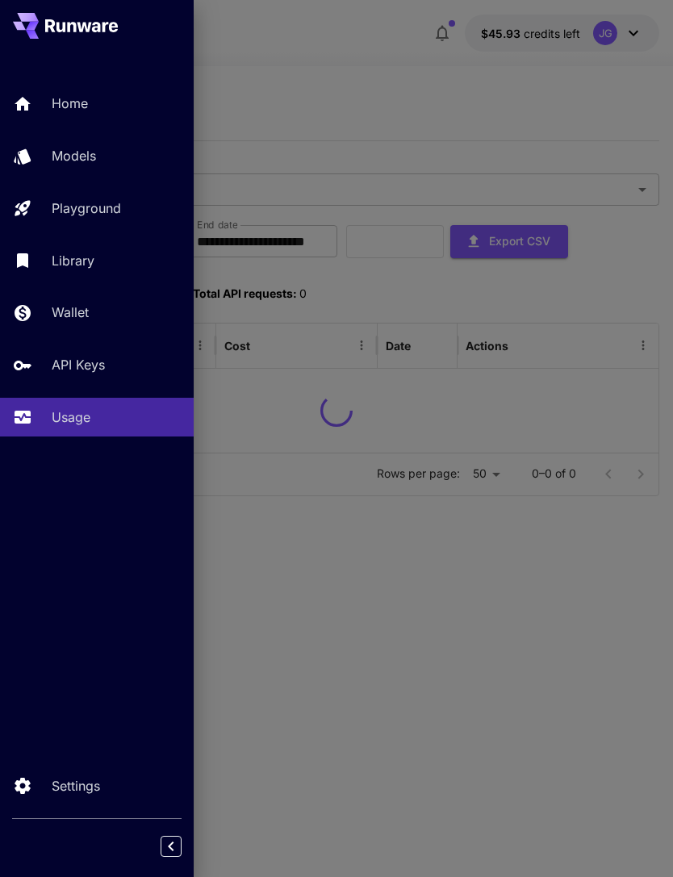
click at [478, 98] on div at bounding box center [336, 438] width 673 height 877
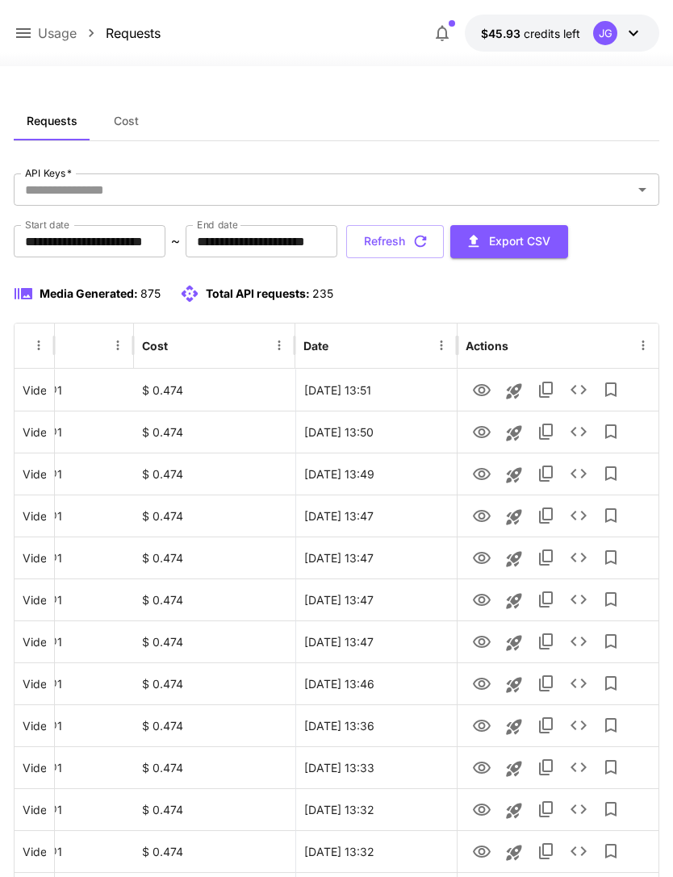
scroll to position [0, 82]
click at [483, 689] on icon "View" at bounding box center [482, 684] width 18 height 12
click at [485, 638] on icon "View" at bounding box center [481, 642] width 19 height 19
click at [520, 686] on icon "Launch in playground" at bounding box center [513, 684] width 19 height 19
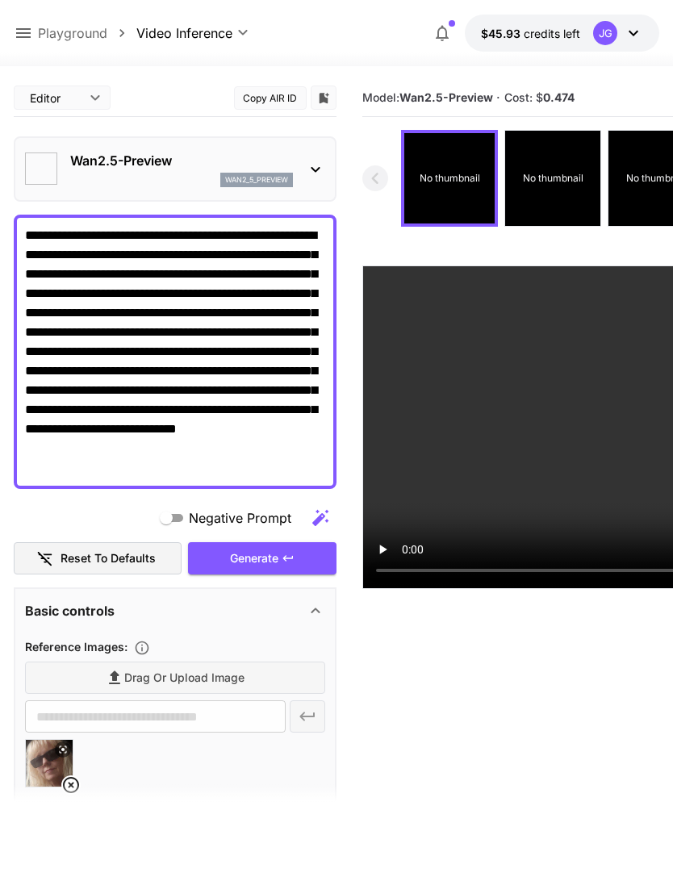
type input "*"
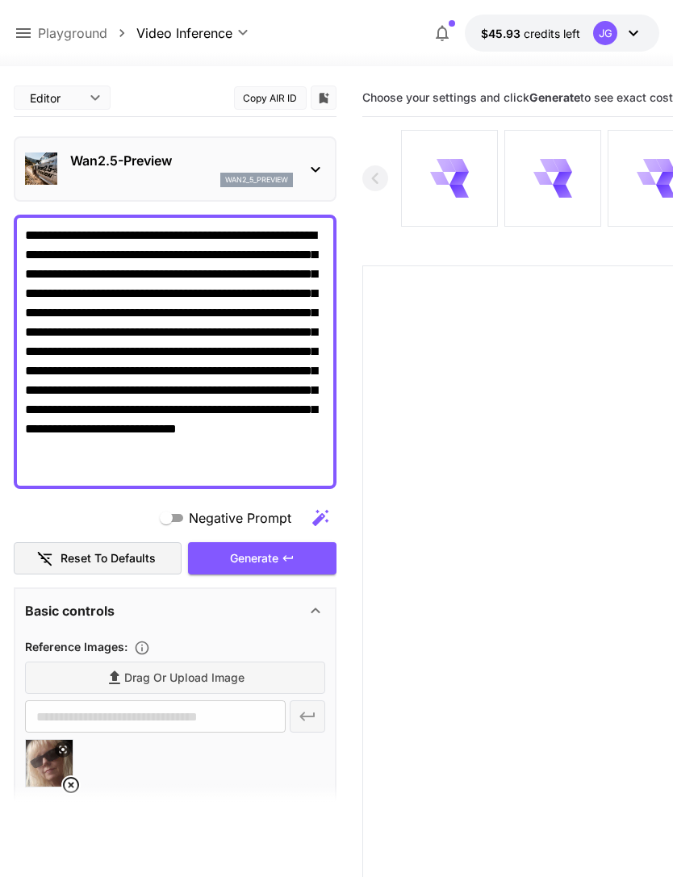
click at [79, 784] on icon at bounding box center [70, 785] width 19 height 19
click at [224, 676] on span "Drag or upload image" at bounding box center [184, 678] width 120 height 20
click at [0, 0] on input "Drag or upload image" at bounding box center [0, 0] width 0 height 0
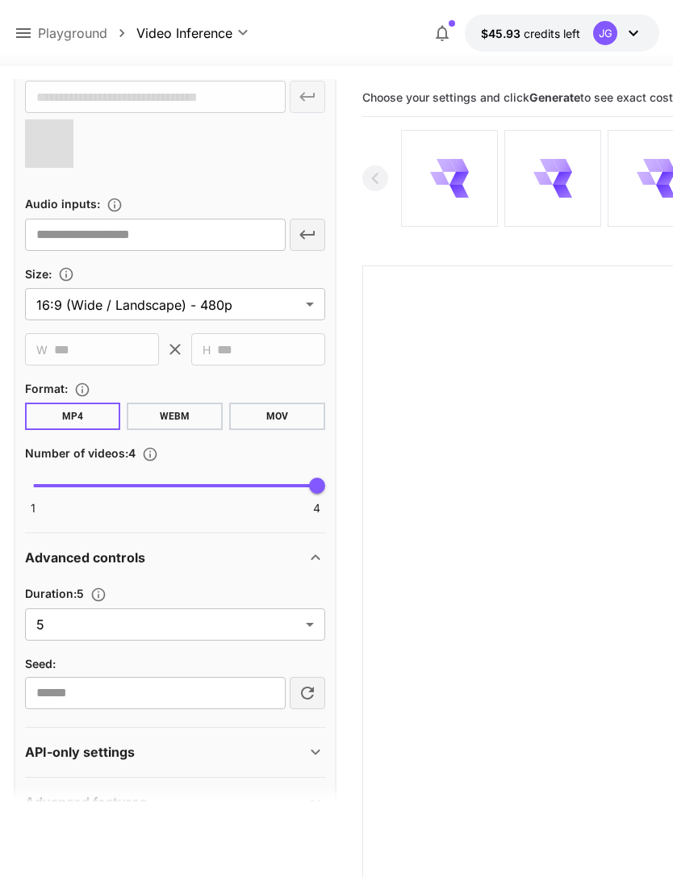
scroll to position [619, 0]
click at [303, 624] on body "**********" at bounding box center [336, 502] width 673 height 1005
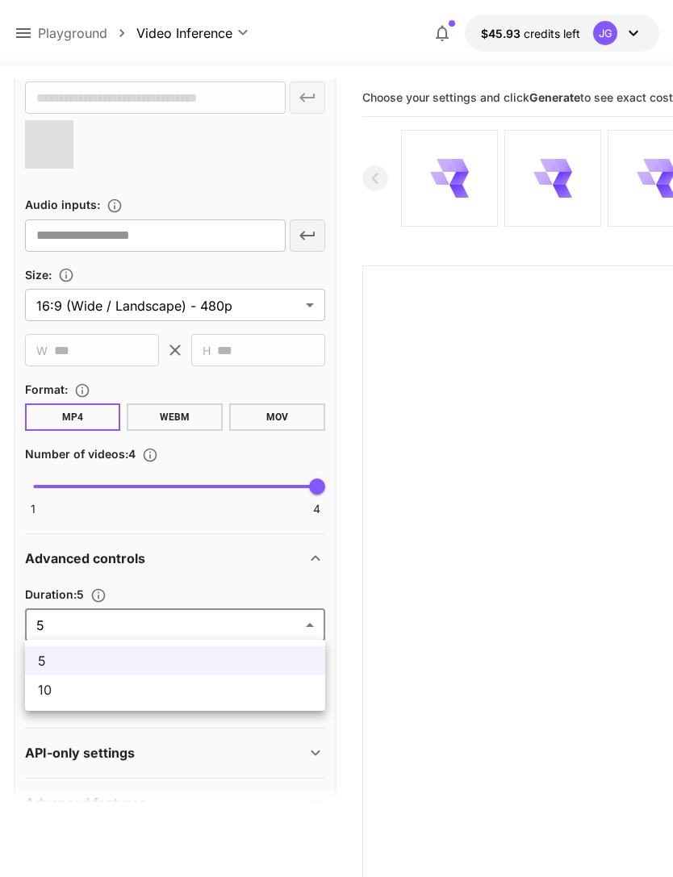
type input "**********"
click at [218, 692] on span "10" at bounding box center [175, 689] width 274 height 19
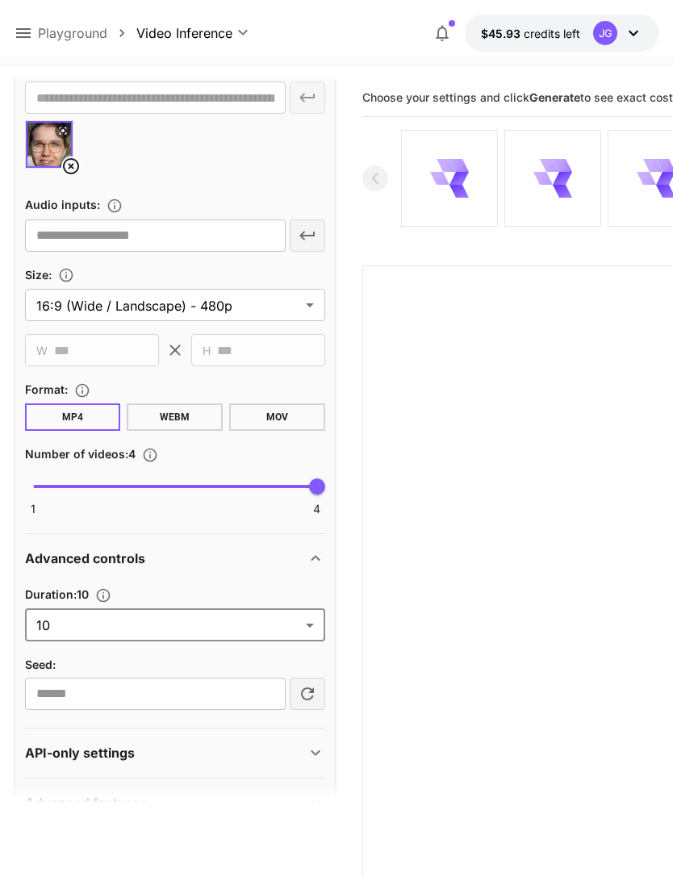
type input "**"
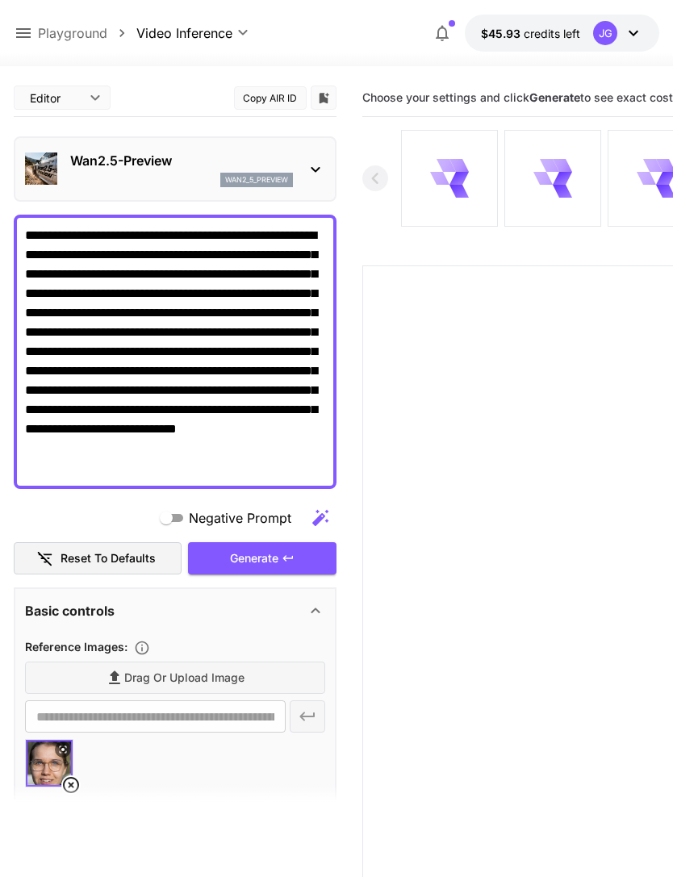
scroll to position [0, 0]
